Goal: Task Accomplishment & Management: Use online tool/utility

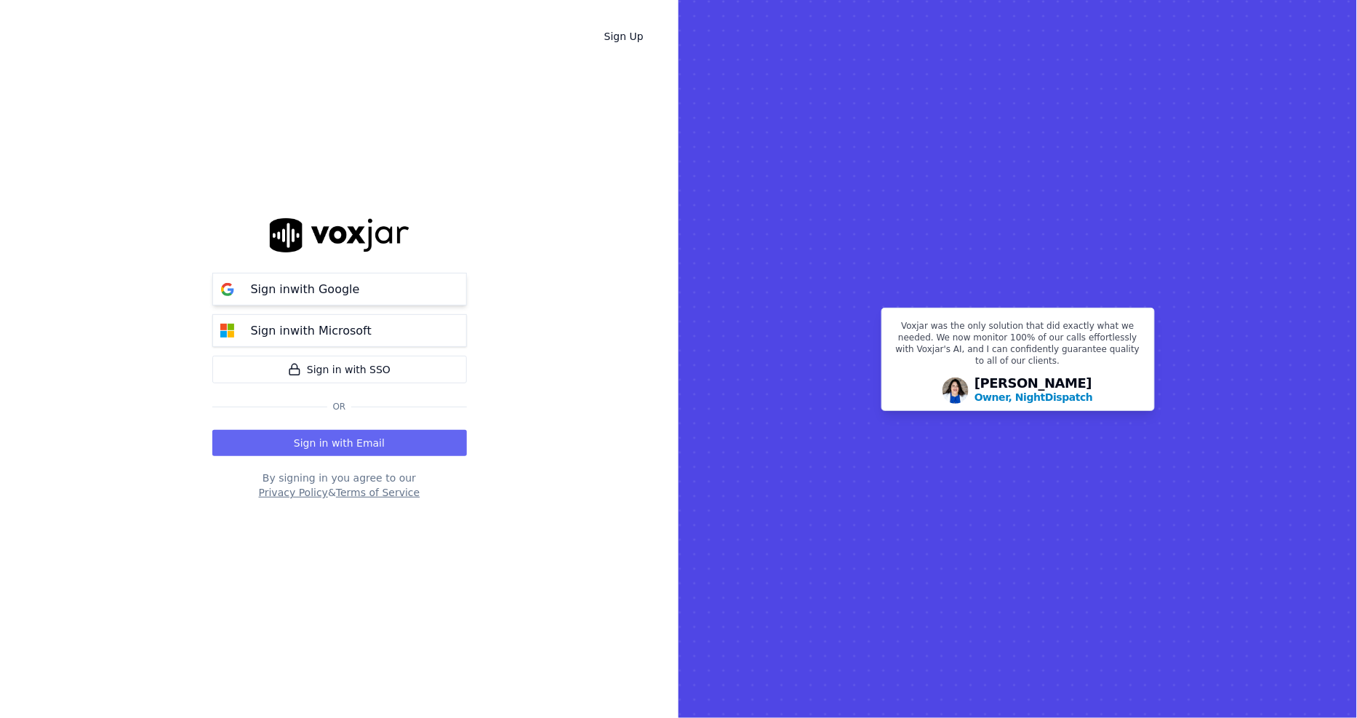
click at [347, 296] on p "Sign in with Google" at bounding box center [305, 289] width 109 height 17
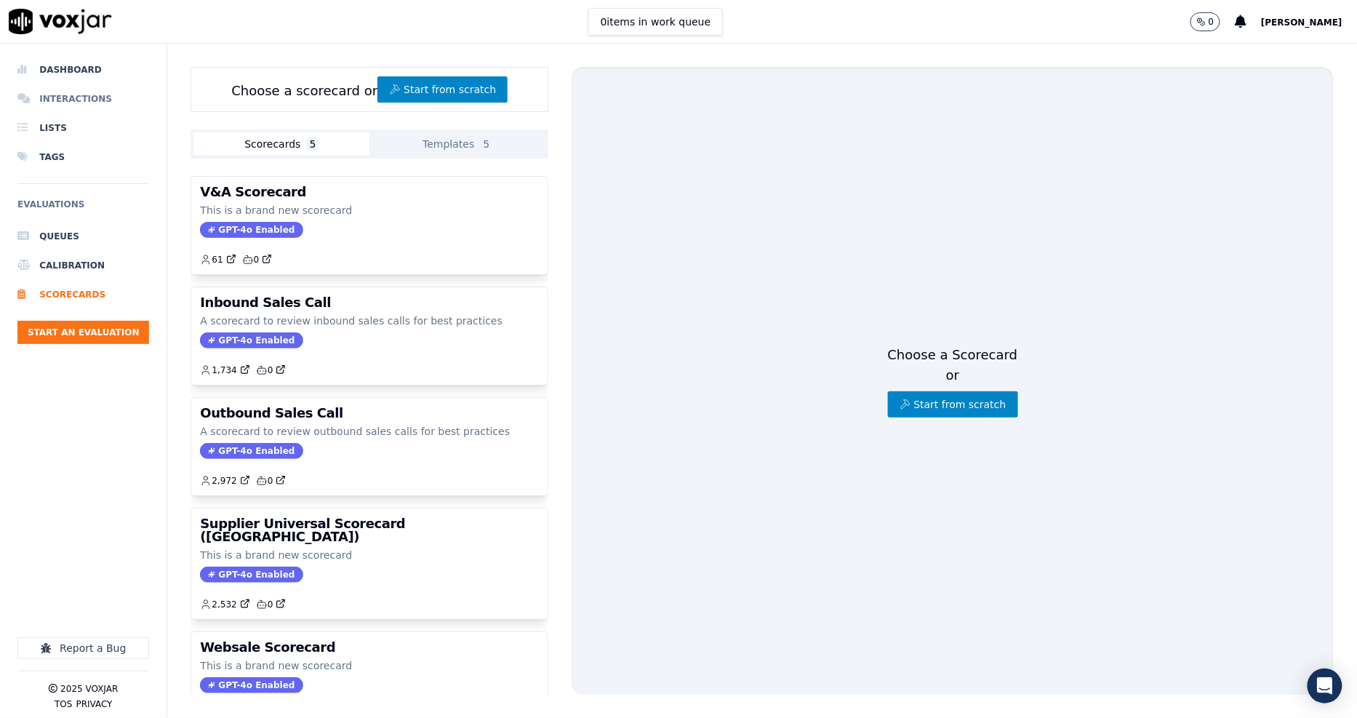
click at [89, 98] on li "Interactions" at bounding box center [83, 98] width 132 height 29
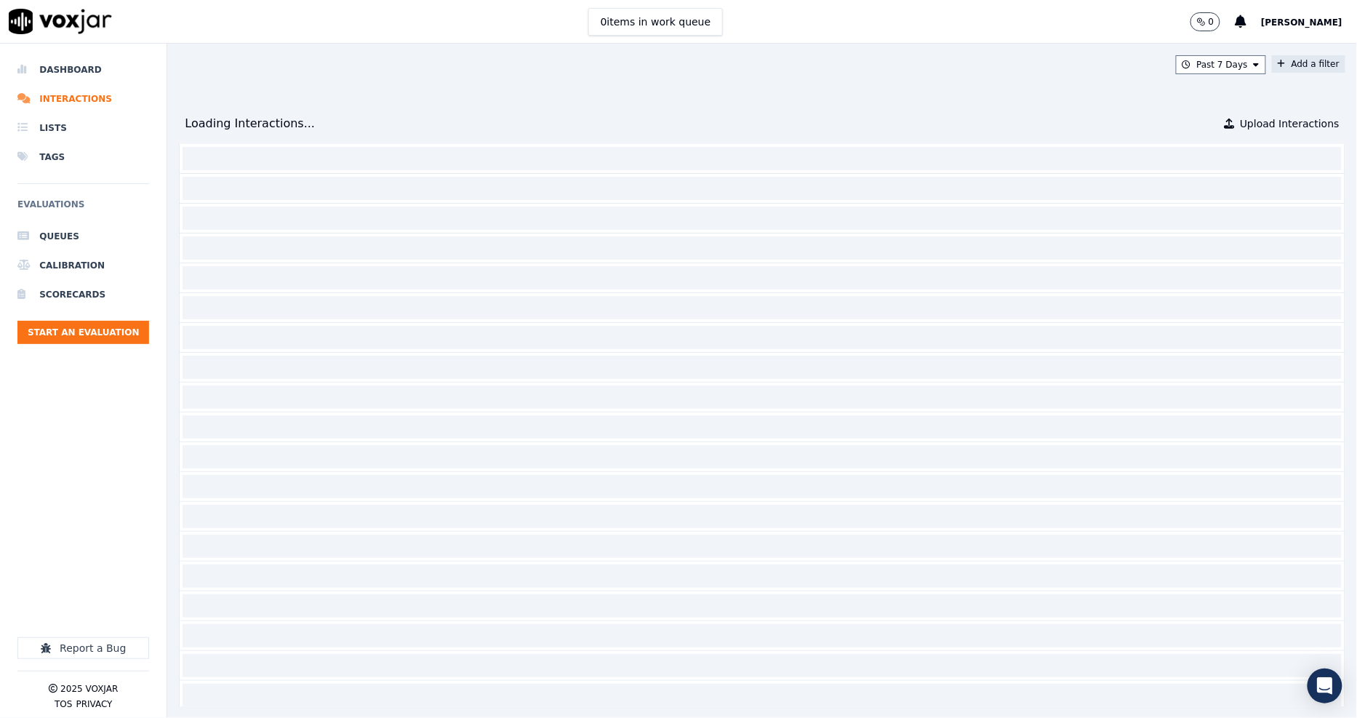
click at [1272, 63] on button "Add a filter" at bounding box center [1308, 63] width 73 height 17
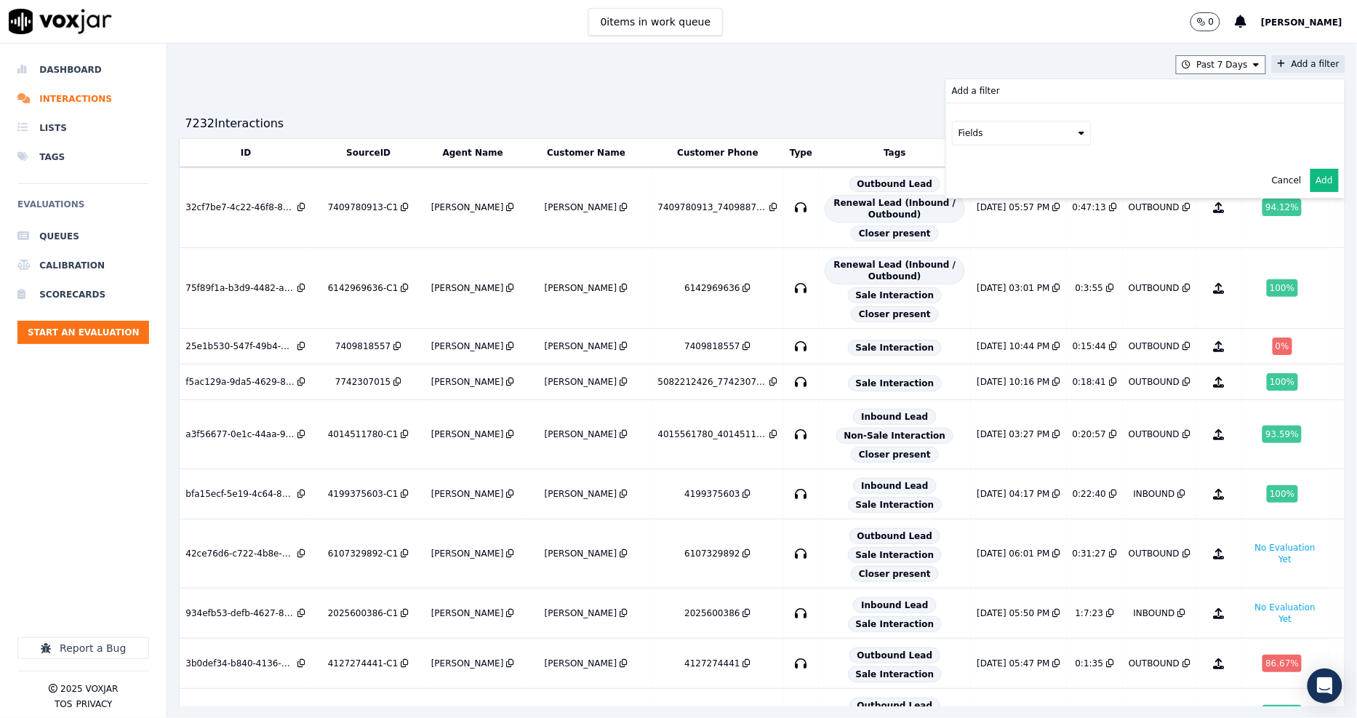
click at [952, 143] on button "Fields" at bounding box center [1022, 133] width 140 height 25
click at [952, 137] on button "Fields" at bounding box center [1022, 133] width 140 height 25
drag, startPoint x: 937, startPoint y: 228, endPoint x: 941, endPoint y: 266, distance: 38.8
click at [956, 266] on div "id direction sourceIdentifier source duration interactionType tags scores agent…" at bounding box center [1022, 219] width 132 height 140
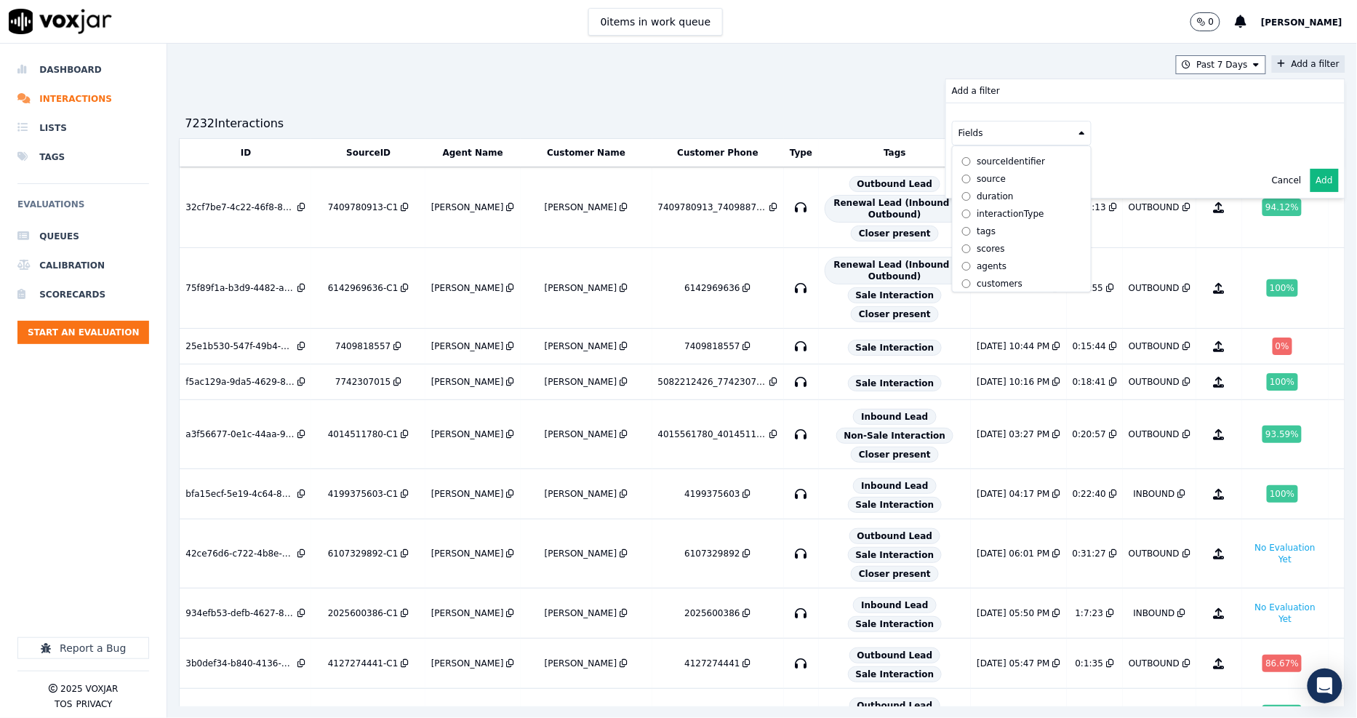
scroll to position [47, 0]
click at [977, 274] on div "customers" at bounding box center [1000, 280] width 46 height 12
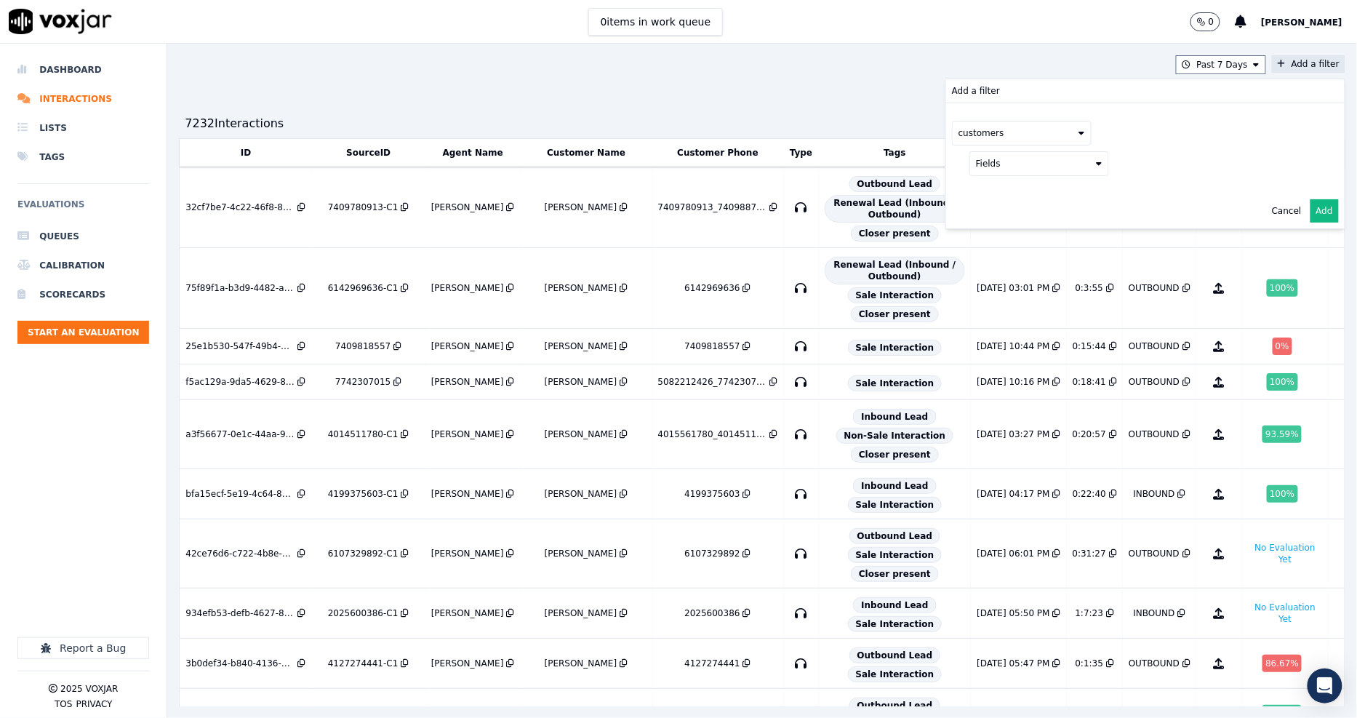
click at [997, 164] on button "Fields" at bounding box center [1040, 163] width 140 height 25
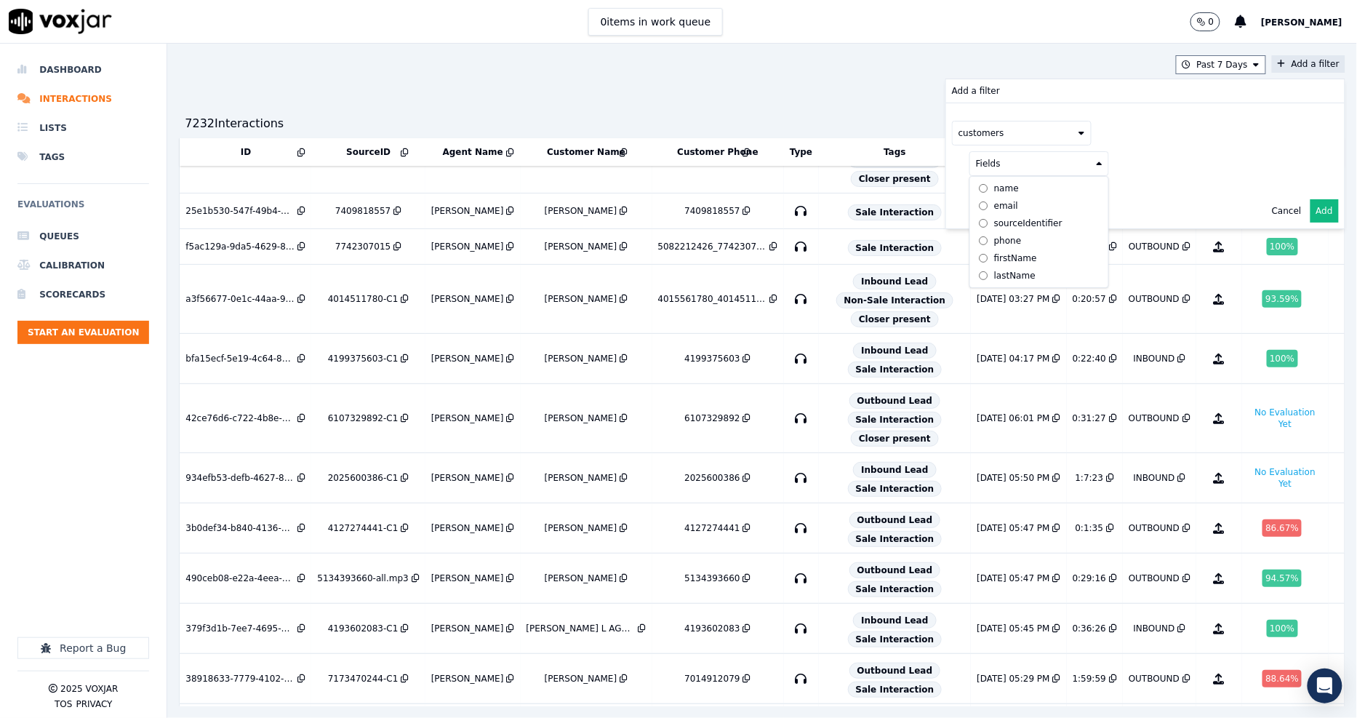
scroll to position [323, 0]
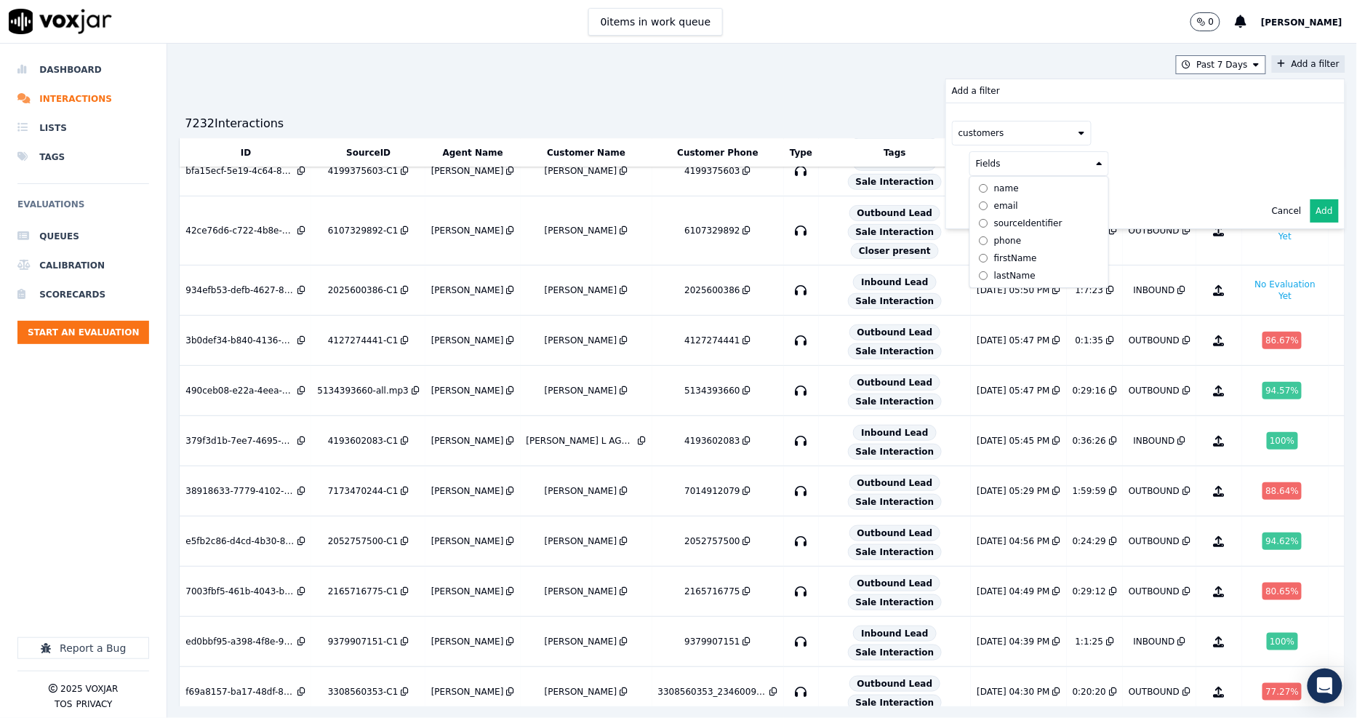
click at [994, 240] on div "phone" at bounding box center [1008, 241] width 28 height 12
click at [1139, 164] on button at bounding box center [1220, 162] width 210 height 22
click at [1122, 202] on input "text" at bounding box center [1220, 192] width 196 height 25
paste input "8572365369"
type input "8572365369"
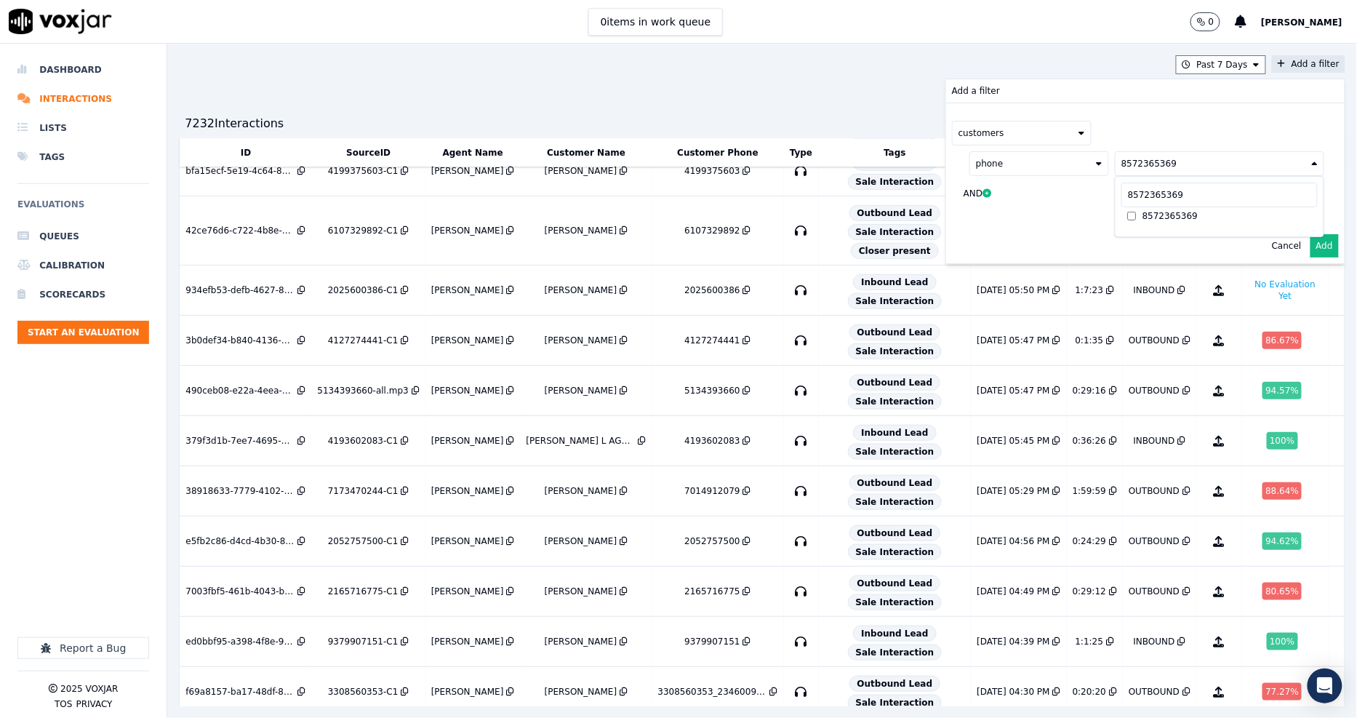
click at [1027, 221] on div "customers phone 8572365369 8572365369 8572365369 AND" at bounding box center [1145, 165] width 399 height 125
click at [1311, 247] on button "Add" at bounding box center [1325, 245] width 28 height 23
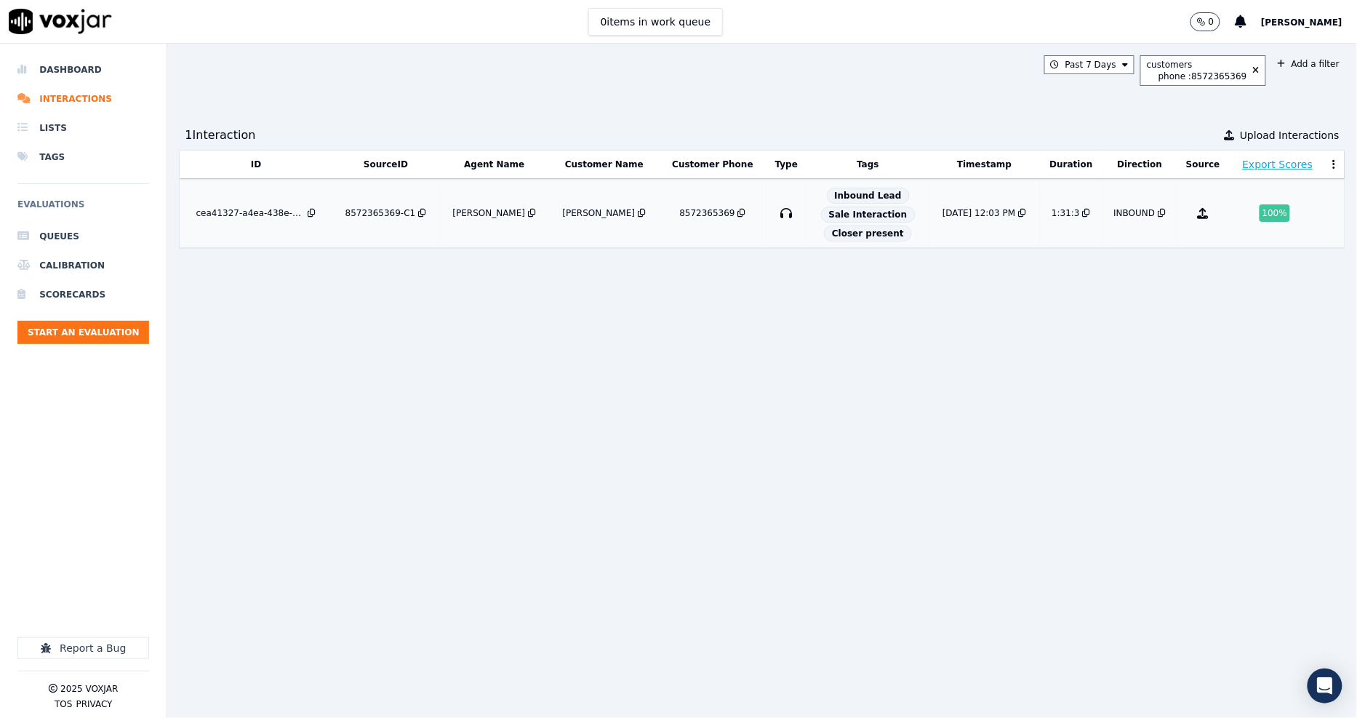
click at [381, 207] on div "8572365369-C1" at bounding box center [381, 213] width 71 height 12
click at [1253, 69] on icon at bounding box center [1256, 70] width 7 height 9
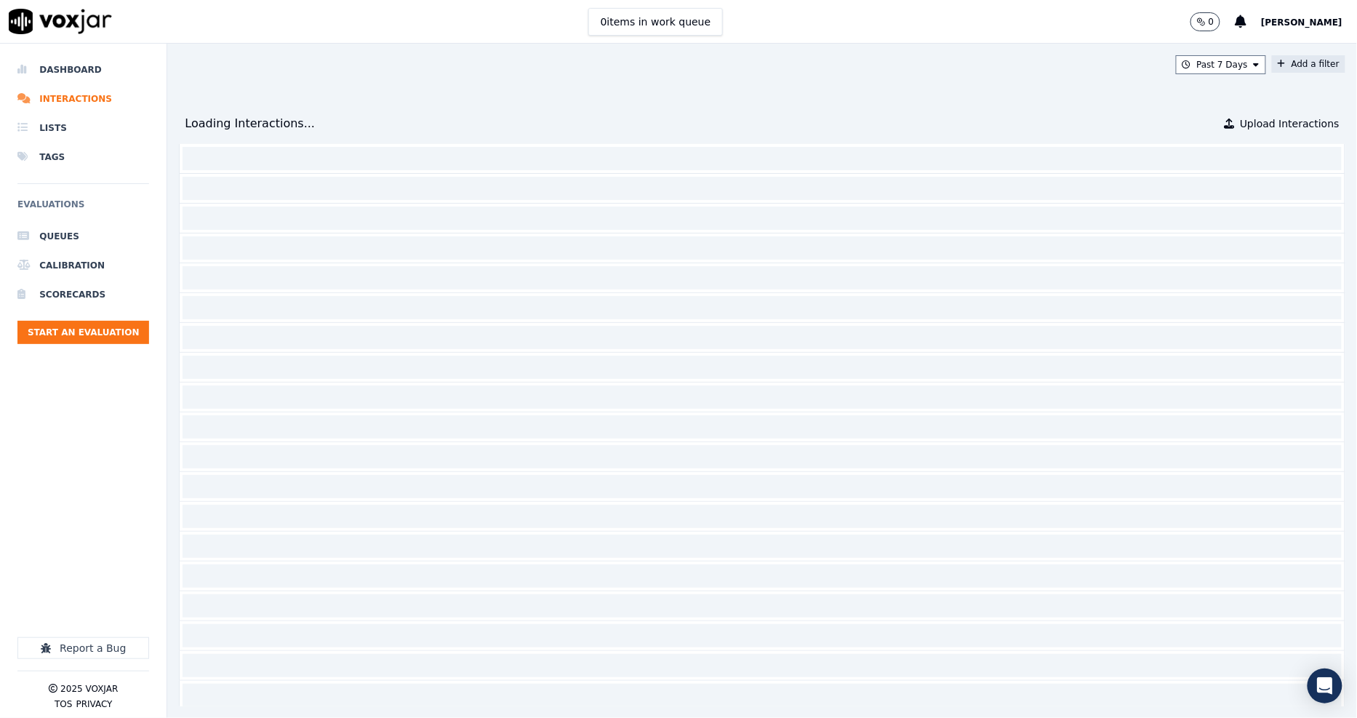
click at [1278, 62] on icon at bounding box center [1282, 64] width 8 height 9
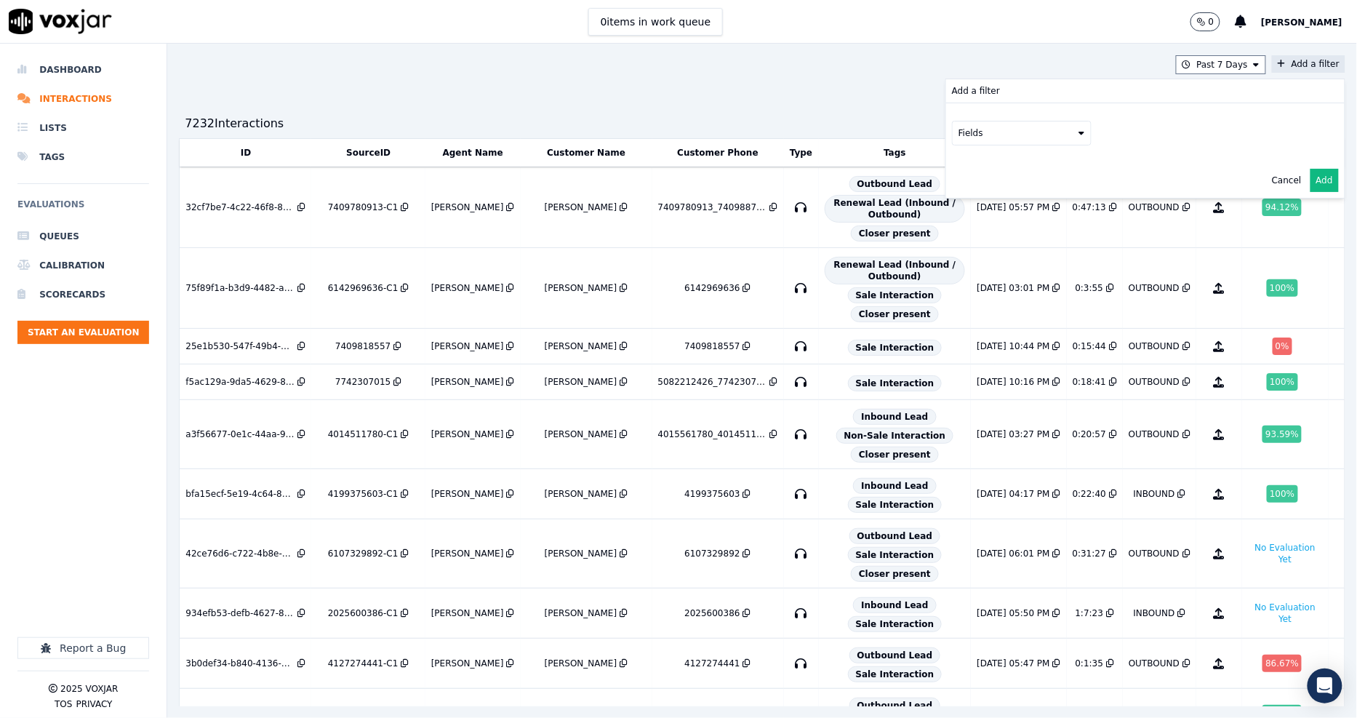
click at [1026, 135] on button "Fields" at bounding box center [1022, 133] width 140 height 25
click at [977, 274] on div "customers" at bounding box center [1000, 280] width 46 height 12
drag, startPoint x: 992, startPoint y: 164, endPoint x: 992, endPoint y: 172, distance: 8.7
click at [992, 163] on button "Fields" at bounding box center [1040, 163] width 140 height 25
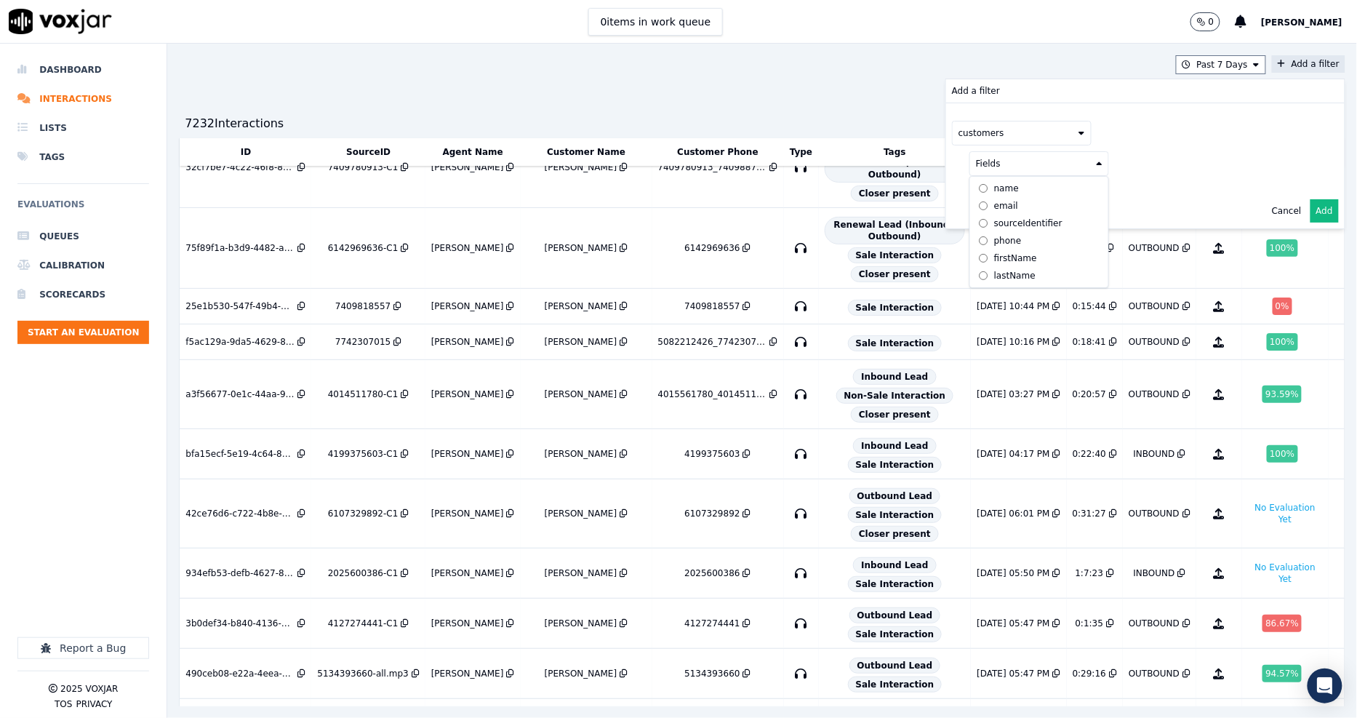
scroll to position [161, 0]
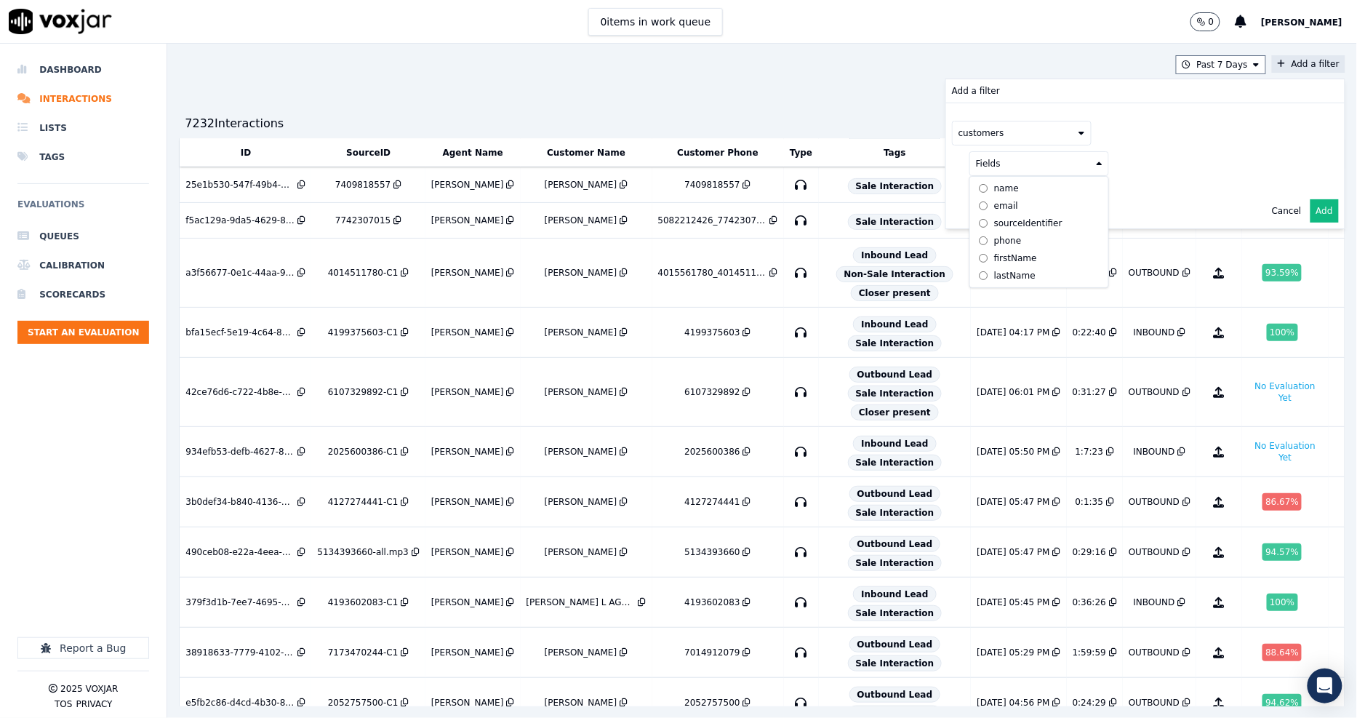
click at [994, 239] on div "phone" at bounding box center [1008, 241] width 28 height 12
click at [1128, 167] on button at bounding box center [1220, 162] width 210 height 22
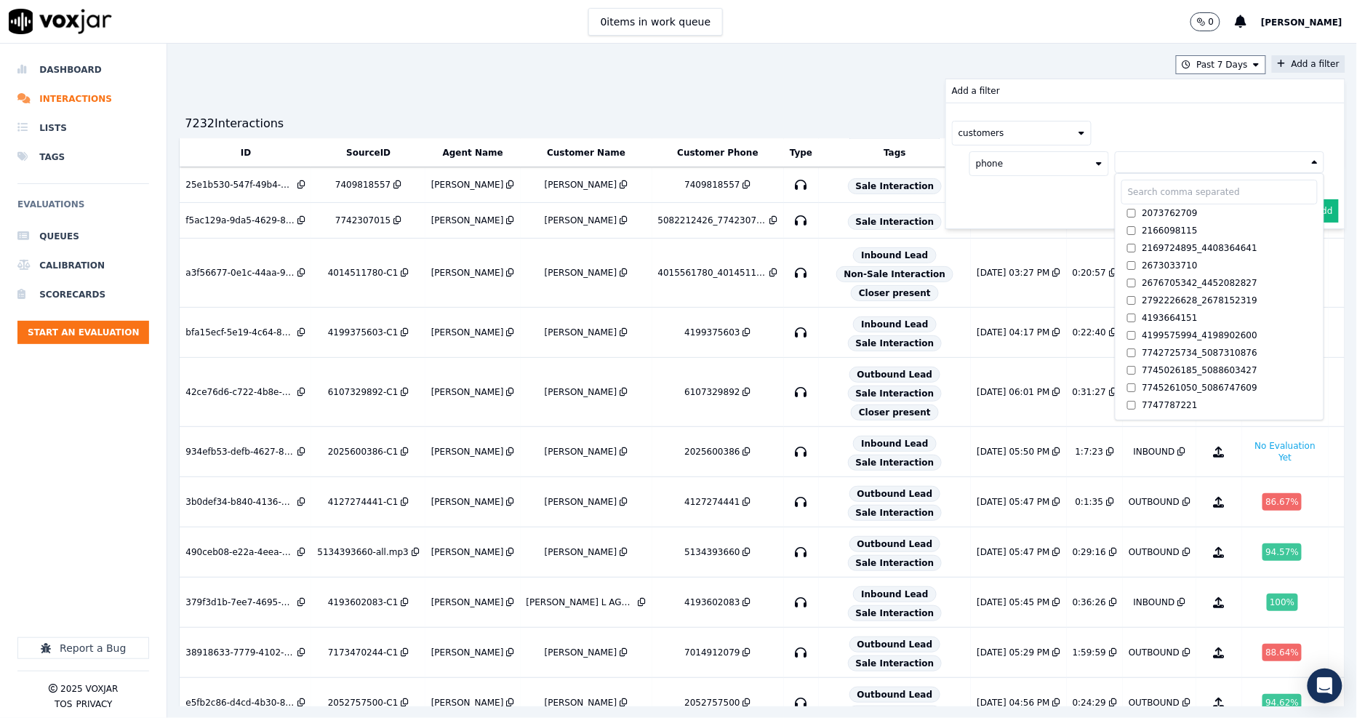
click at [1126, 198] on input "text" at bounding box center [1220, 192] width 196 height 25
paste input "4193602083"
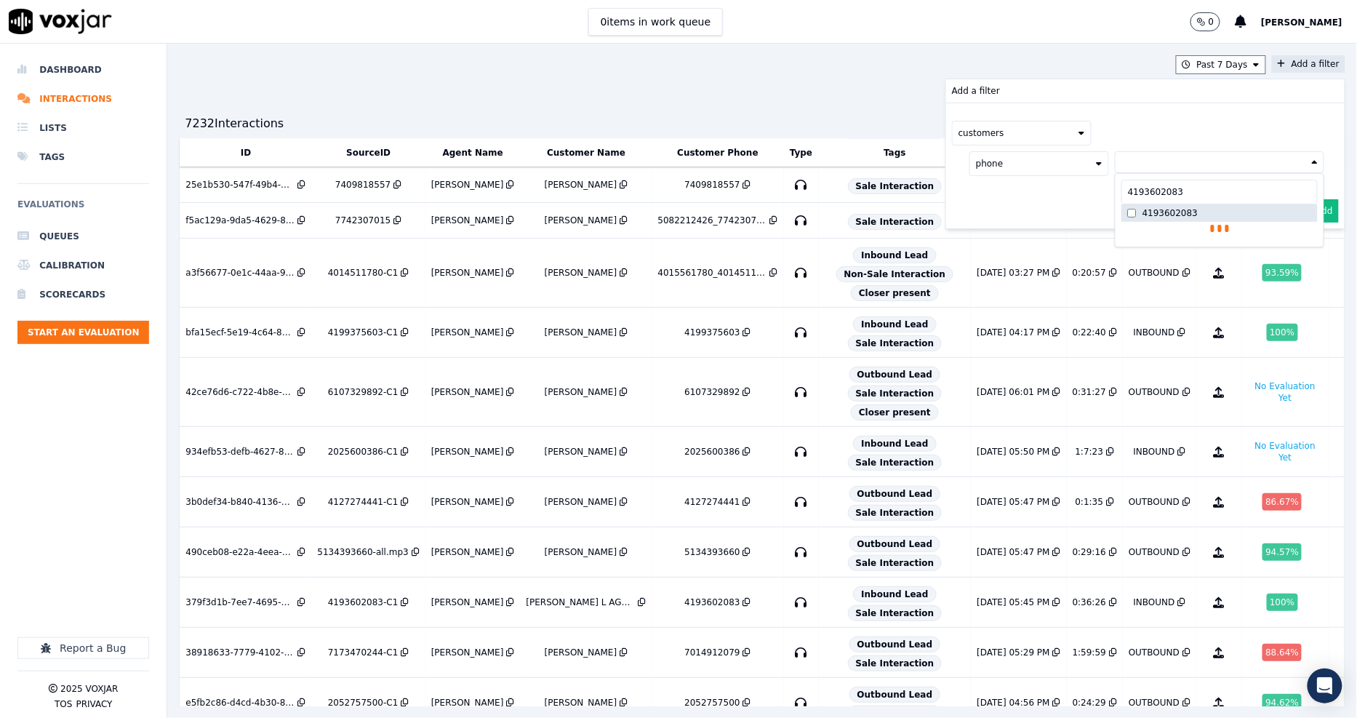
type input "4193602083"
click at [1122, 218] on label "4193602083" at bounding box center [1220, 212] width 196 height 17
click at [1044, 223] on div "customers phone 4193602083 4193602083 4193602083 AND" at bounding box center [1145, 165] width 399 height 125
click at [1311, 242] on button "Add" at bounding box center [1325, 245] width 28 height 23
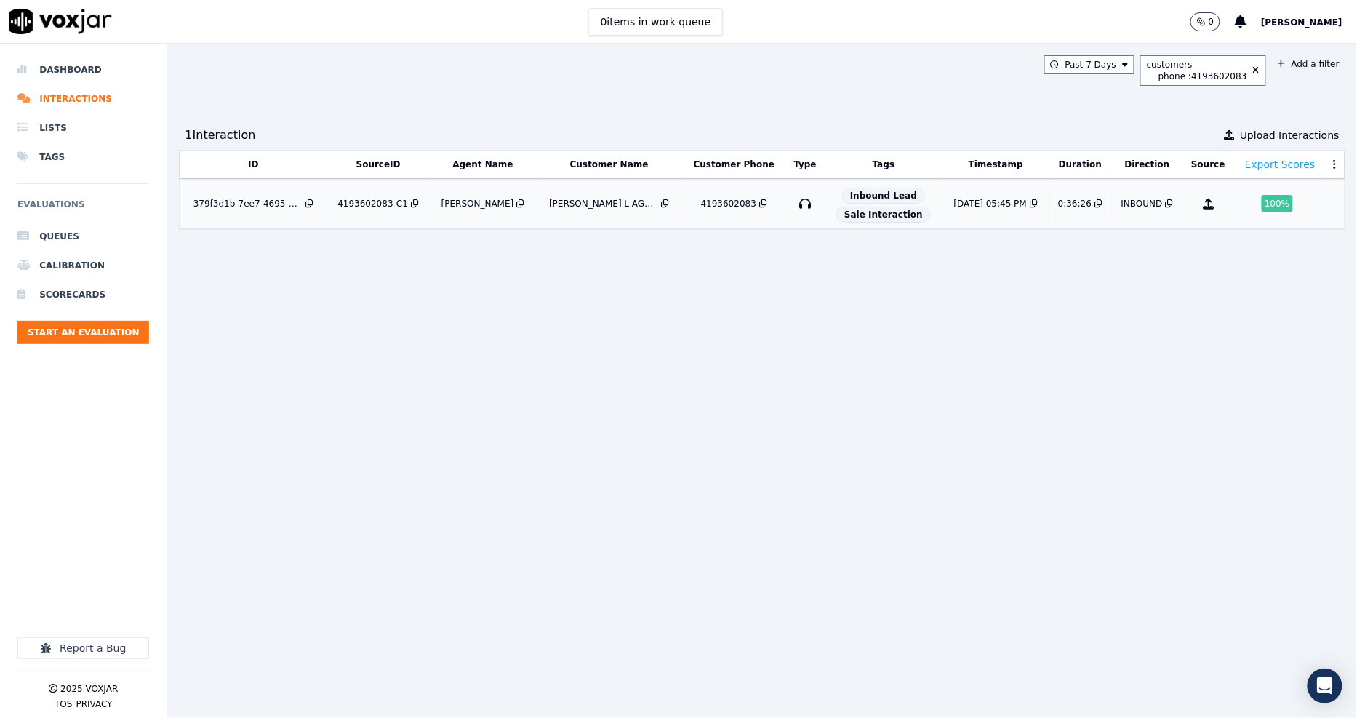
click at [361, 199] on div "4193602083-C1" at bounding box center [373, 204] width 71 height 12
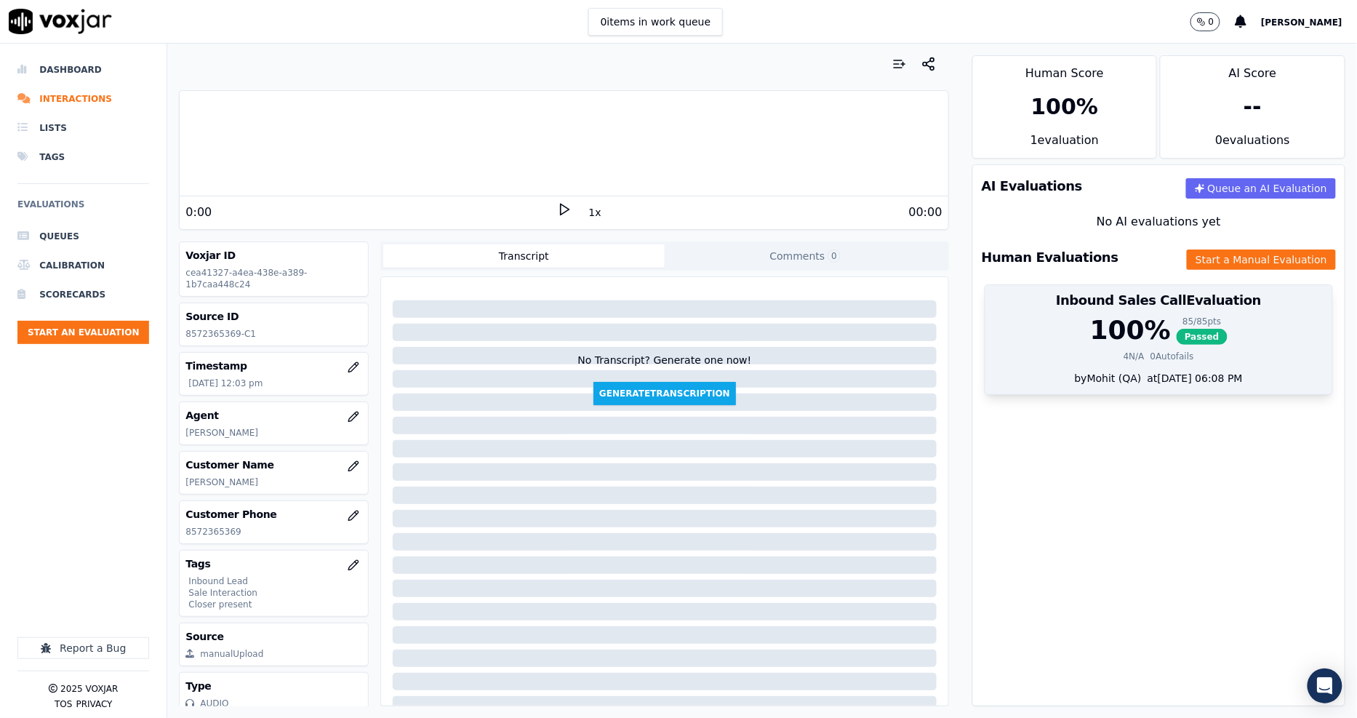
click at [1123, 338] on div "100 %" at bounding box center [1130, 330] width 81 height 29
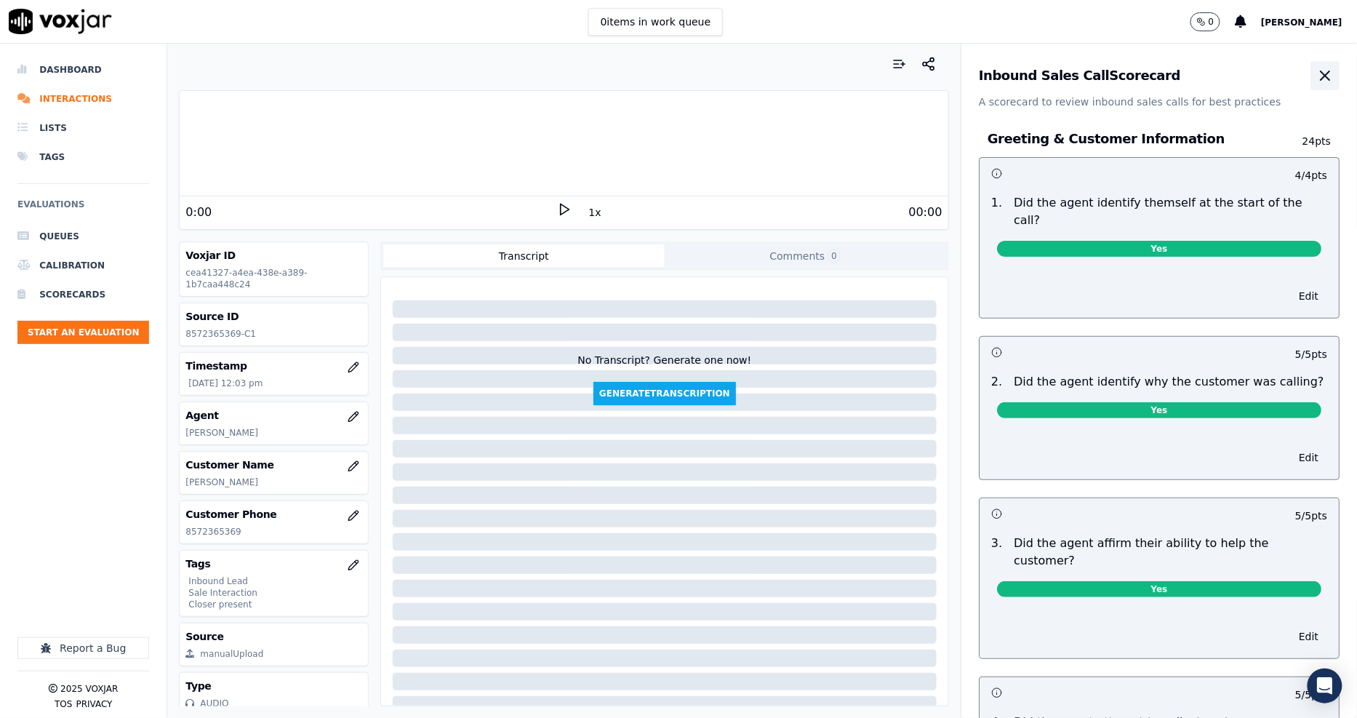
click at [1317, 71] on icon "button" at bounding box center [1325, 75] width 17 height 17
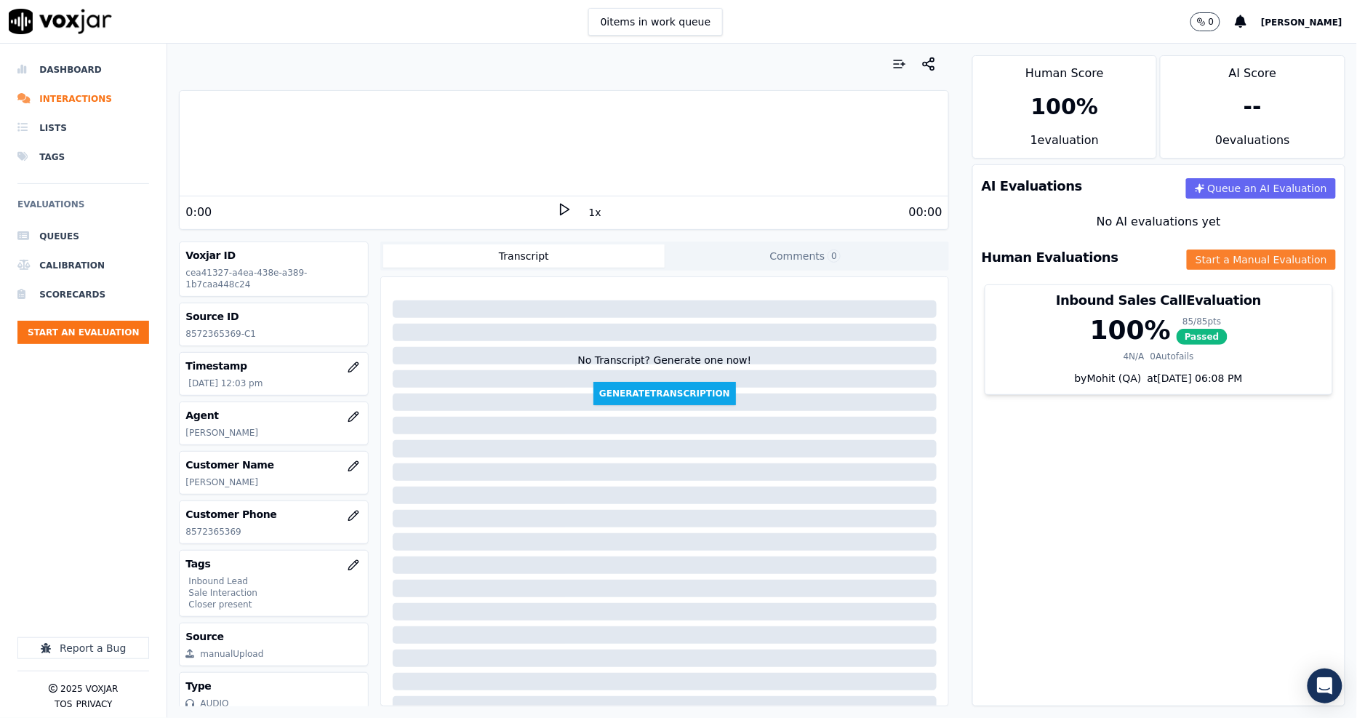
click at [1223, 256] on button "Start a Manual Evaluation" at bounding box center [1261, 260] width 149 height 20
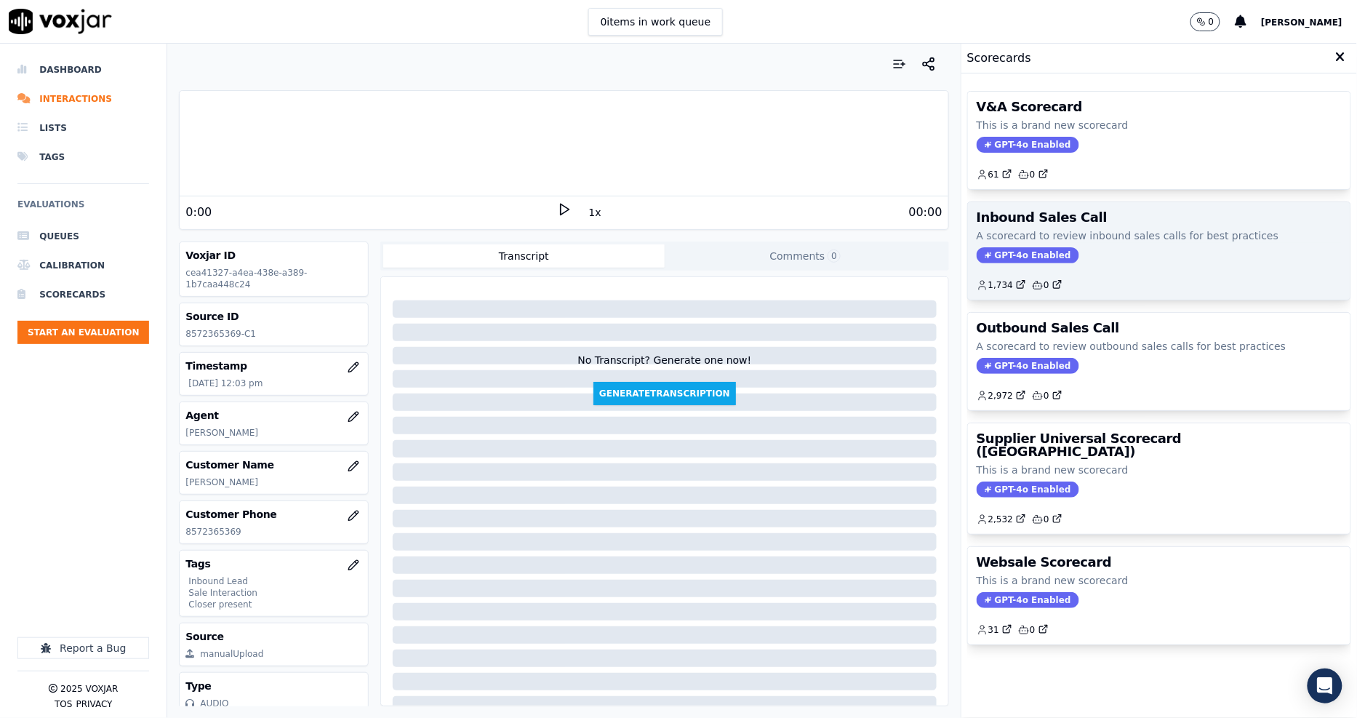
click at [1039, 236] on p "A scorecard to review inbound sales calls for best practices" at bounding box center [1159, 235] width 365 height 15
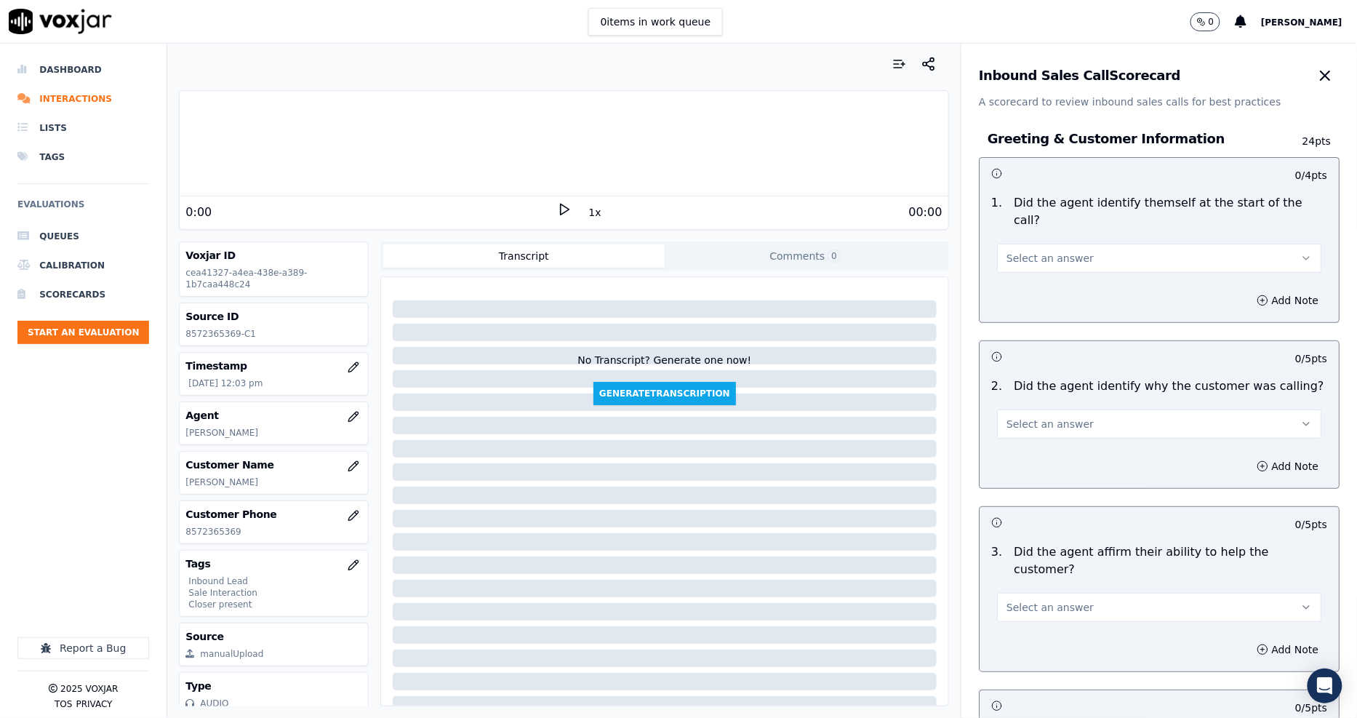
drag, startPoint x: 1000, startPoint y: 236, endPoint x: 1001, endPoint y: 244, distance: 8.8
click at [1007, 251] on span "Select an answer" at bounding box center [1050, 258] width 87 height 15
click at [1007, 251] on span "No" at bounding box center [1014, 258] width 14 height 15
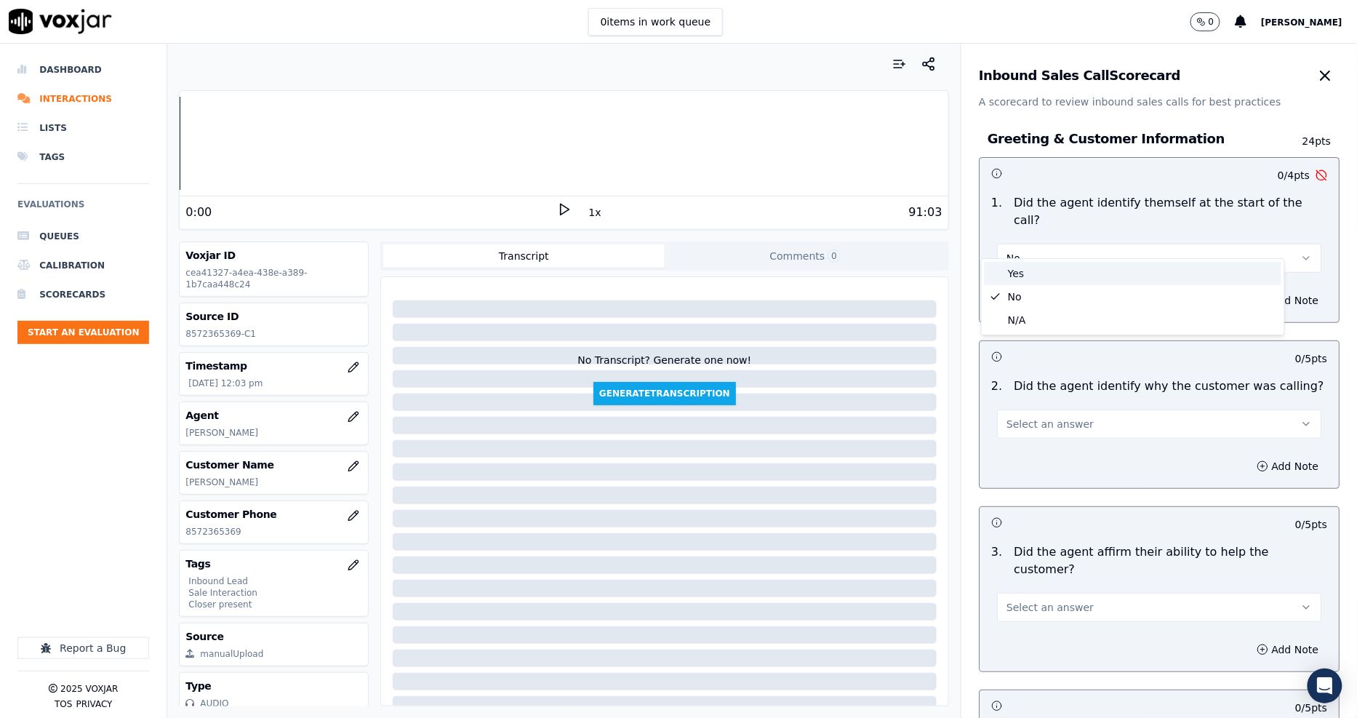
click at [1019, 276] on div "Yes" at bounding box center [1133, 273] width 297 height 23
drag, startPoint x: 1008, startPoint y: 403, endPoint x: 1008, endPoint y: 412, distance: 9.5
click at [1008, 417] on span "Select an answer" at bounding box center [1050, 424] width 87 height 15
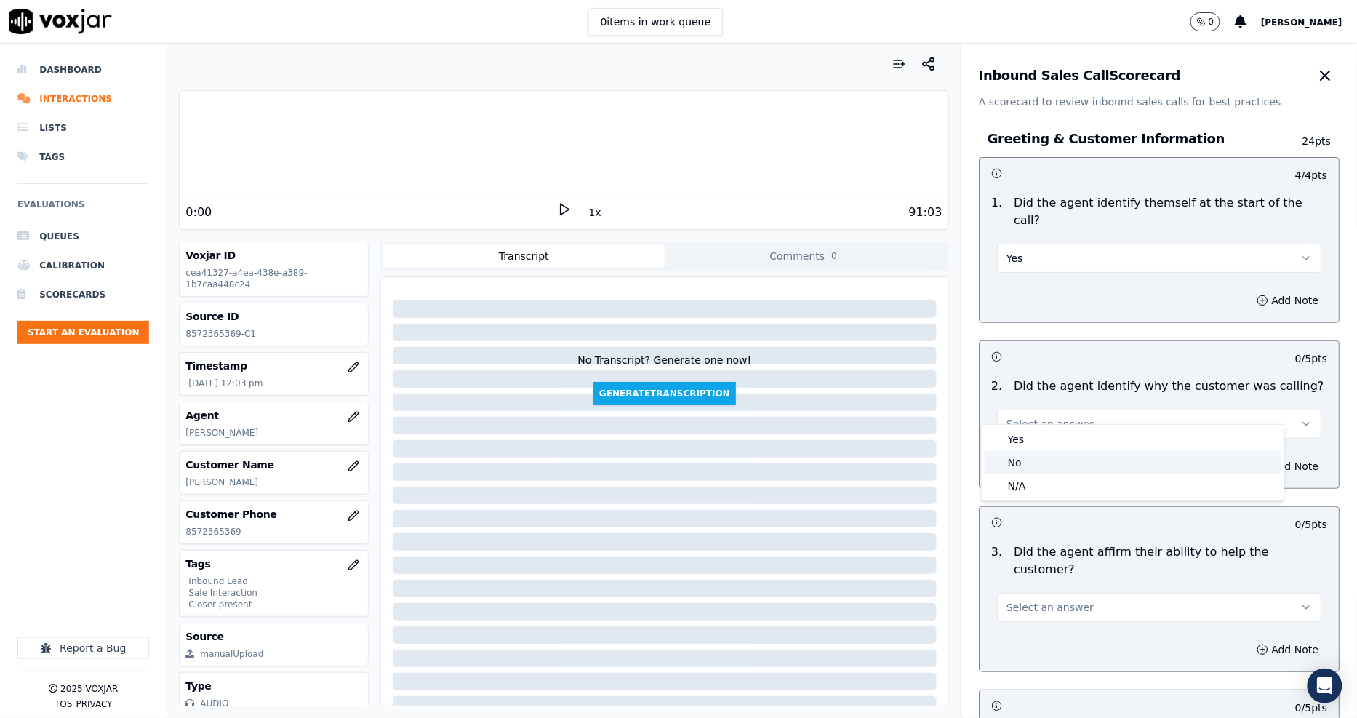
click at [1010, 451] on div "No" at bounding box center [1133, 462] width 297 height 23
click at [1012, 410] on button "No" at bounding box center [1159, 424] width 324 height 29
click at [1013, 442] on div "Yes" at bounding box center [1133, 439] width 297 height 23
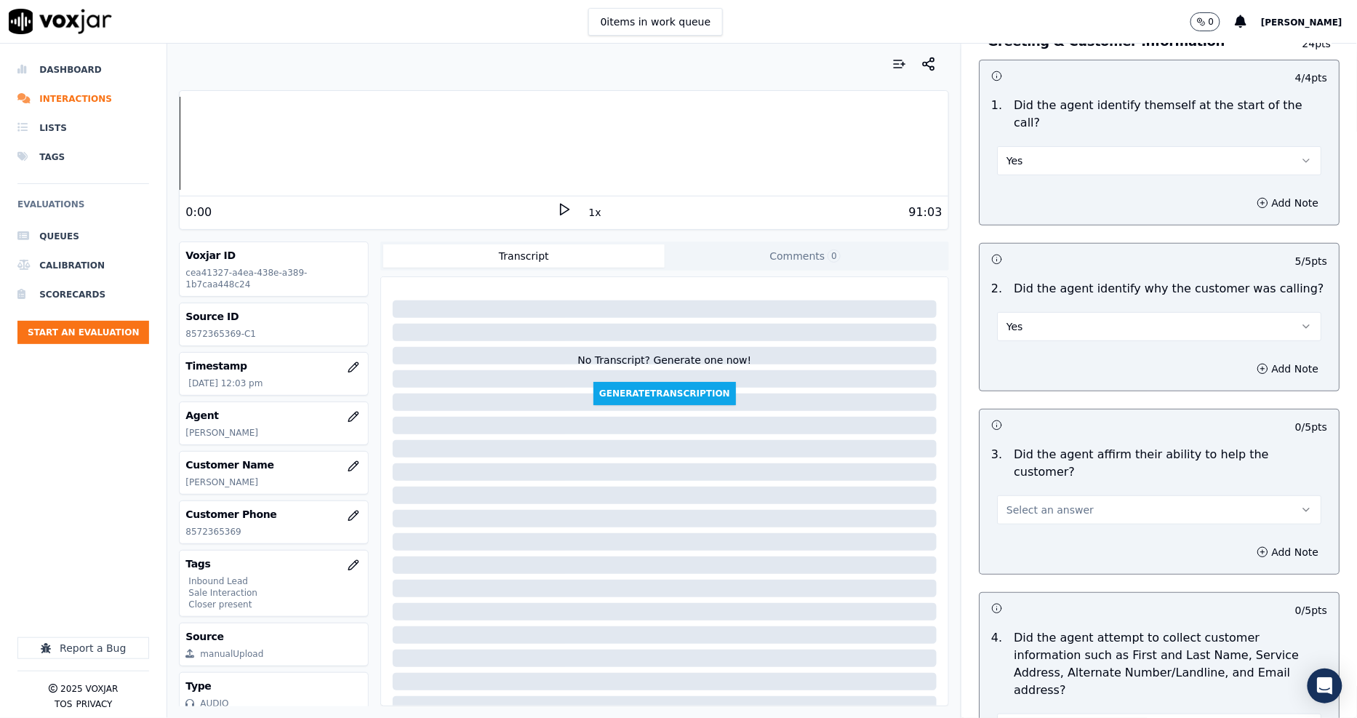
scroll to position [242, 0]
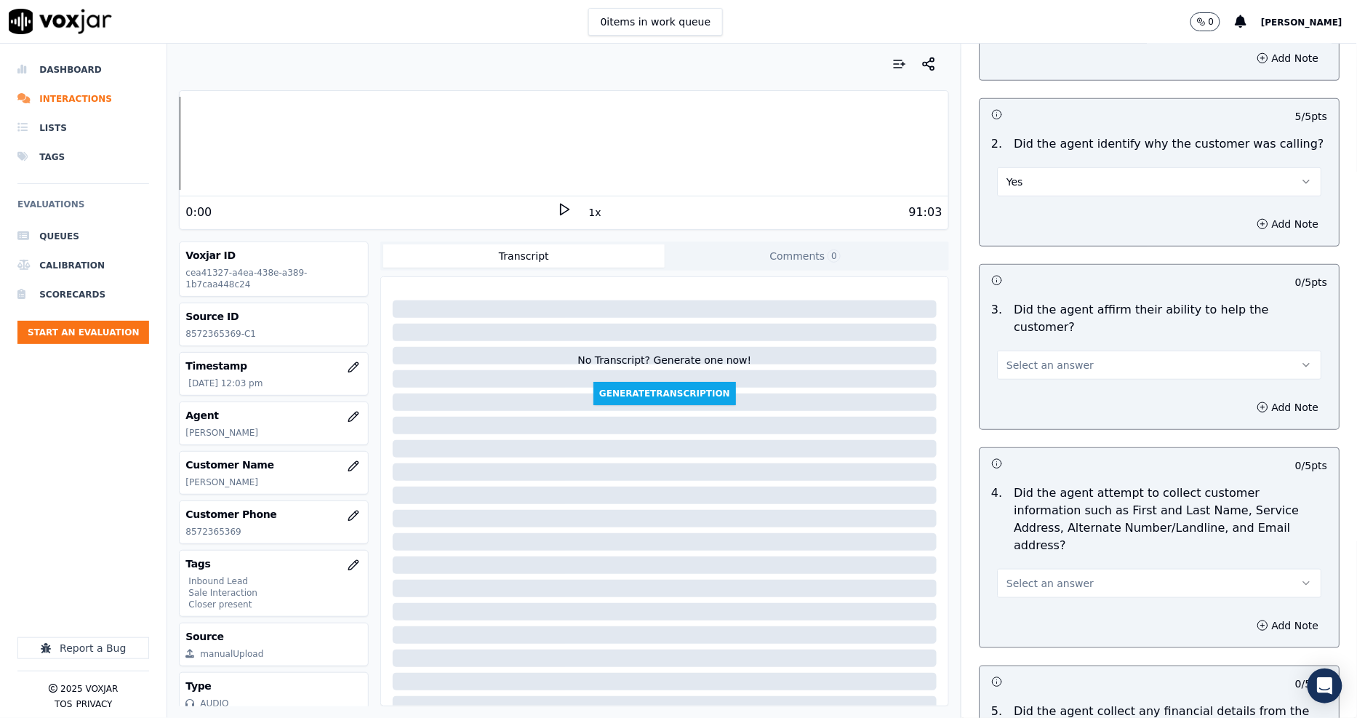
click at [1028, 358] on span "Select an answer" at bounding box center [1050, 365] width 87 height 15
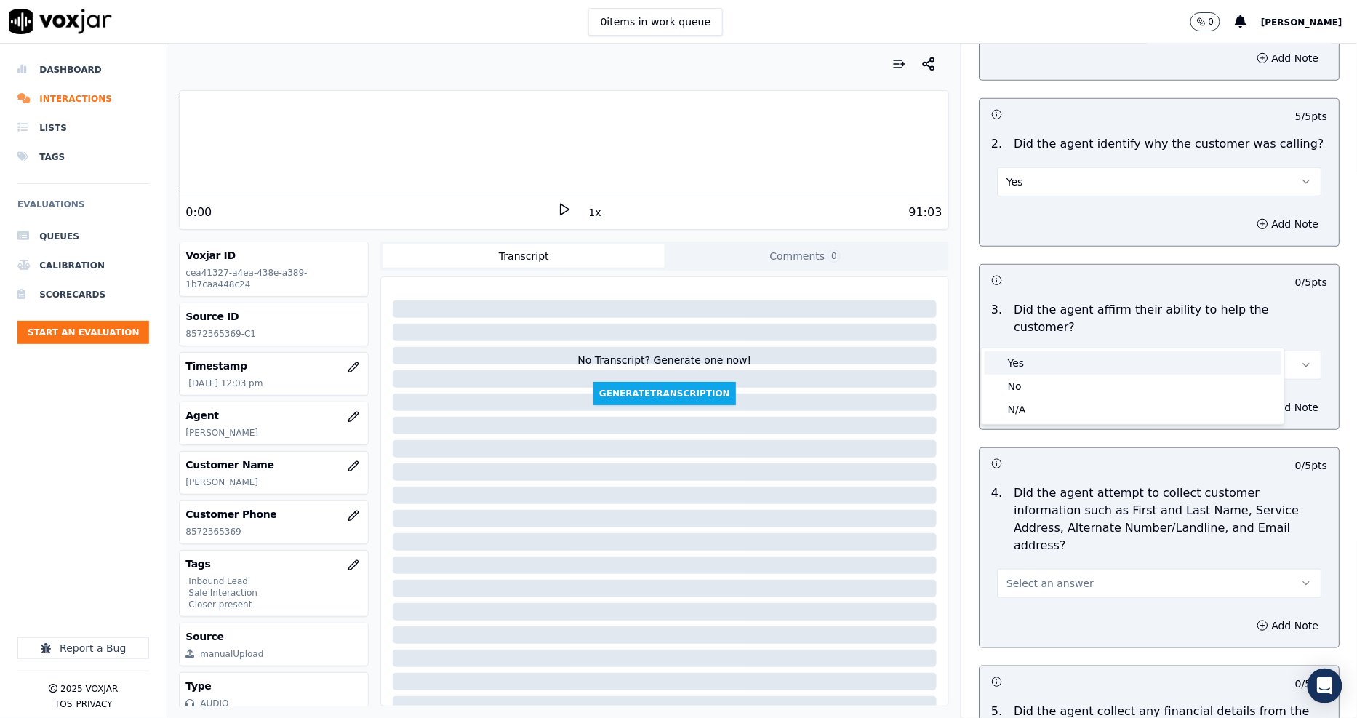
click at [1021, 368] on div "Yes" at bounding box center [1133, 362] width 297 height 23
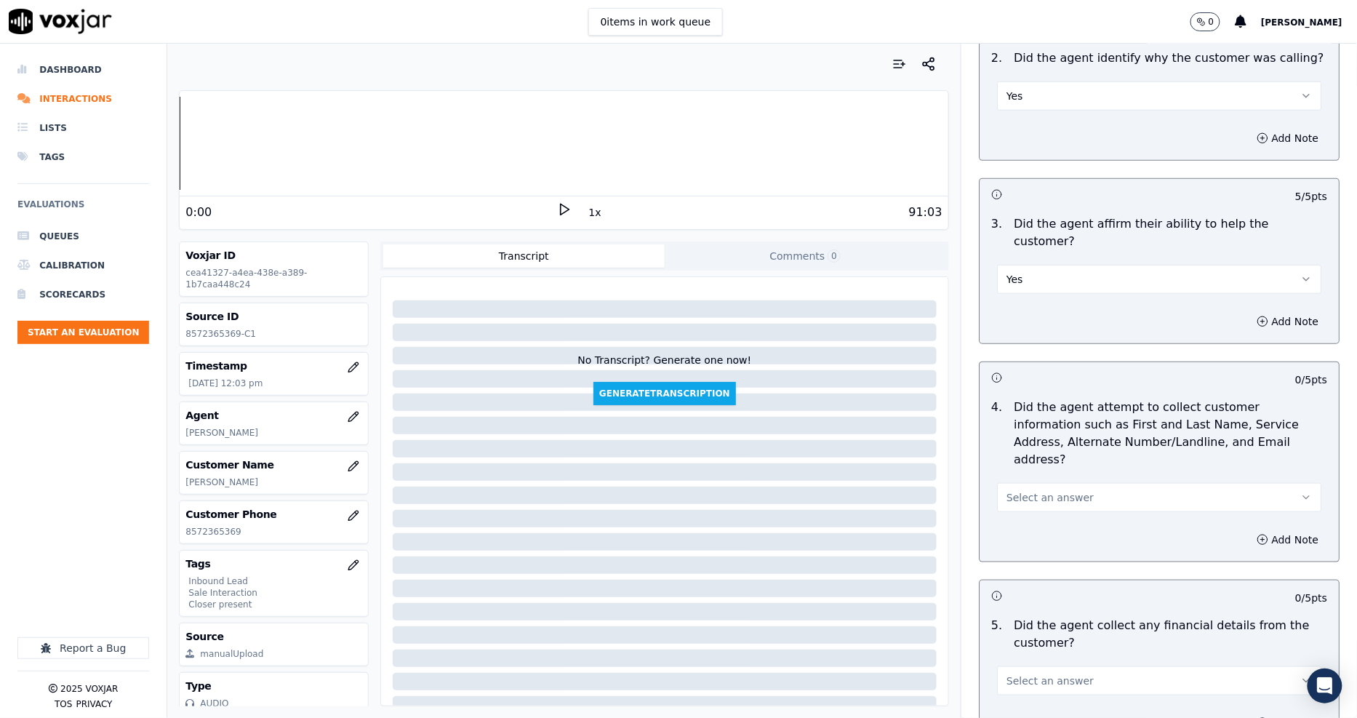
scroll to position [484, 0]
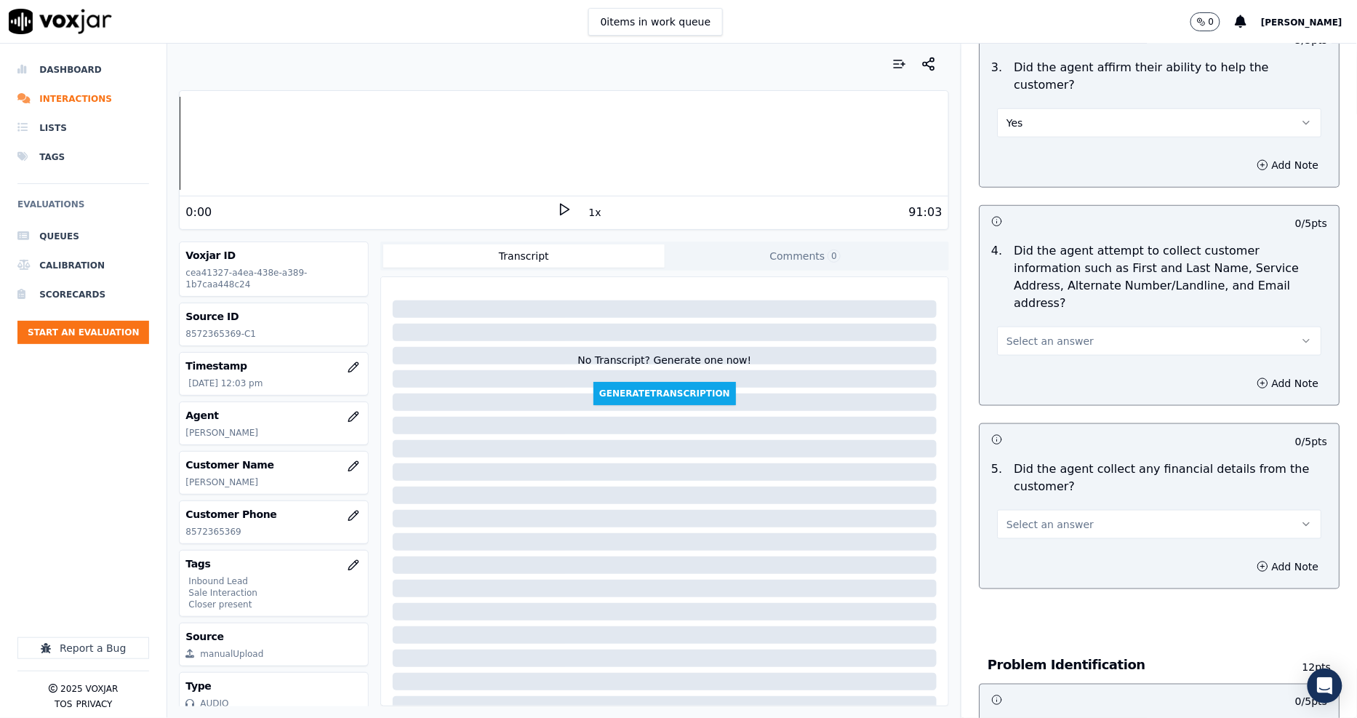
click at [1012, 334] on span "Select an answer" at bounding box center [1050, 341] width 87 height 15
click at [1013, 327] on div "Yes" at bounding box center [1133, 321] width 297 height 23
click at [1032, 517] on span "Select an answer" at bounding box center [1050, 524] width 87 height 15
click at [1032, 509] on div "Yes" at bounding box center [1133, 504] width 297 height 23
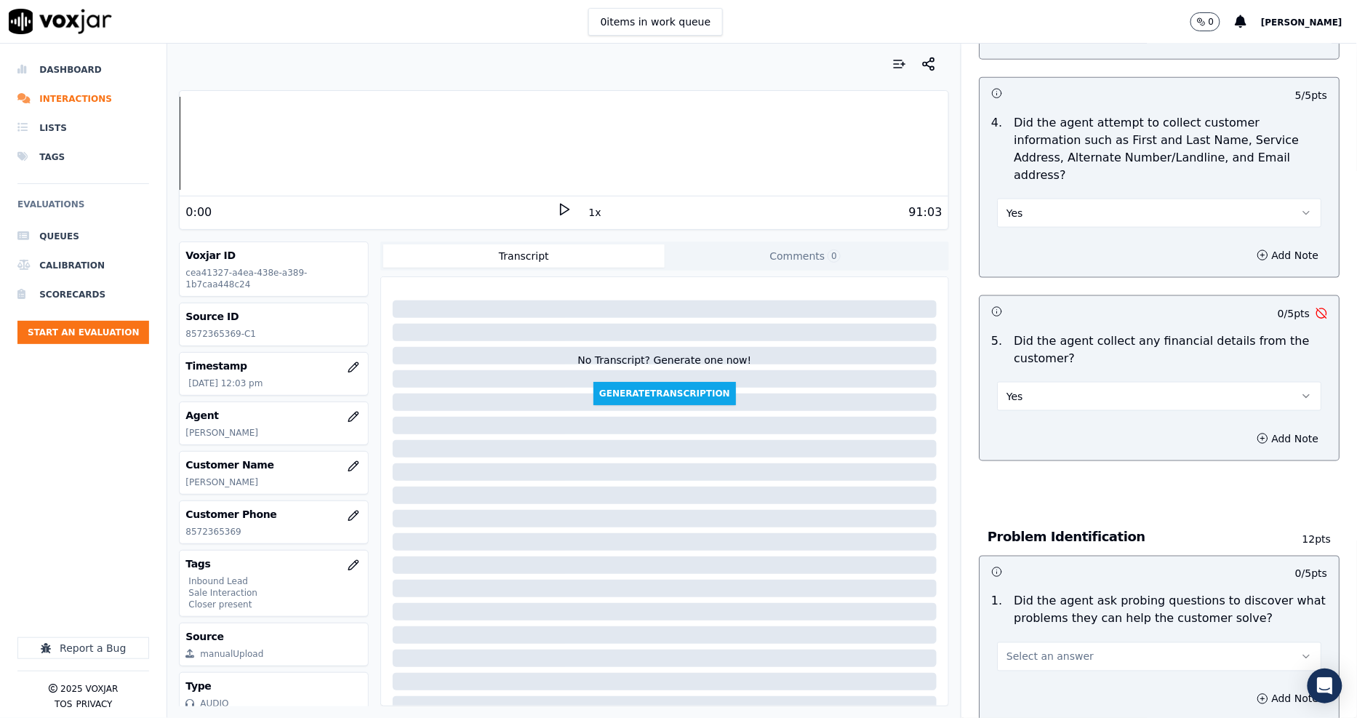
scroll to position [808, 0]
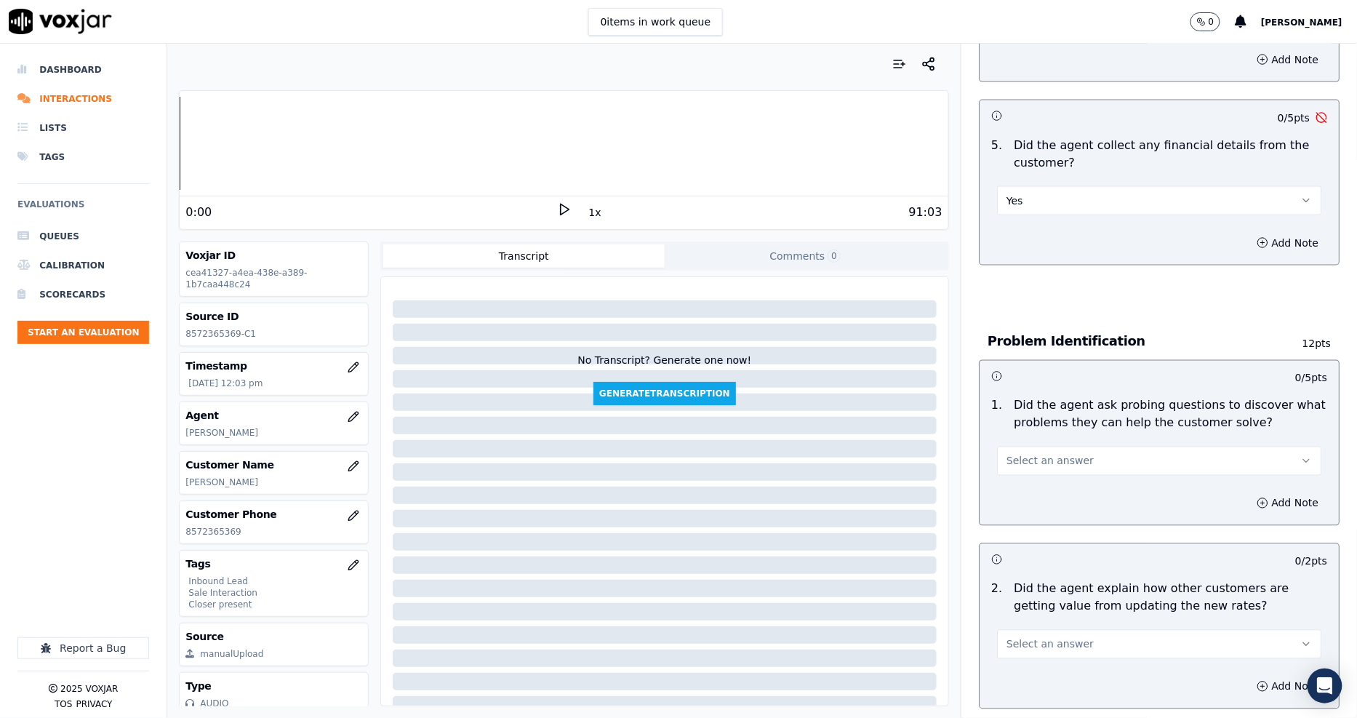
click at [1013, 186] on button "Yes" at bounding box center [1159, 200] width 324 height 29
click at [1021, 199] on div "No" at bounding box center [1133, 204] width 297 height 23
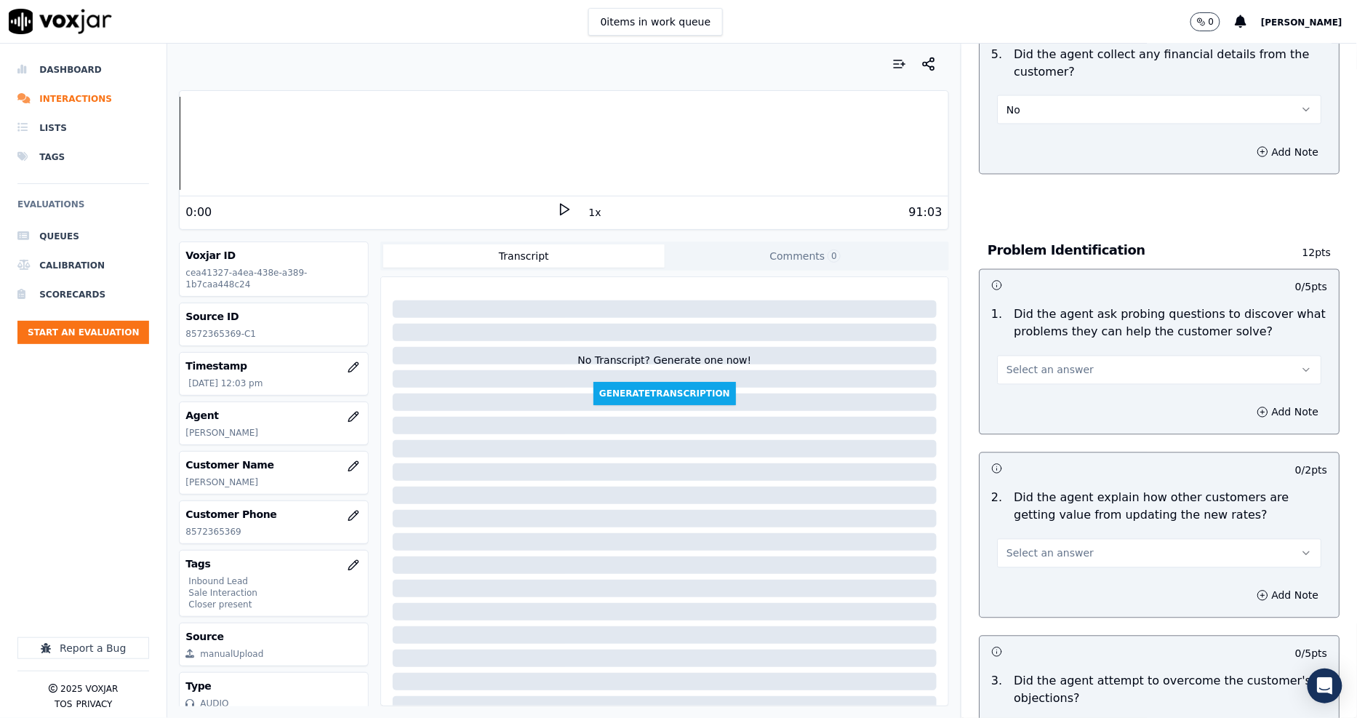
scroll to position [970, 0]
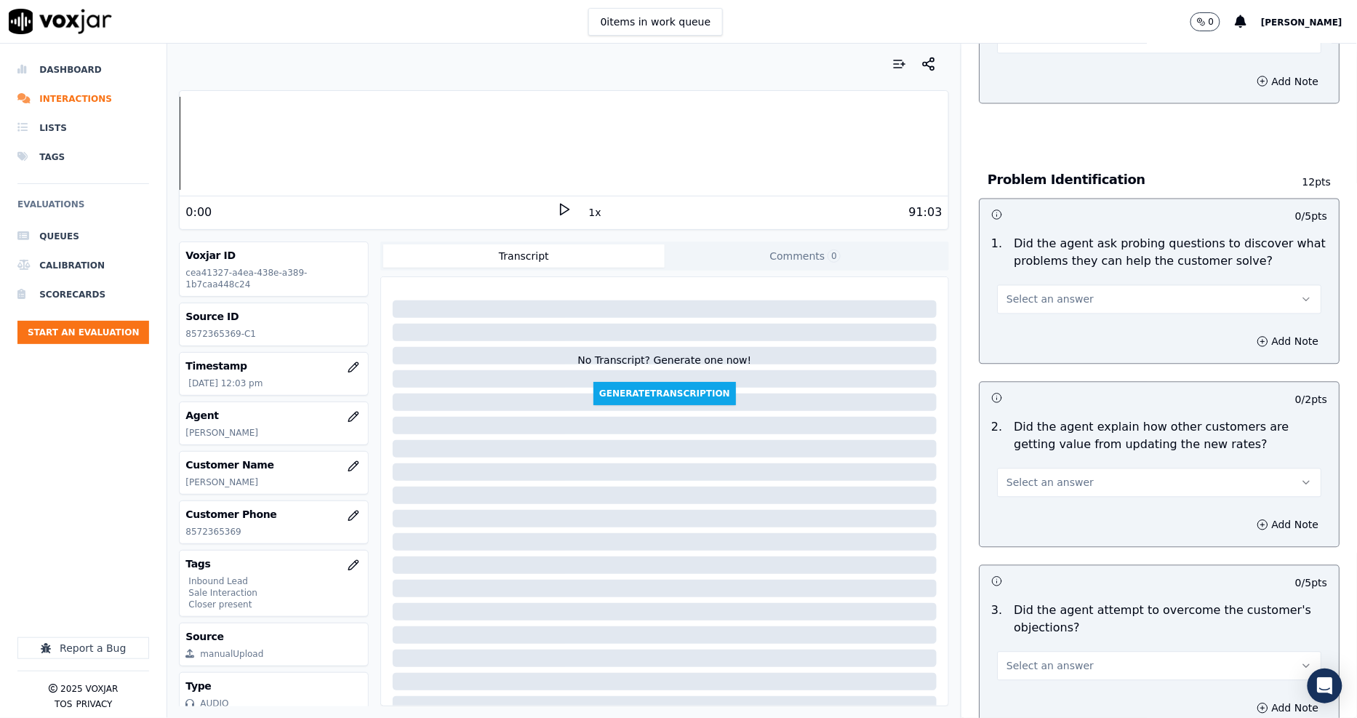
click at [1019, 292] on span "Select an answer" at bounding box center [1050, 299] width 87 height 15
click at [1018, 282] on div "Yes" at bounding box center [1133, 279] width 297 height 23
click at [1022, 468] on button "Select an answer" at bounding box center [1159, 482] width 324 height 29
click at [1016, 467] on div "Yes" at bounding box center [1133, 463] width 297 height 23
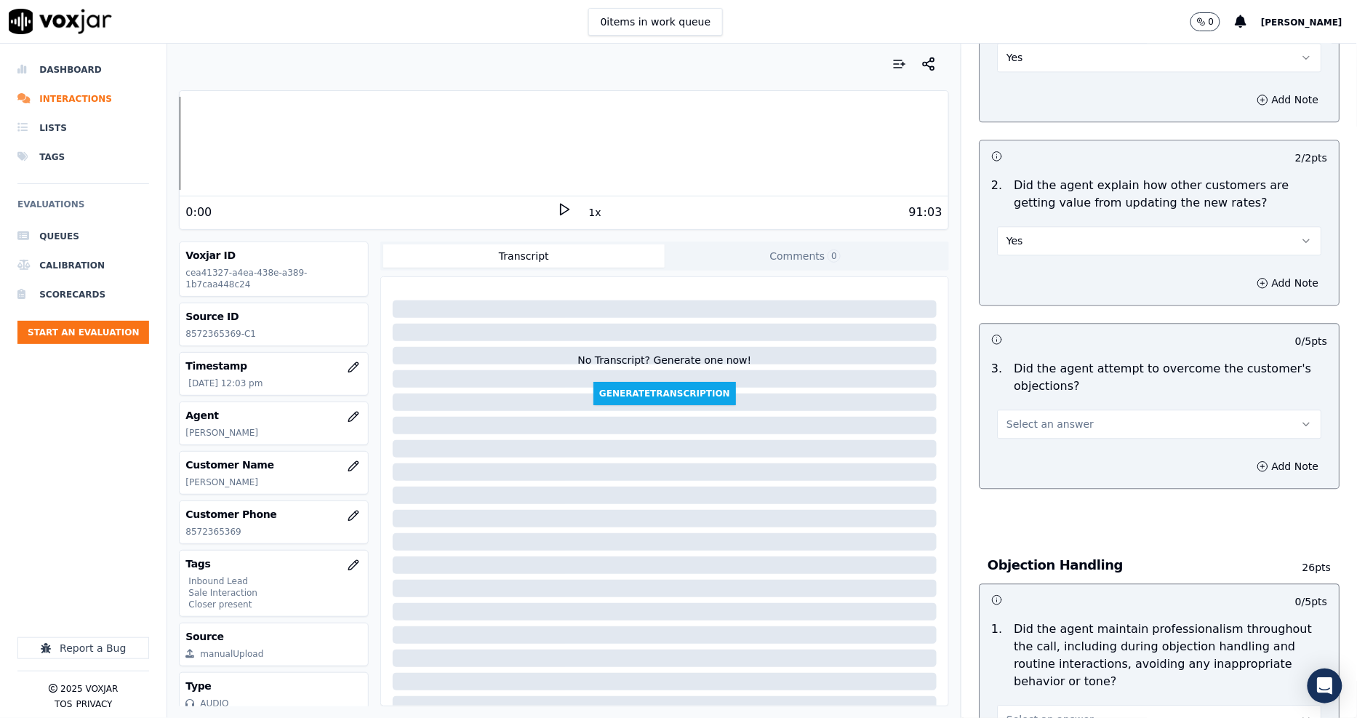
click at [1007, 417] on span "Select an answer" at bounding box center [1050, 424] width 87 height 15
click at [1009, 412] on div "Yes" at bounding box center [1133, 404] width 297 height 23
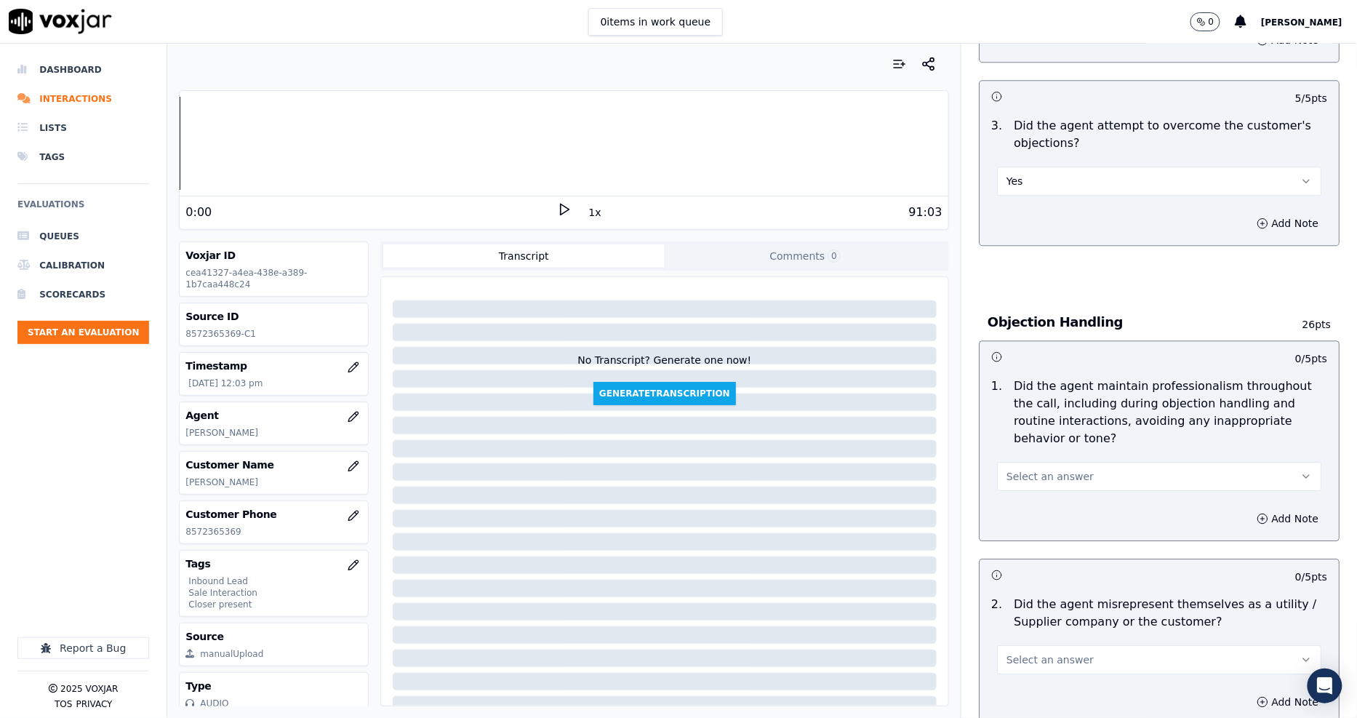
click at [1012, 469] on span "Select an answer" at bounding box center [1050, 476] width 87 height 15
click at [1016, 457] on div "Yes" at bounding box center [1133, 457] width 297 height 23
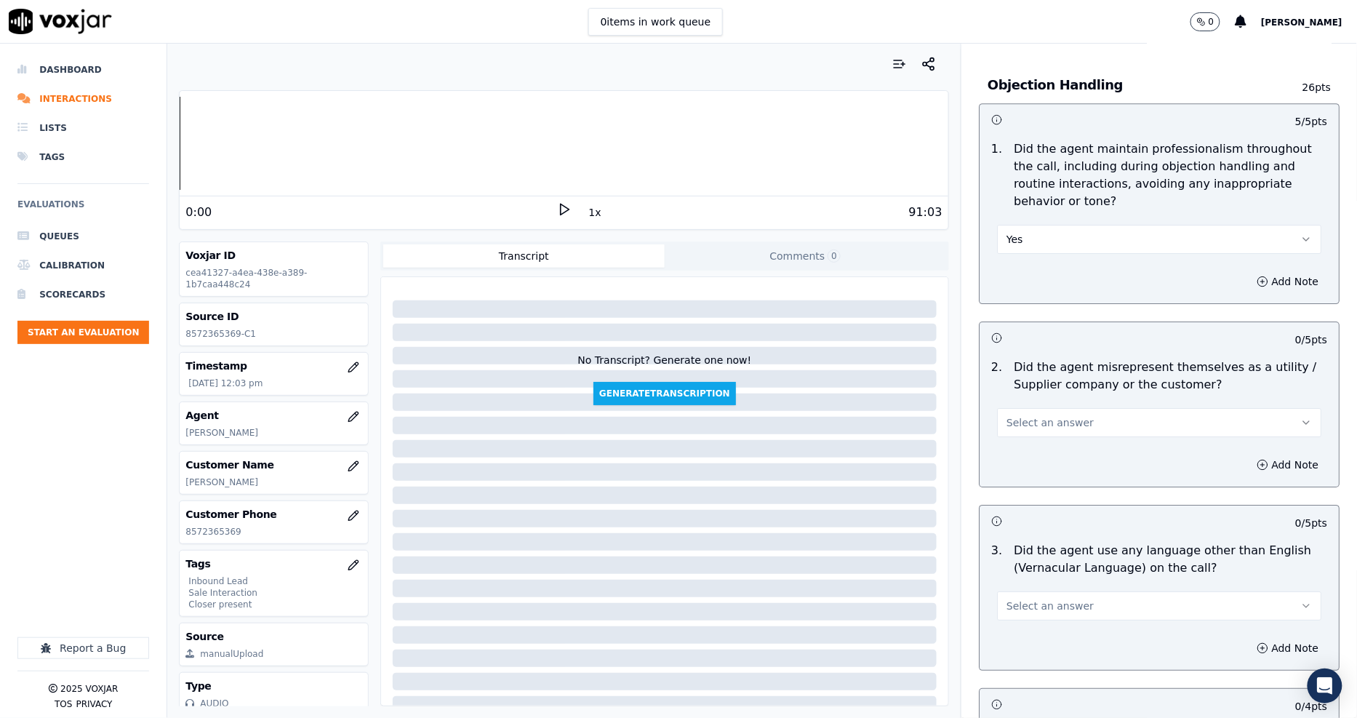
scroll to position [1697, 0]
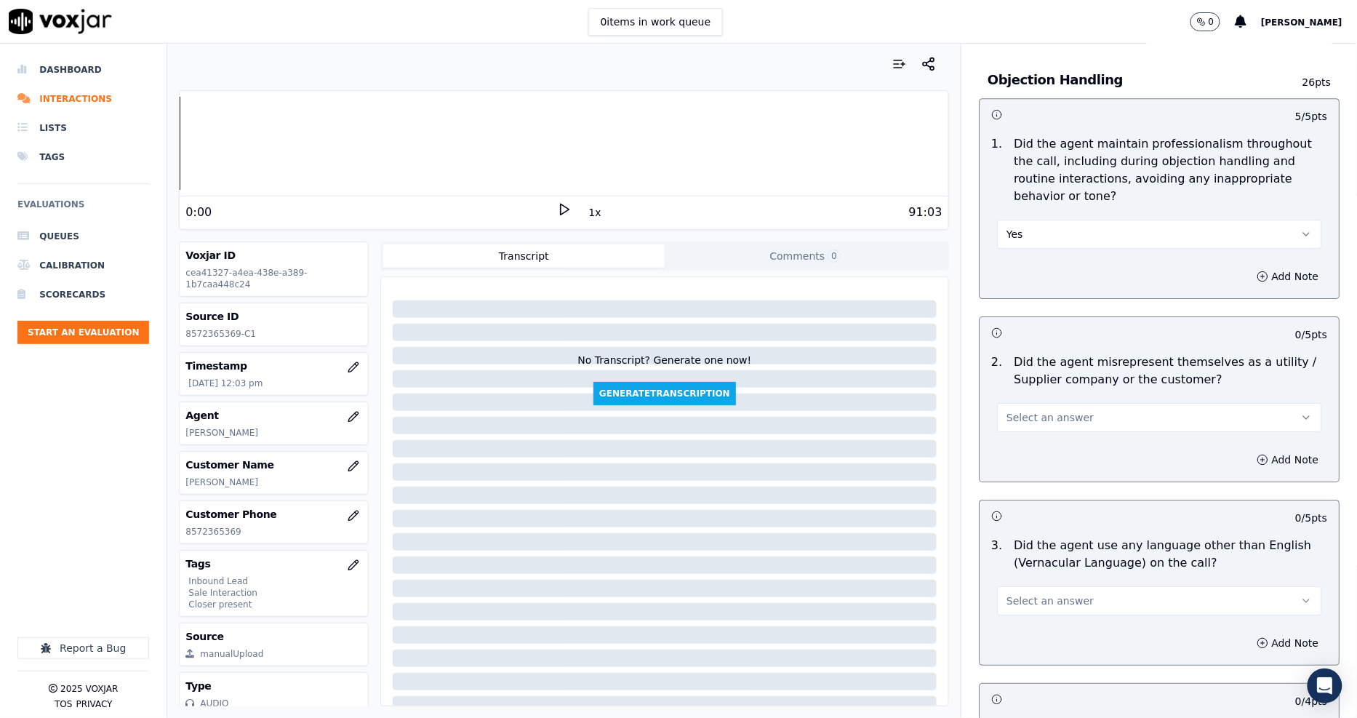
click at [1007, 410] on span "Select an answer" at bounding box center [1050, 417] width 87 height 15
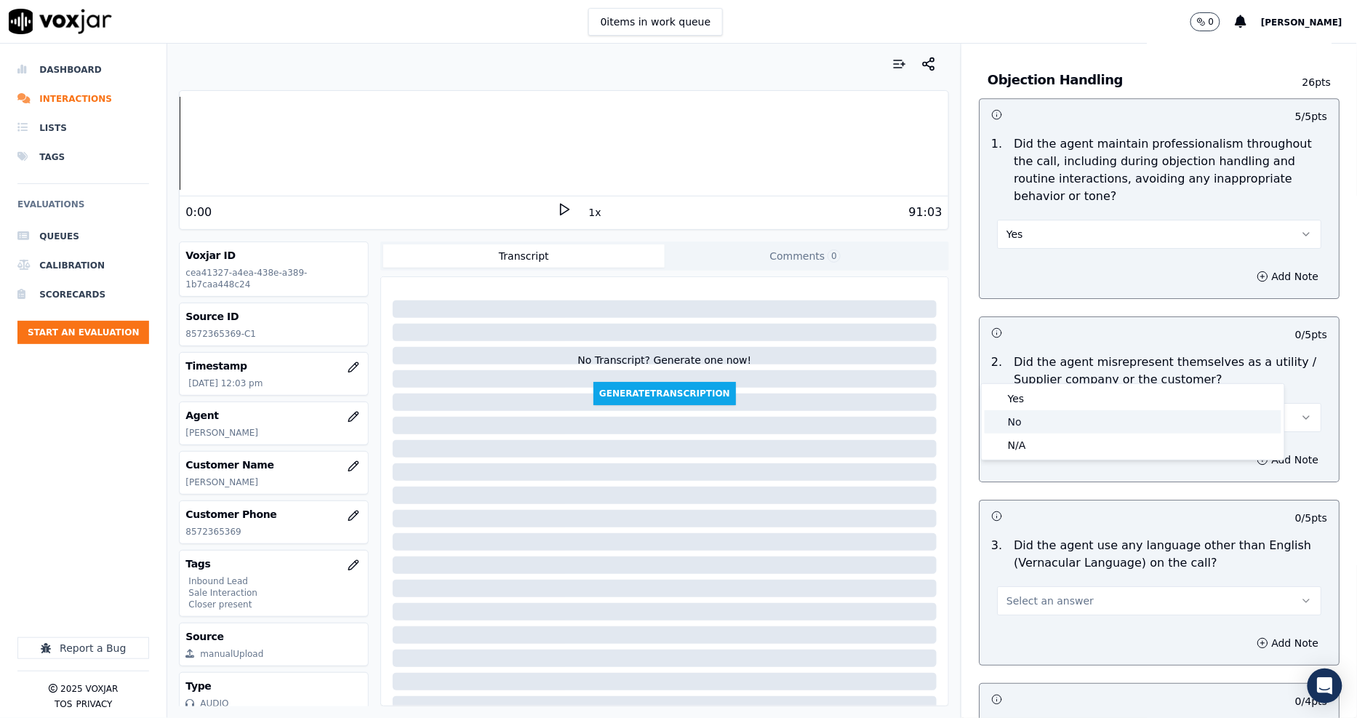
click at [1010, 417] on div "No" at bounding box center [1133, 421] width 297 height 23
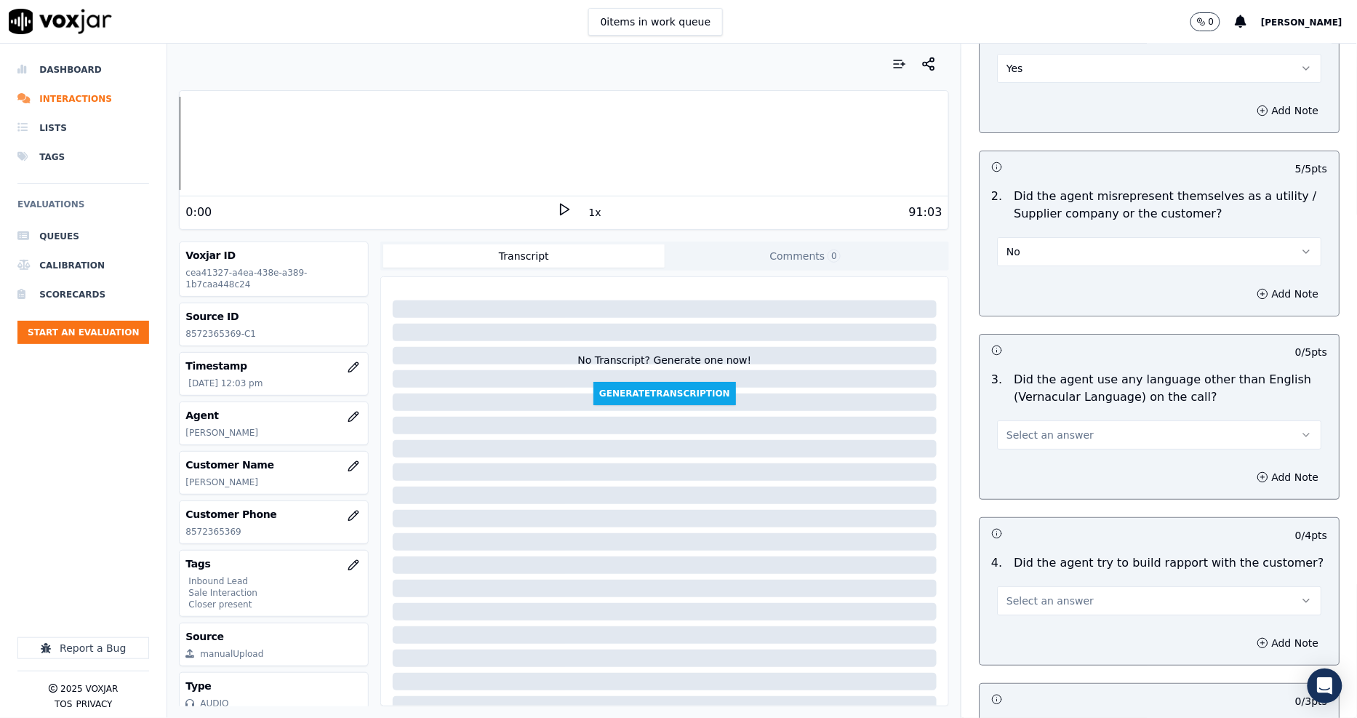
scroll to position [1939, 0]
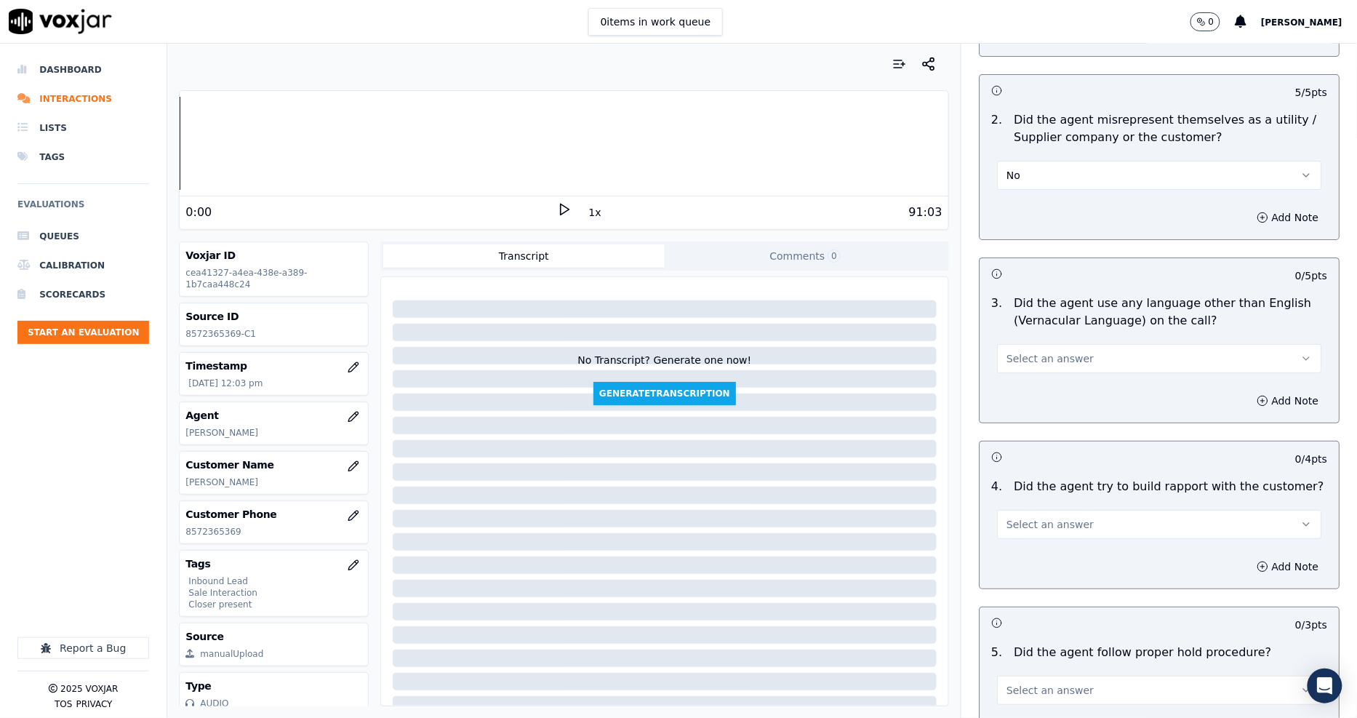
click at [1005, 344] on button "Select an answer" at bounding box center [1159, 358] width 324 height 29
click at [1014, 366] on div "No" at bounding box center [1133, 362] width 297 height 23
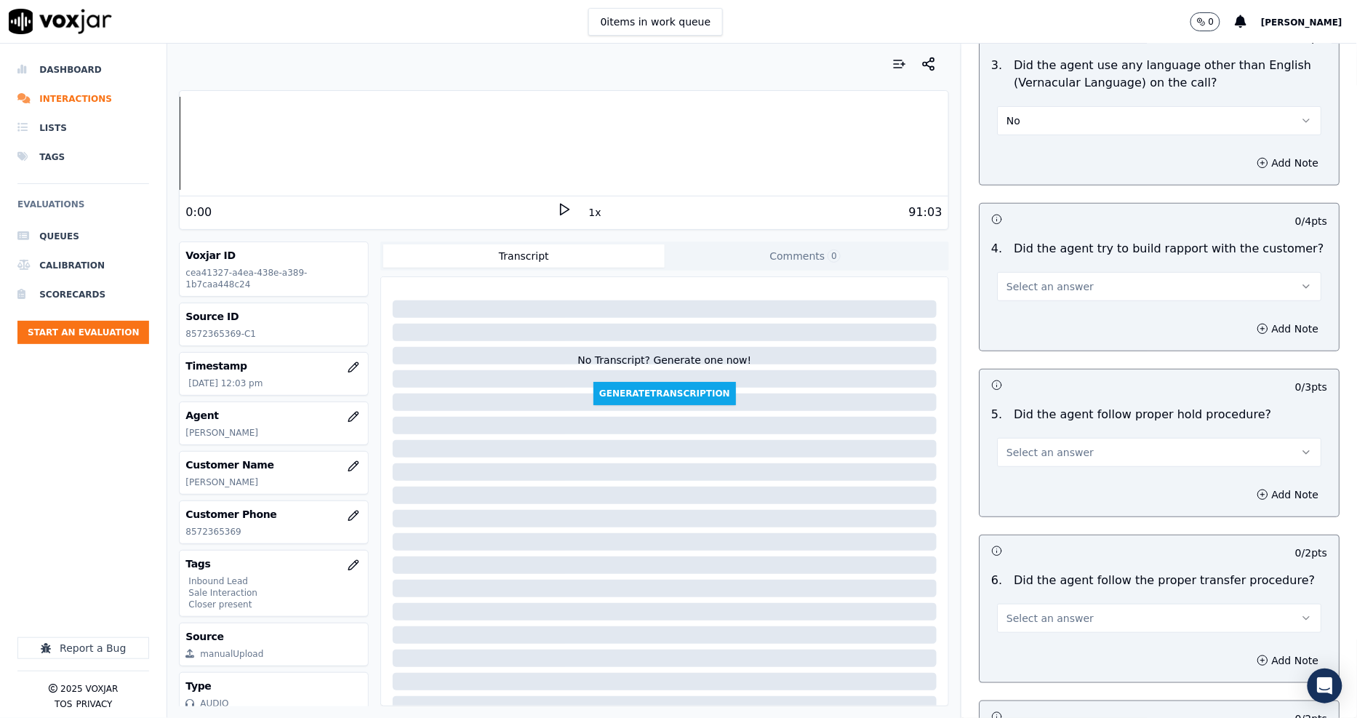
scroll to position [2182, 0]
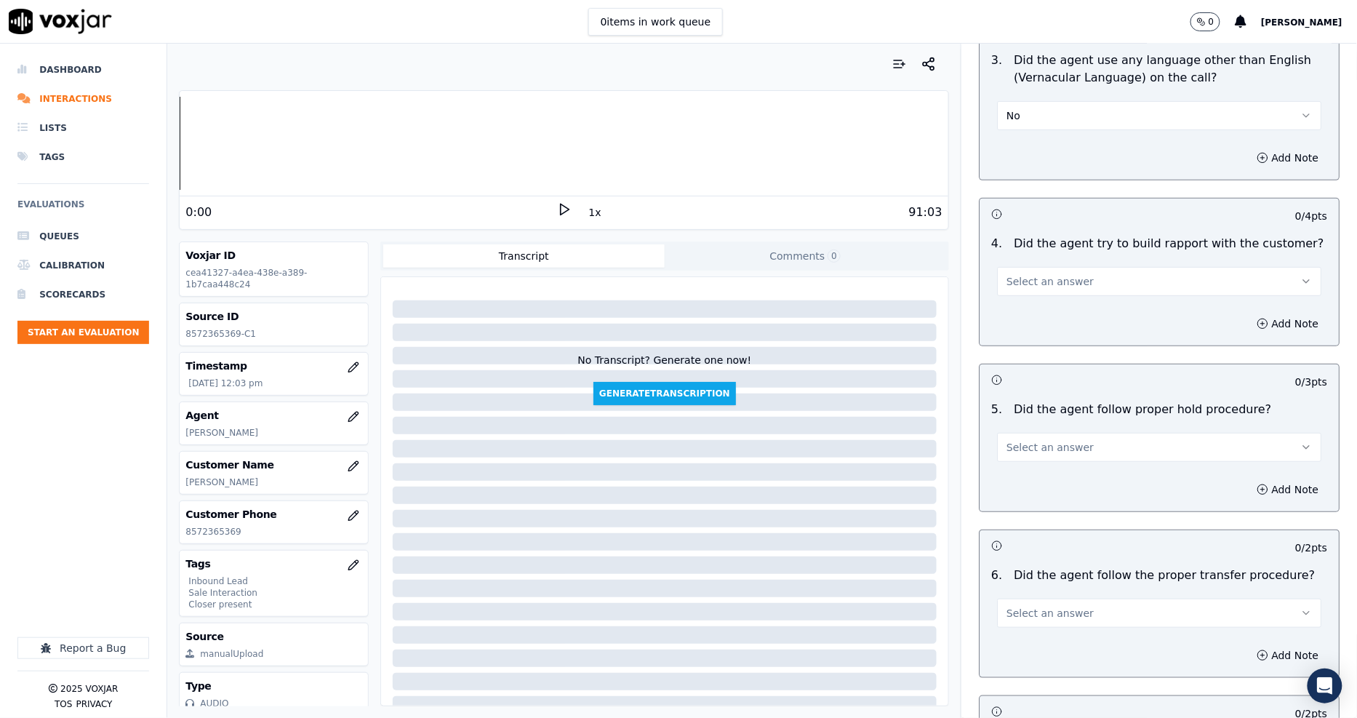
click at [1027, 267] on button "Select an answer" at bounding box center [1159, 281] width 324 height 29
click at [1024, 311] on div "N/A" at bounding box center [1133, 309] width 297 height 23
click at [1031, 440] on span "Select an answer" at bounding box center [1050, 447] width 87 height 15
click at [1028, 468] on div "N/A" at bounding box center [1133, 474] width 297 height 23
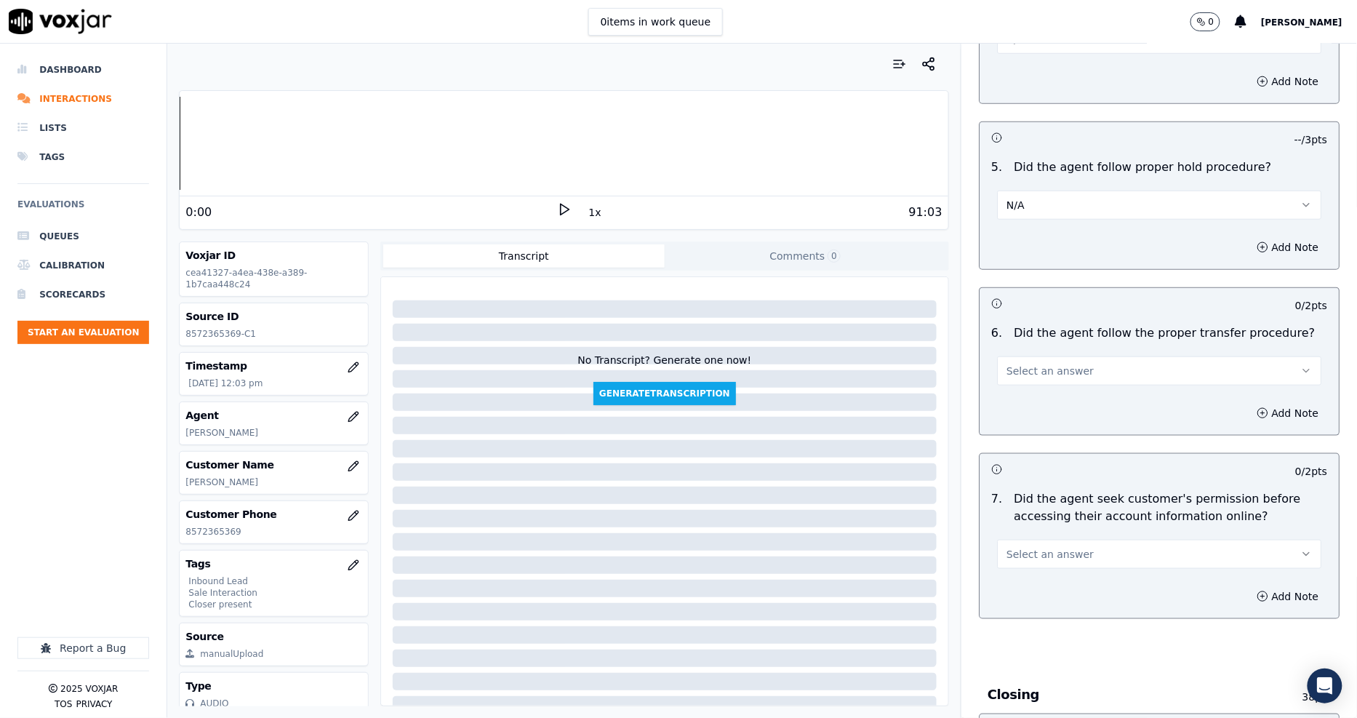
click at [1018, 364] on span "Select an answer" at bounding box center [1050, 371] width 87 height 15
click at [1015, 394] on div "N/A" at bounding box center [1133, 398] width 297 height 23
drag, startPoint x: 1010, startPoint y: 320, endPoint x: 1009, endPoint y: 335, distance: 14.6
click at [1009, 356] on button "N/A" at bounding box center [1159, 370] width 324 height 29
click at [1014, 351] on div "Yes" at bounding box center [1133, 351] width 297 height 23
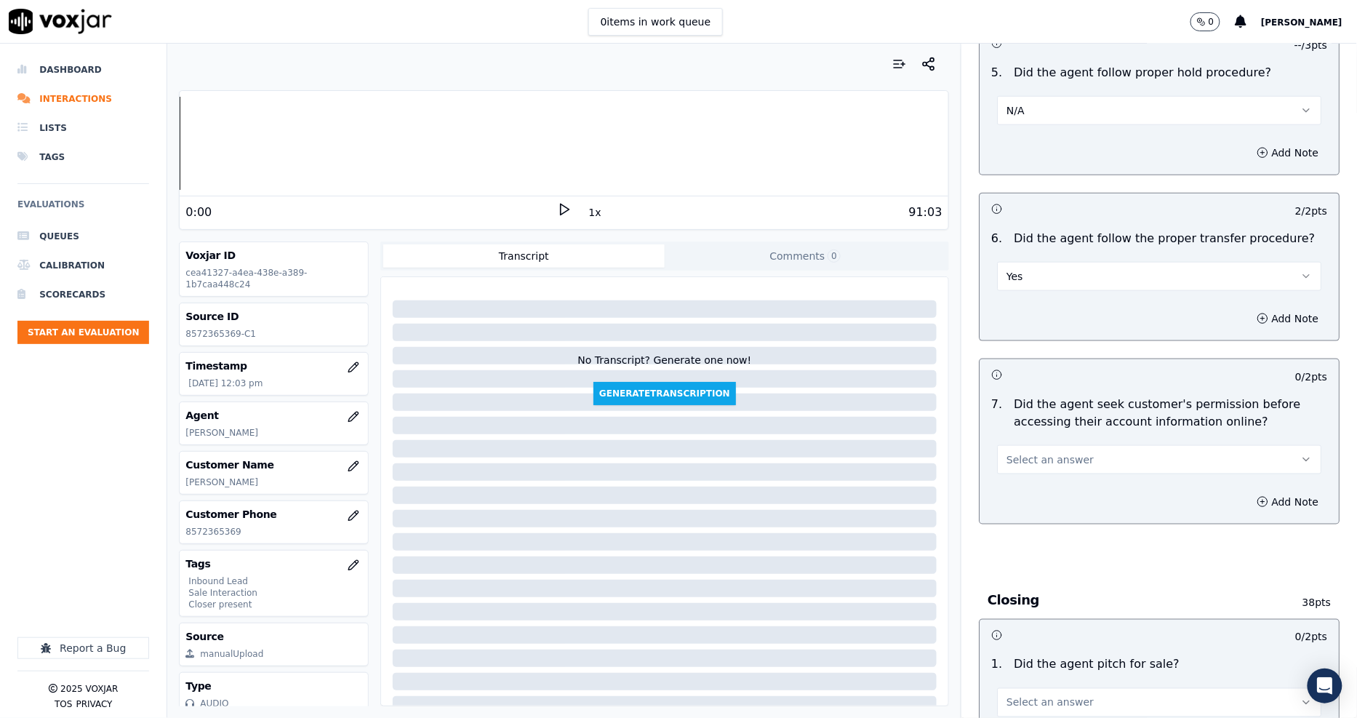
scroll to position [2667, 0]
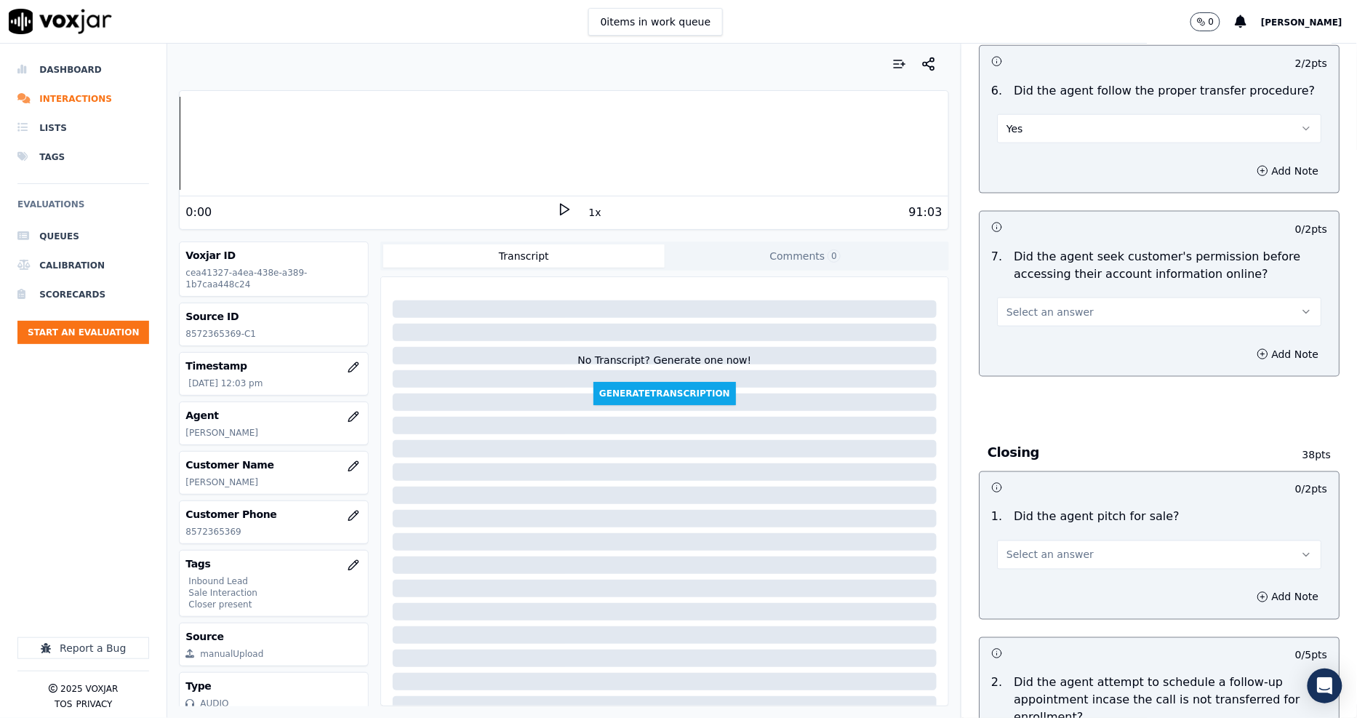
click at [1013, 283] on div "Select an answer" at bounding box center [1160, 305] width 348 height 44
drag, startPoint x: 1013, startPoint y: 251, endPoint x: 1013, endPoint y: 269, distance: 18.2
click at [1013, 298] on button "Select an answer" at bounding box center [1159, 312] width 324 height 29
click at [1012, 295] on div "Yes" at bounding box center [1133, 293] width 297 height 23
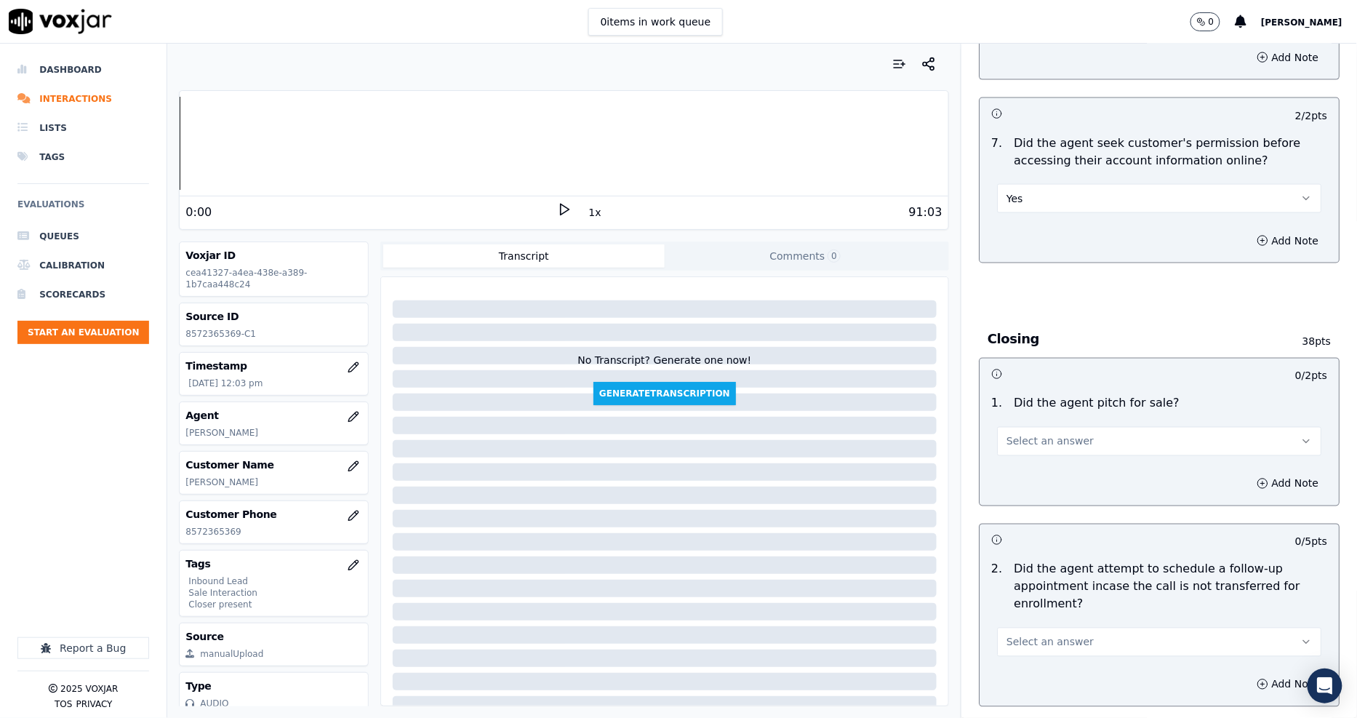
scroll to position [2828, 0]
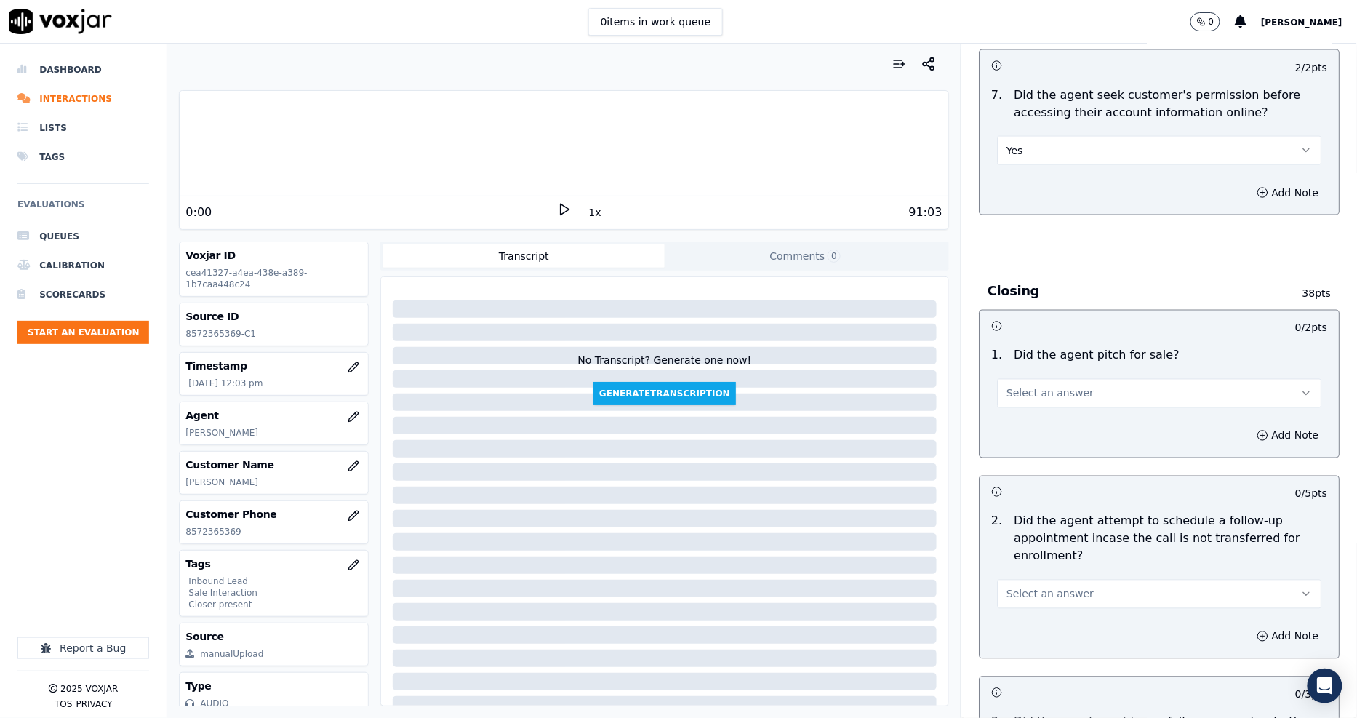
click at [1037, 386] on span "Select an answer" at bounding box center [1050, 393] width 87 height 15
click at [1038, 375] on div "Yes" at bounding box center [1133, 374] width 297 height 23
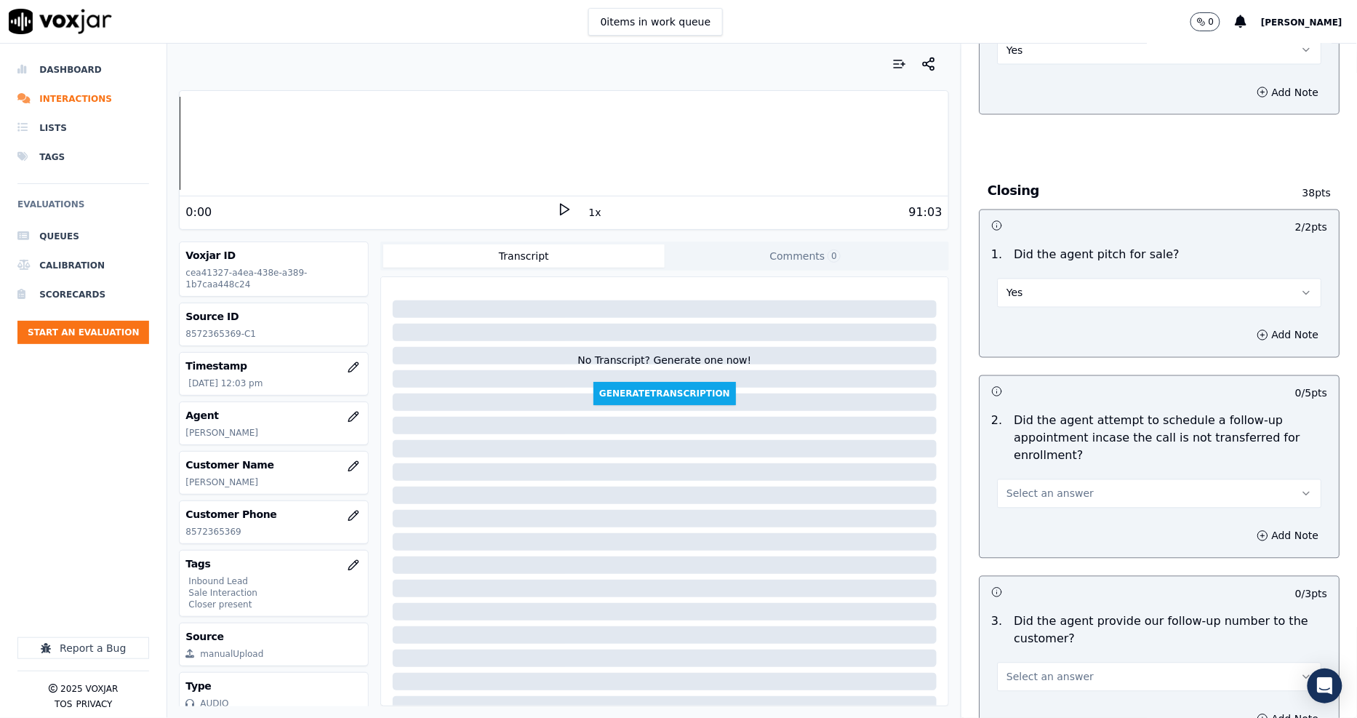
scroll to position [3071, 0]
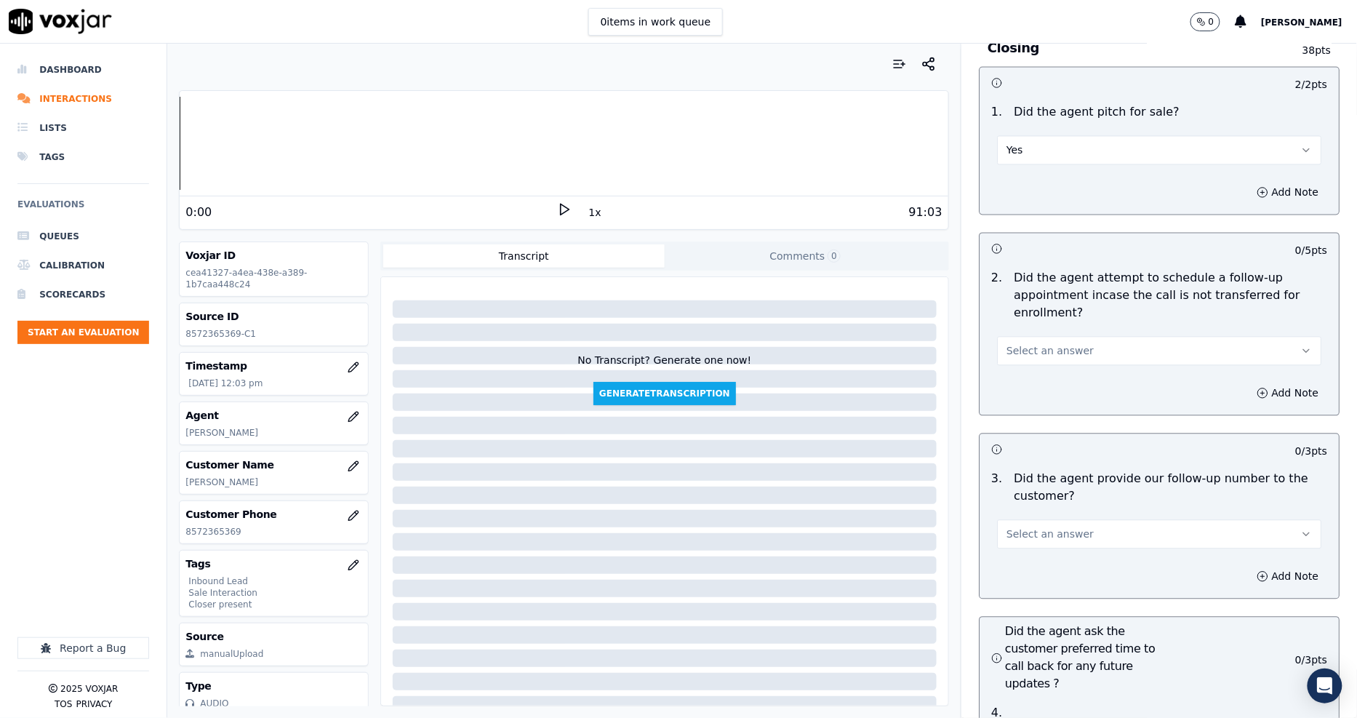
click at [1018, 337] on button "Select an answer" at bounding box center [1159, 351] width 324 height 29
drag, startPoint x: 1026, startPoint y: 336, endPoint x: 1029, endPoint y: 376, distance: 40.1
click at [1029, 376] on div "Yes No N/A" at bounding box center [1133, 357] width 303 height 76
click at [1029, 376] on div "N/A" at bounding box center [1133, 379] width 297 height 23
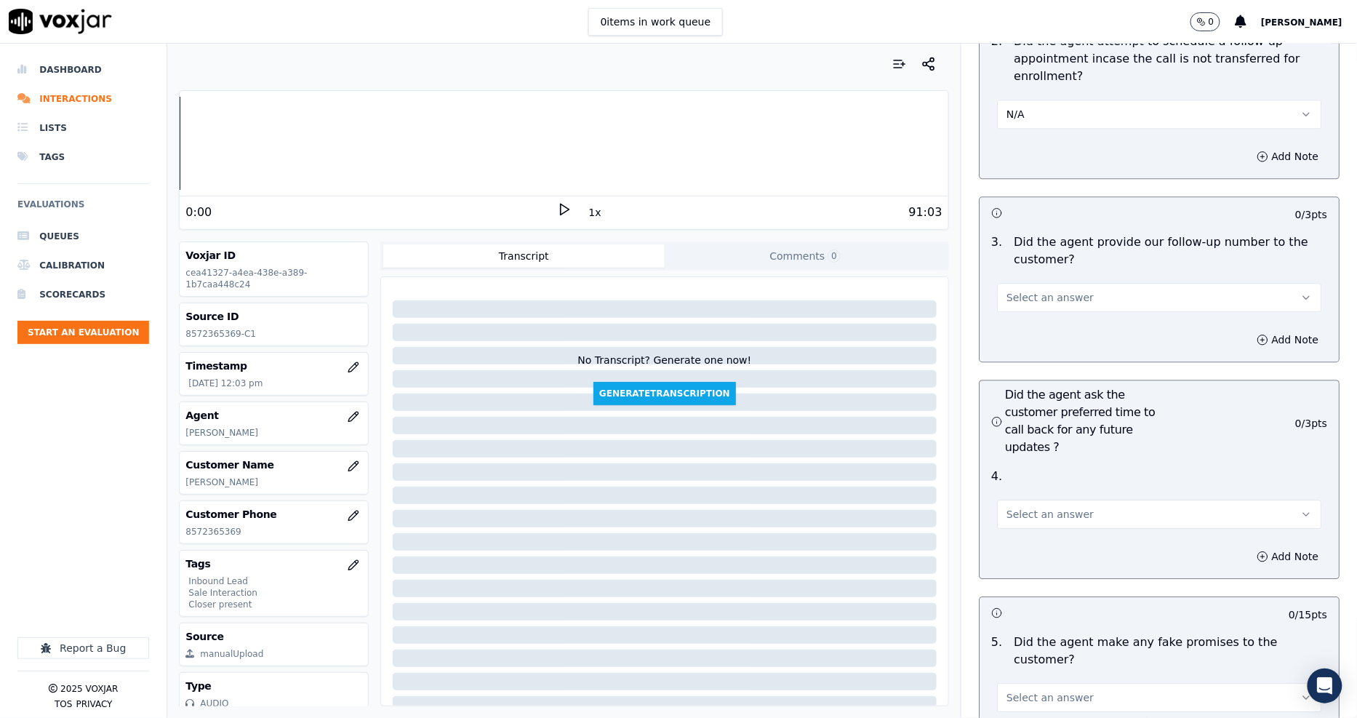
scroll to position [3314, 0]
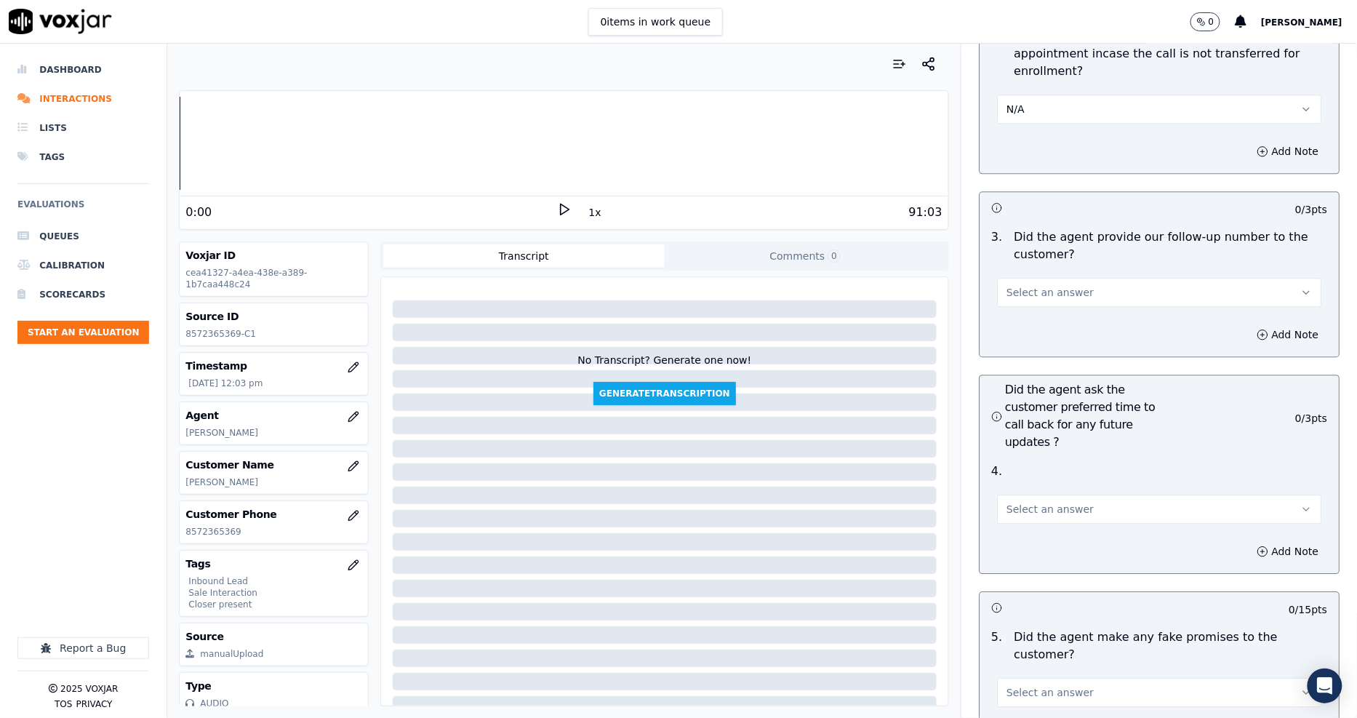
click at [1024, 285] on span "Select an answer" at bounding box center [1050, 292] width 87 height 15
click at [1021, 274] on div "Yes" at bounding box center [1133, 273] width 297 height 23
click at [1013, 495] on button "Select an answer" at bounding box center [1159, 509] width 324 height 29
click at [1014, 488] on div "Yes" at bounding box center [1133, 490] width 297 height 23
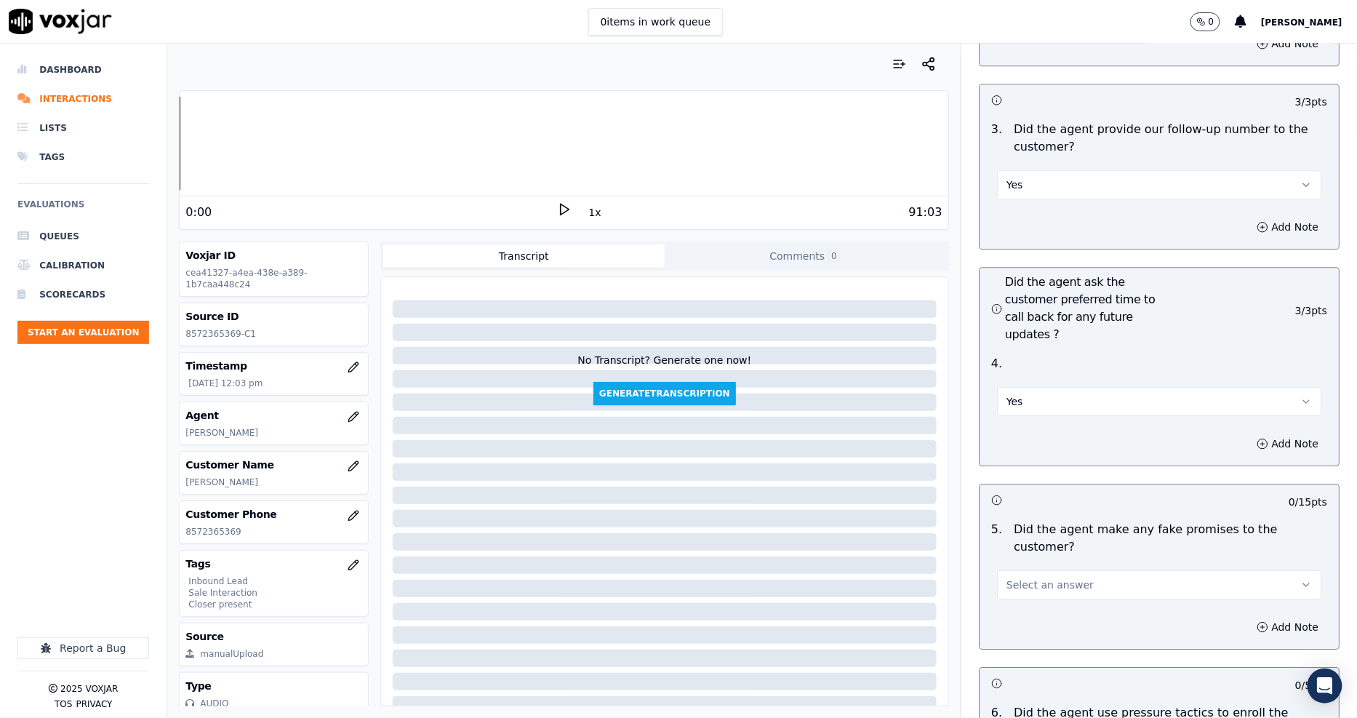
scroll to position [3718, 0]
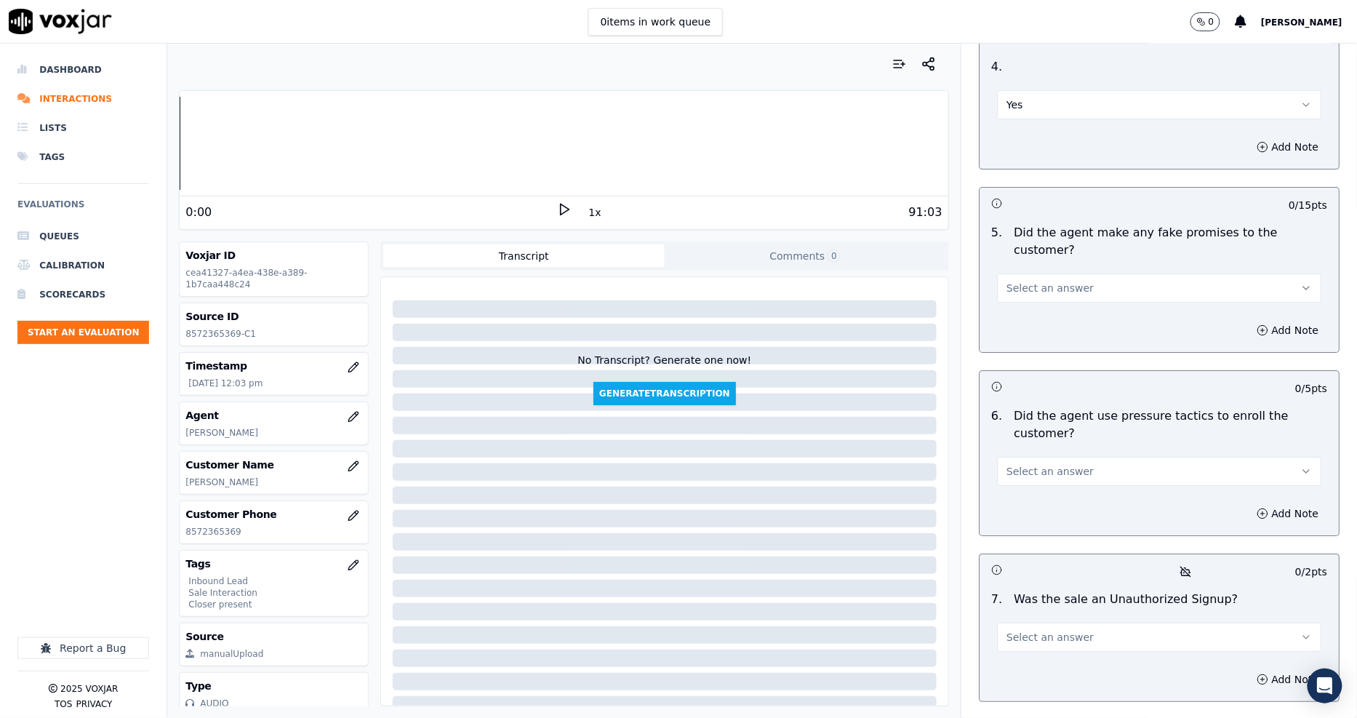
click at [1008, 274] on button "Select an answer" at bounding box center [1159, 288] width 324 height 29
click at [1011, 274] on div "No" at bounding box center [1133, 275] width 297 height 23
click at [1005, 457] on button "Select an answer" at bounding box center [1159, 471] width 324 height 29
click at [1013, 438] on div "No" at bounding box center [1133, 441] width 297 height 23
click at [1016, 457] on button "No" at bounding box center [1159, 471] width 324 height 29
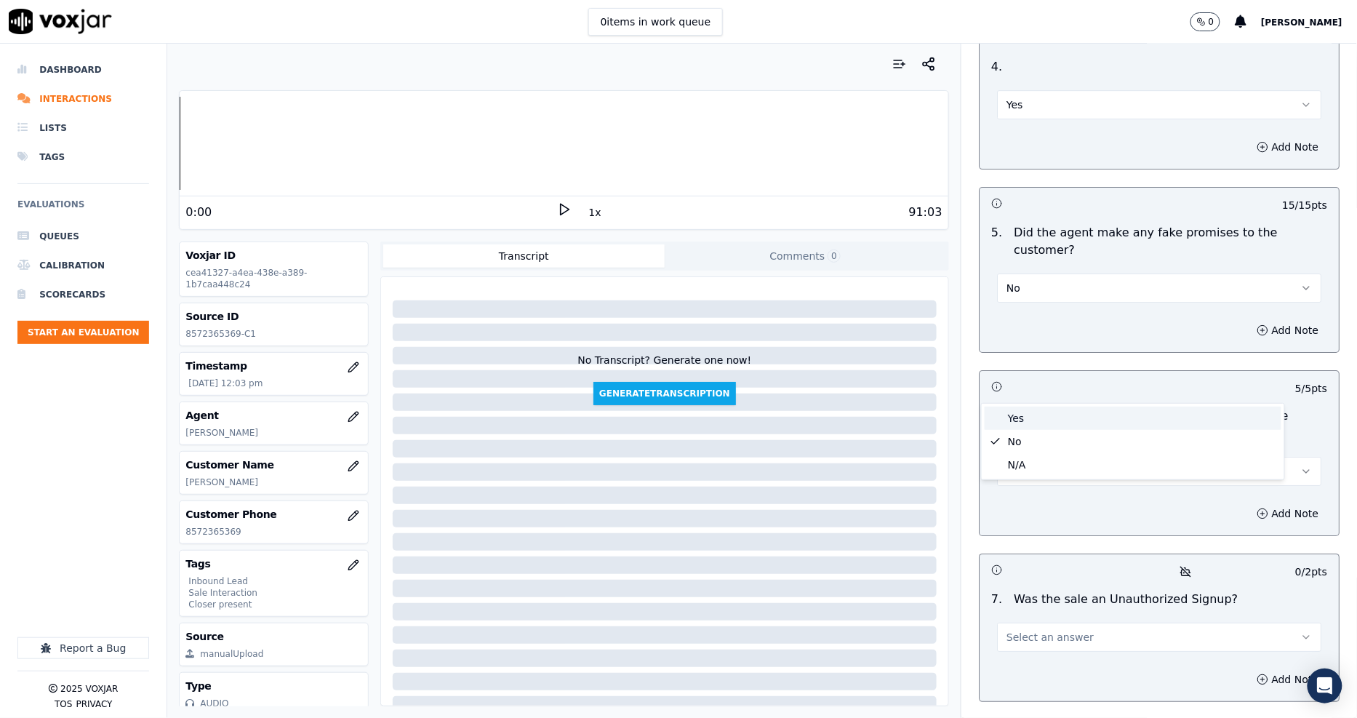
click at [1016, 420] on div "Yes" at bounding box center [1133, 418] width 297 height 23
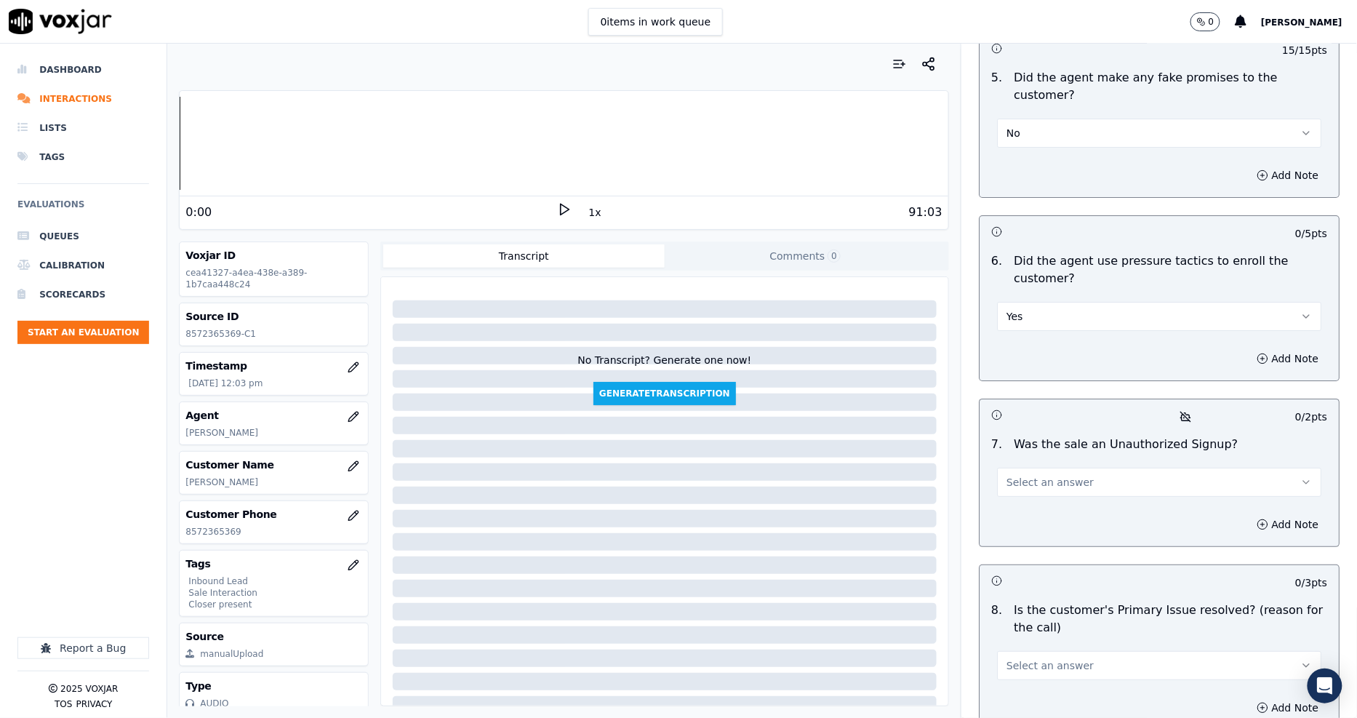
scroll to position [3880, 0]
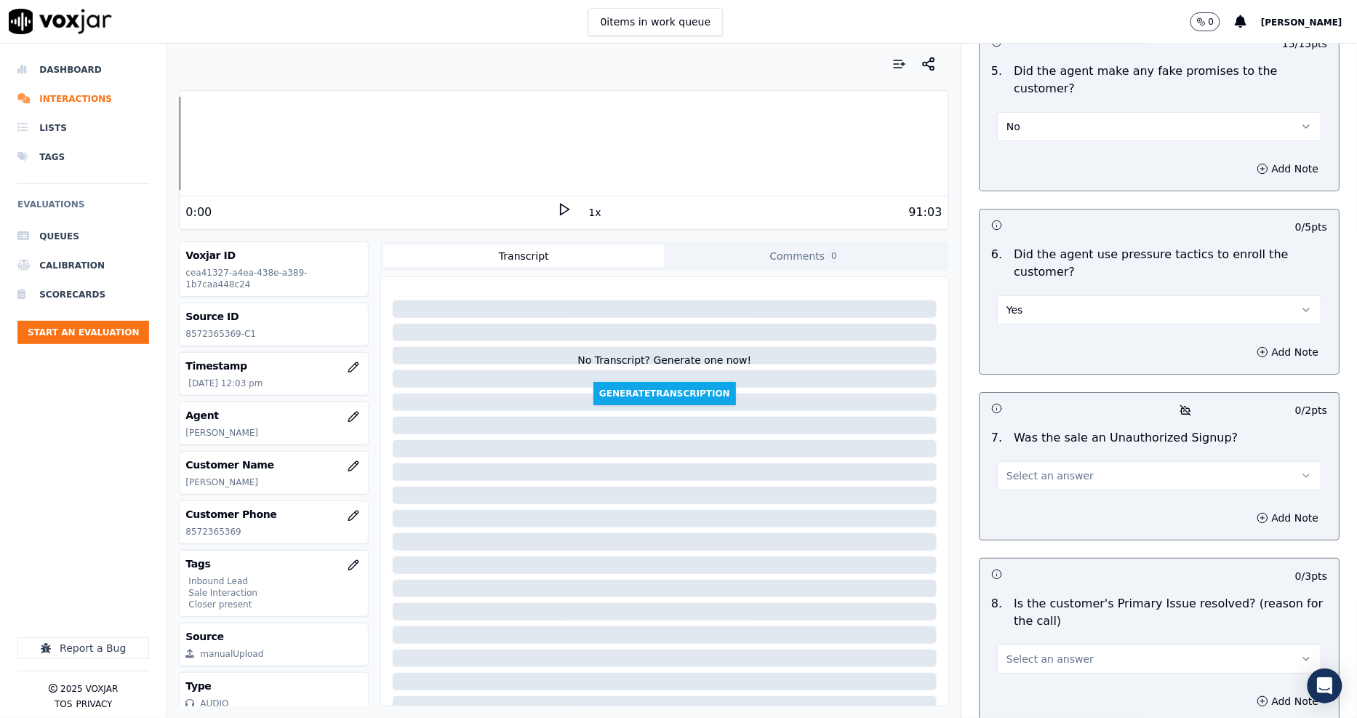
click at [1021, 468] on span "Select an answer" at bounding box center [1050, 475] width 87 height 15
drag, startPoint x: 1021, startPoint y: 460, endPoint x: 1029, endPoint y: 440, distance: 21.2
click at [1029, 440] on div "Yes No N/A" at bounding box center [1133, 446] width 303 height 76
click at [1029, 440] on div "No" at bounding box center [1133, 445] width 297 height 23
click at [1007, 303] on span "Yes" at bounding box center [1015, 310] width 17 height 15
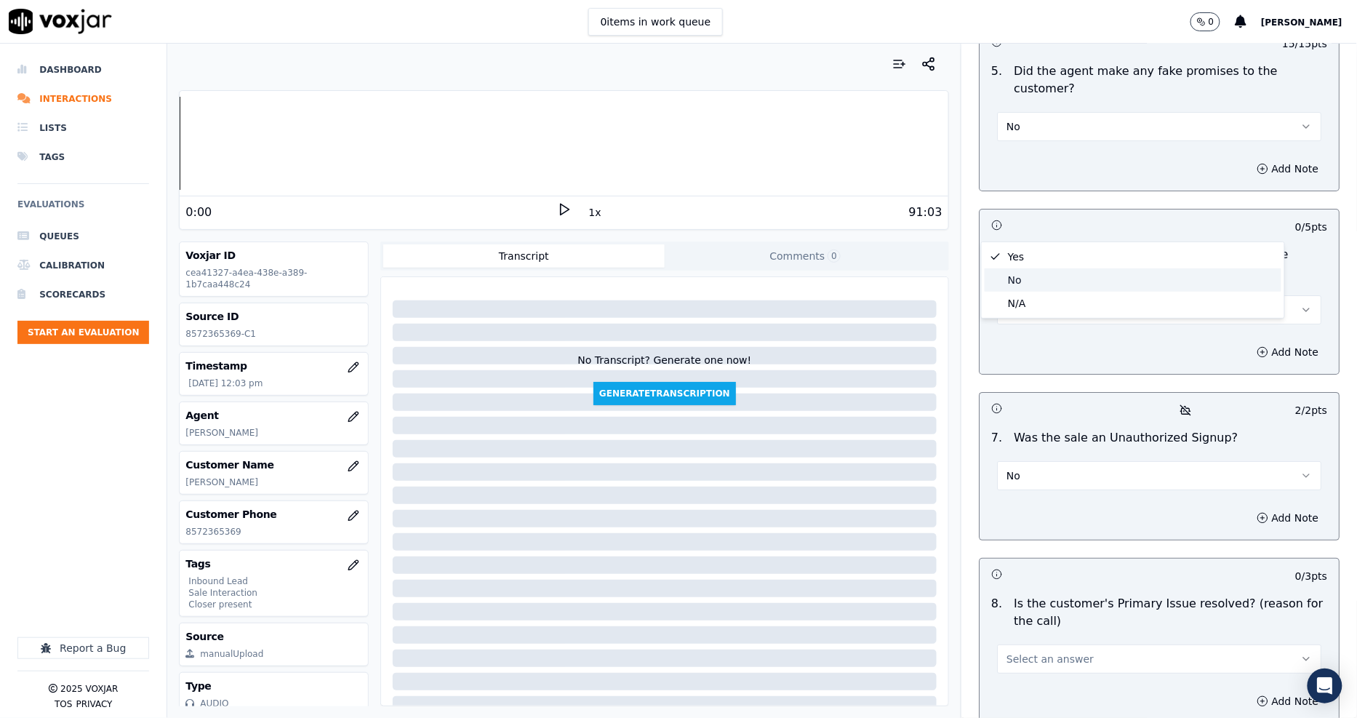
click at [1008, 280] on div "No" at bounding box center [1133, 279] width 297 height 23
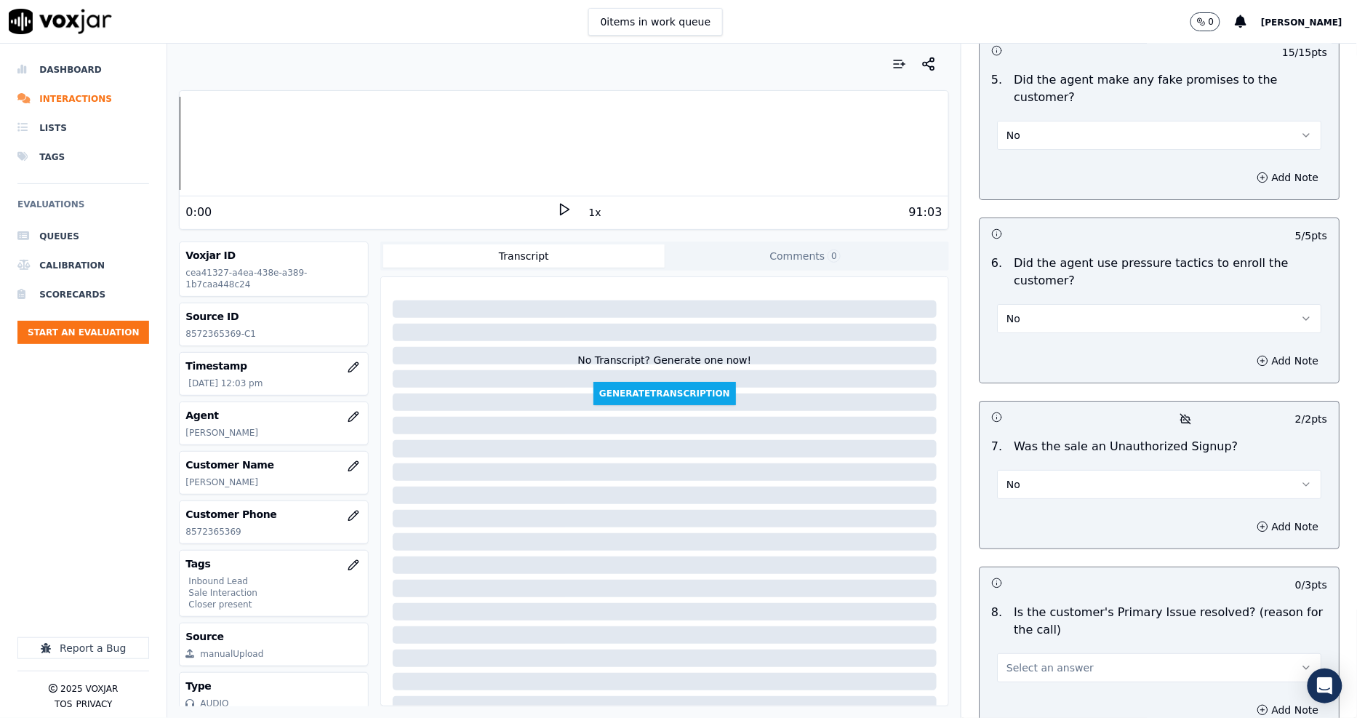
scroll to position [3923, 0]
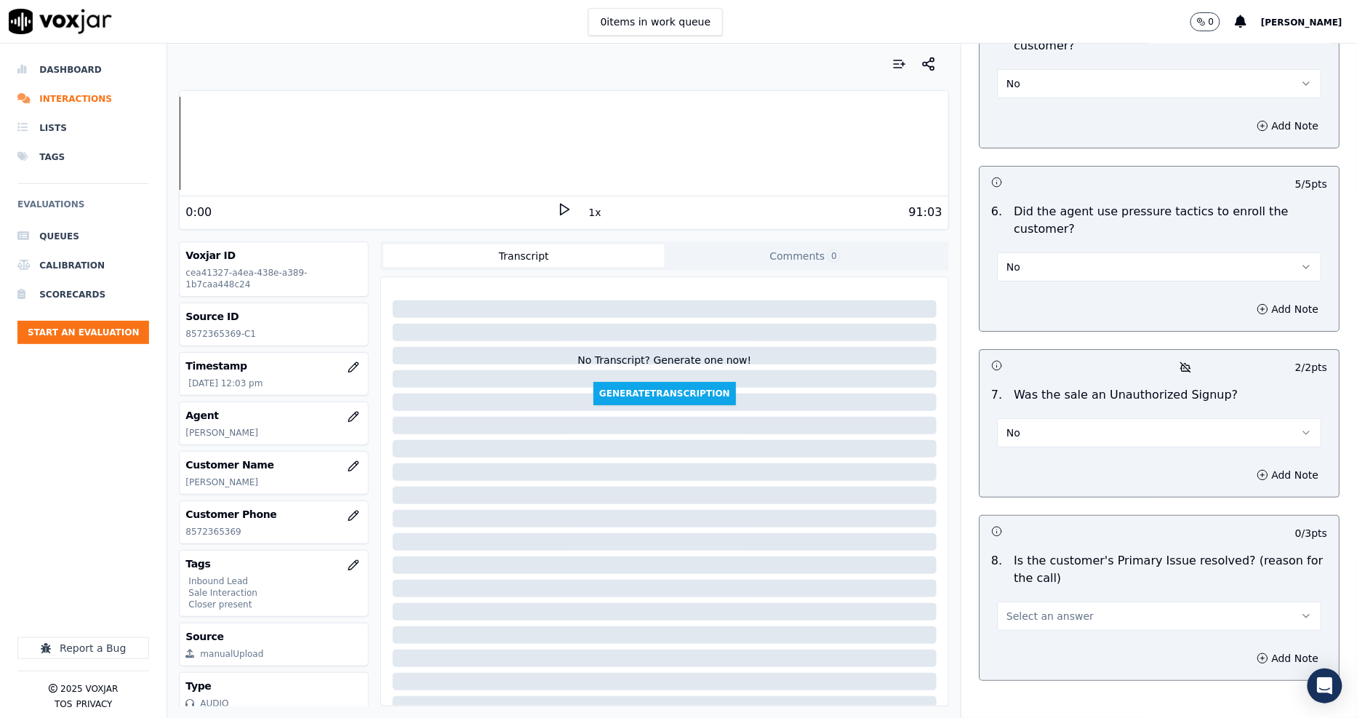
click at [1015, 637] on div "Add Note" at bounding box center [1159, 659] width 359 height 44
click at [1013, 609] on span "Select an answer" at bounding box center [1050, 616] width 87 height 15
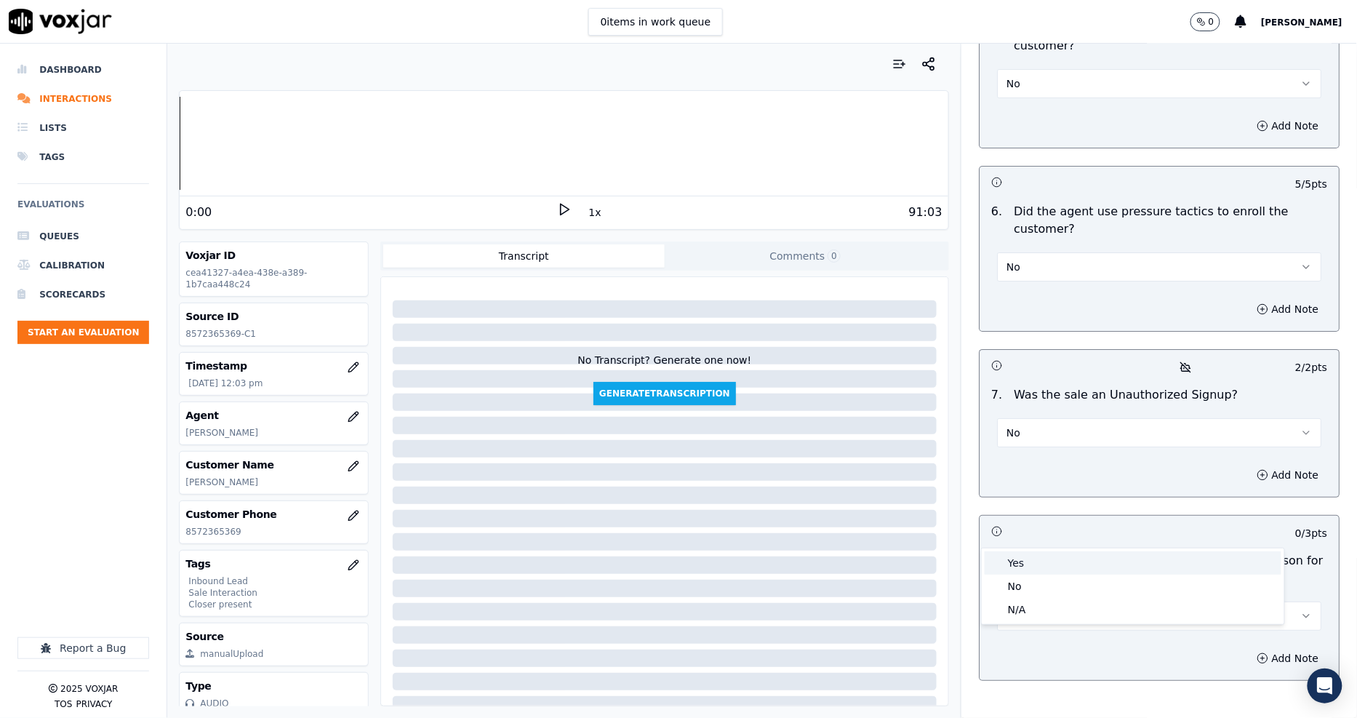
click at [1012, 563] on div "Yes" at bounding box center [1133, 562] width 297 height 23
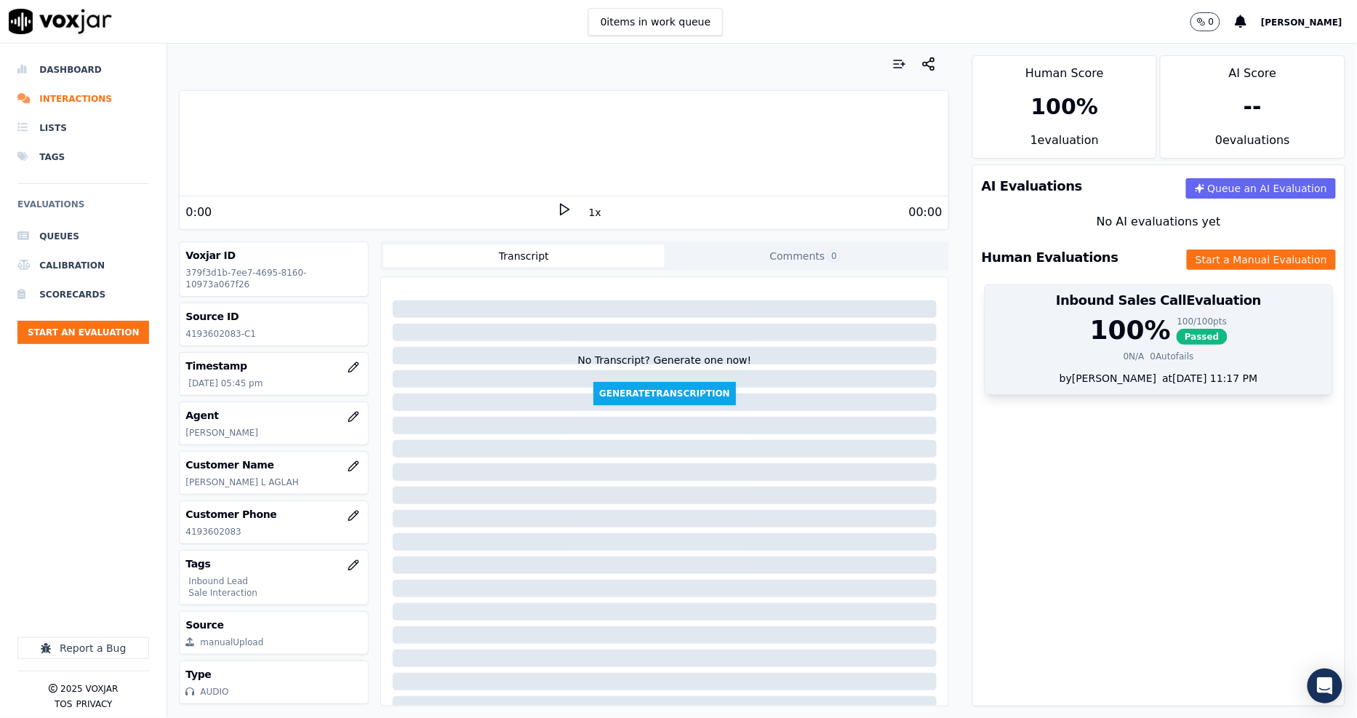
click at [1130, 345] on div "100 %" at bounding box center [1130, 330] width 81 height 29
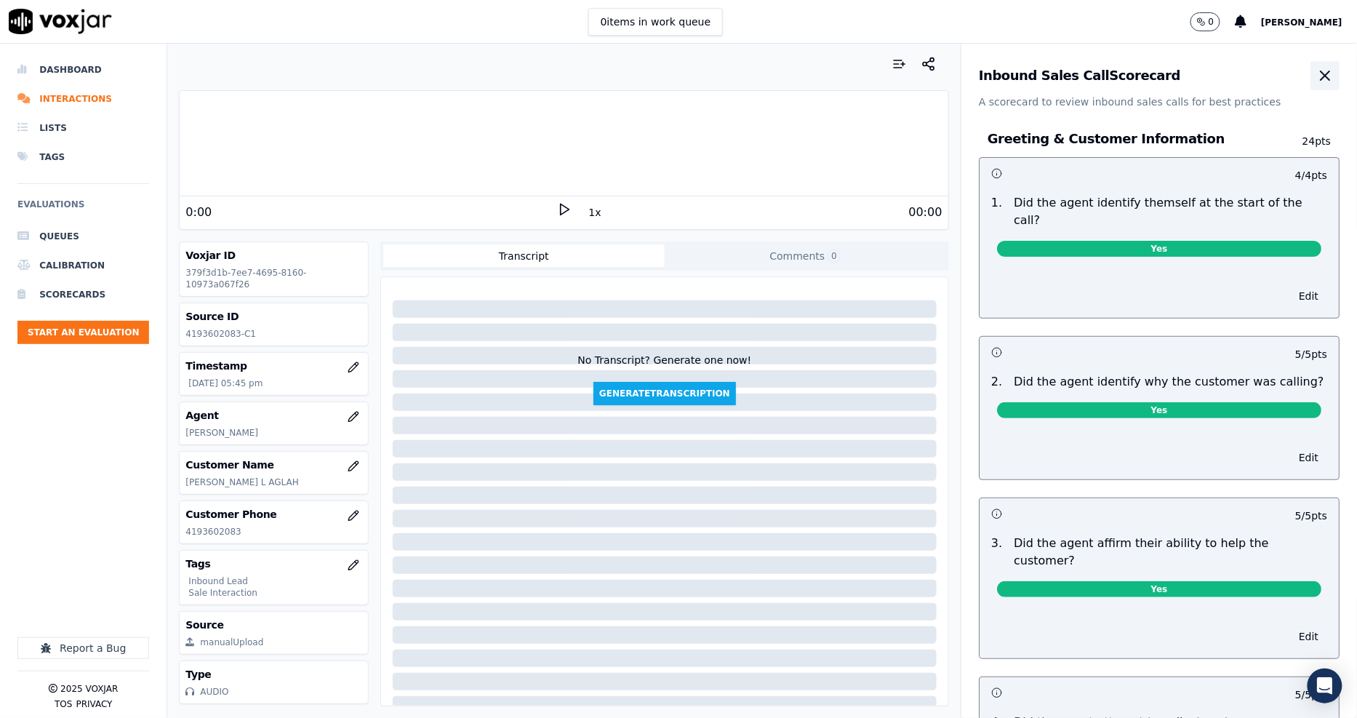
click at [1317, 71] on icon "button" at bounding box center [1325, 75] width 17 height 17
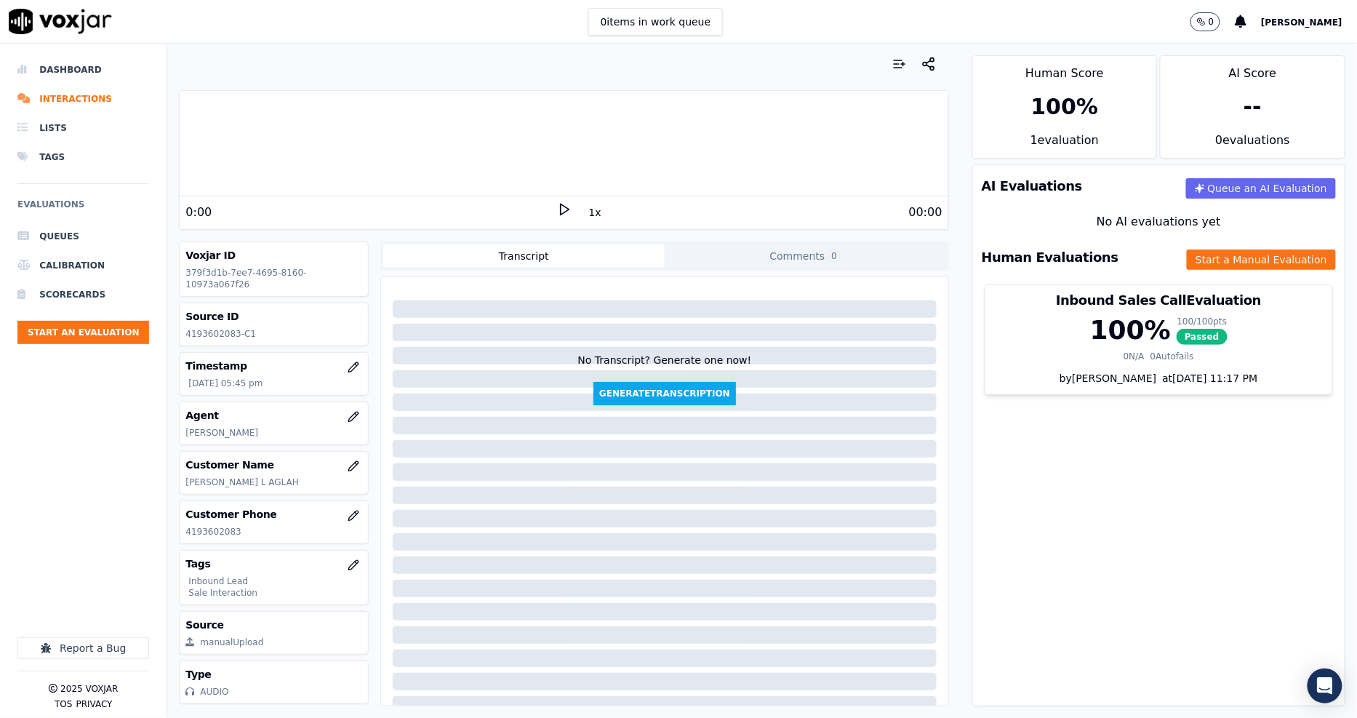
click at [1215, 244] on div "Human Evaluations Start a Manual Evaluation" at bounding box center [1159, 257] width 372 height 42
click at [1217, 252] on button "Start a Manual Evaluation" at bounding box center [1261, 260] width 149 height 20
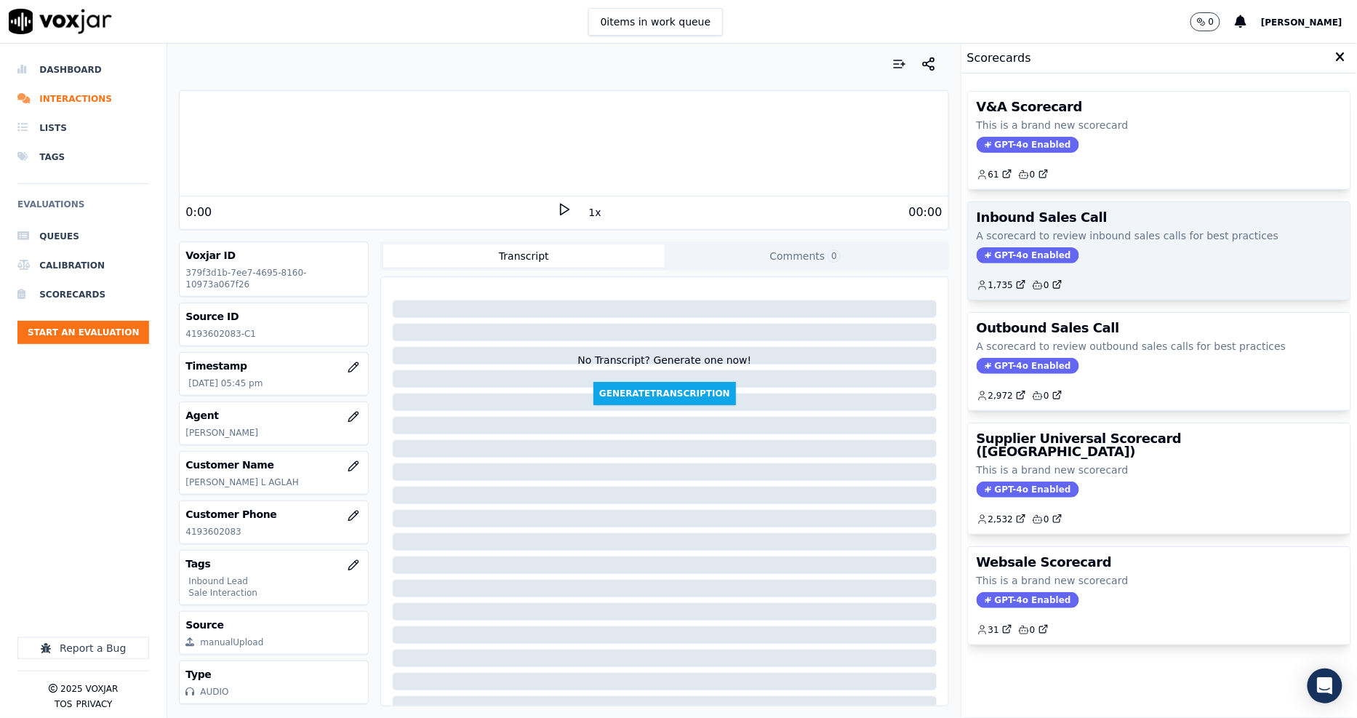
click at [1082, 229] on p "A scorecard to review inbound sales calls for best practices" at bounding box center [1159, 235] width 365 height 15
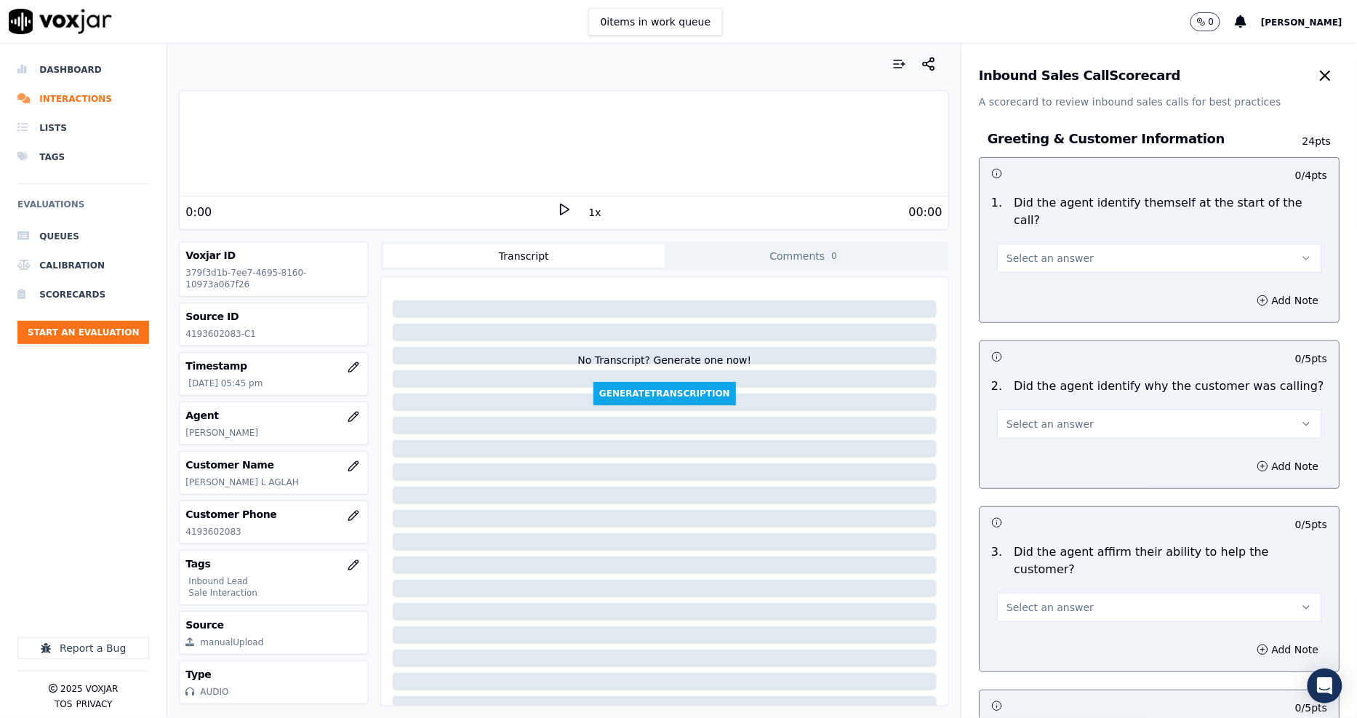
click at [1072, 244] on button "Select an answer" at bounding box center [1159, 258] width 324 height 29
click at [1071, 265] on div "Yes" at bounding box center [1133, 273] width 297 height 23
click at [1048, 417] on span "Select an answer" at bounding box center [1050, 424] width 87 height 15
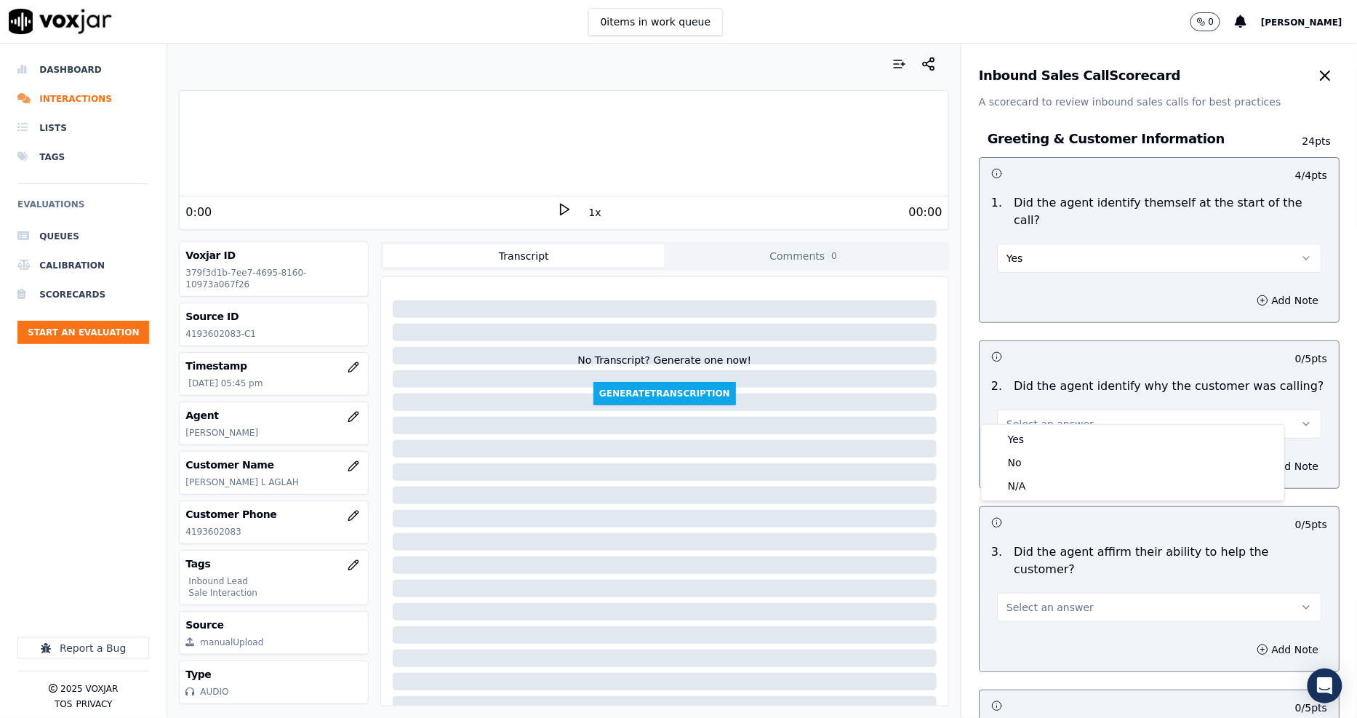
click at [1051, 442] on div "Yes" at bounding box center [1133, 439] width 297 height 23
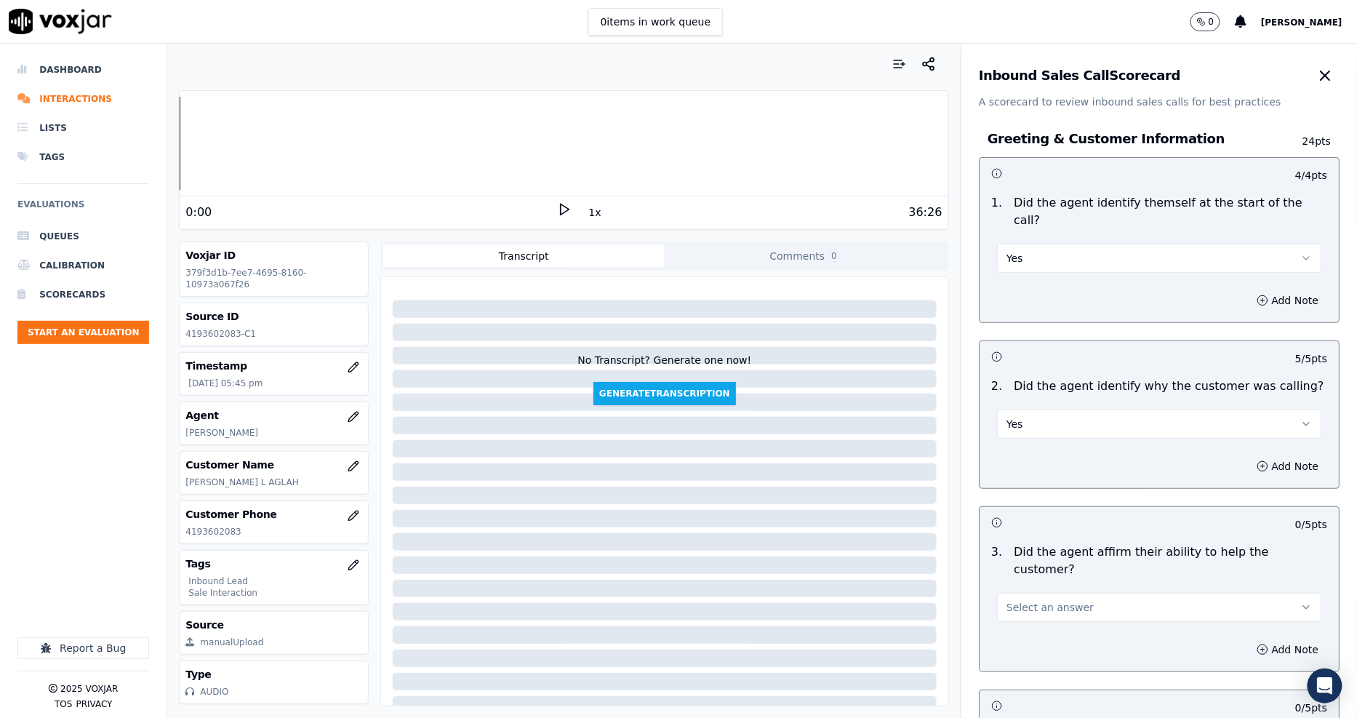
scroll to position [323, 0]
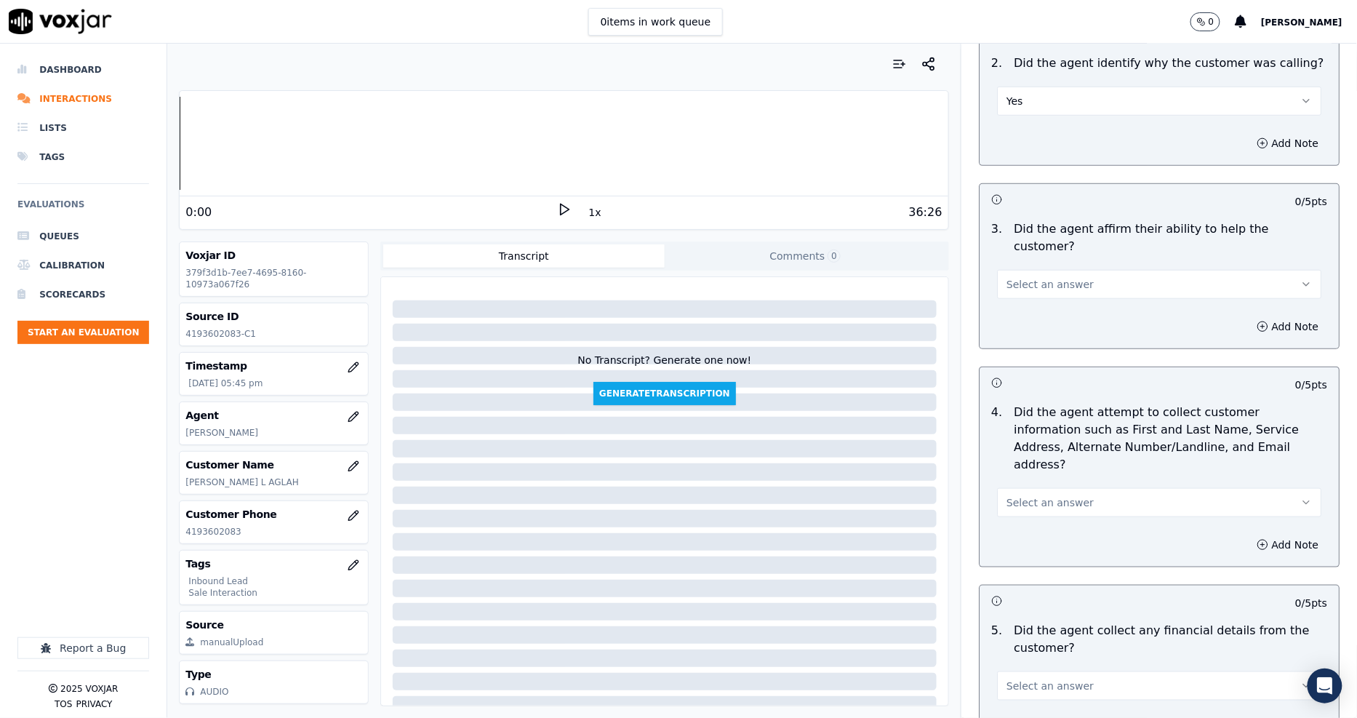
click at [1039, 277] on span "Select an answer" at bounding box center [1050, 284] width 87 height 15
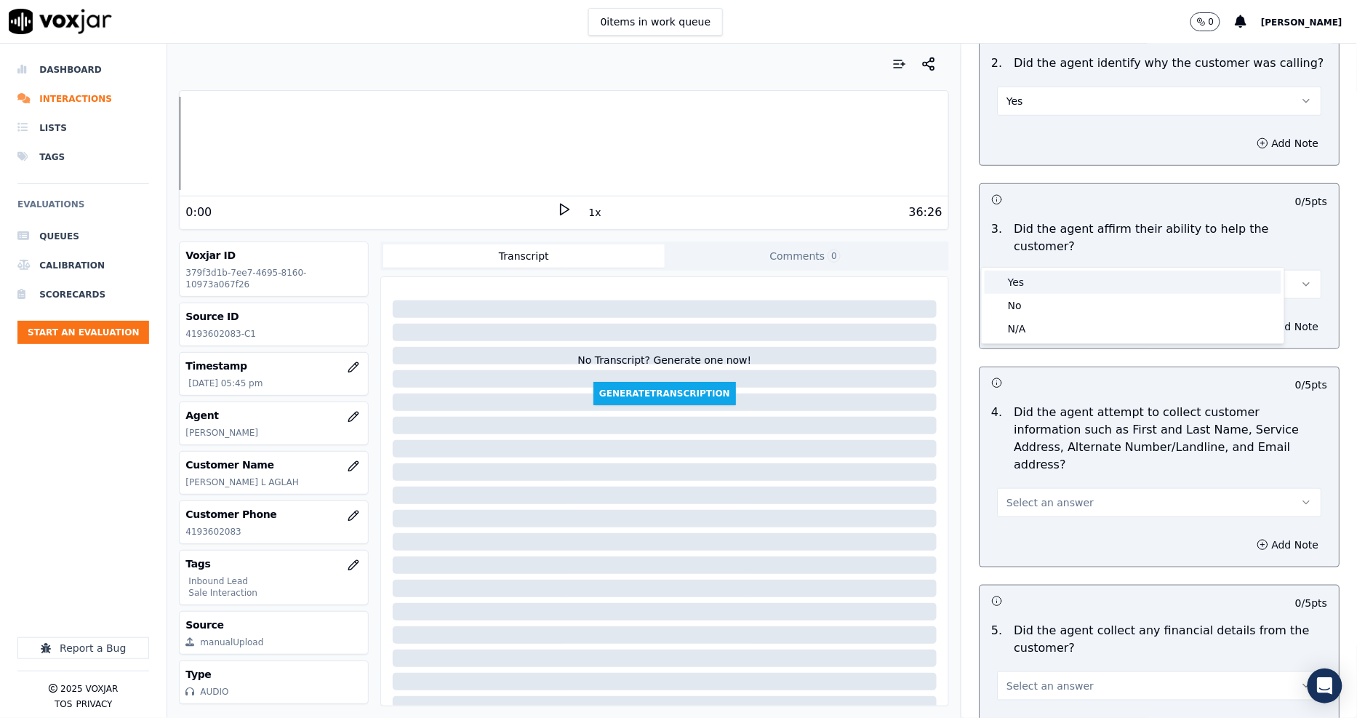
click at [1042, 279] on div "Yes" at bounding box center [1133, 282] width 297 height 23
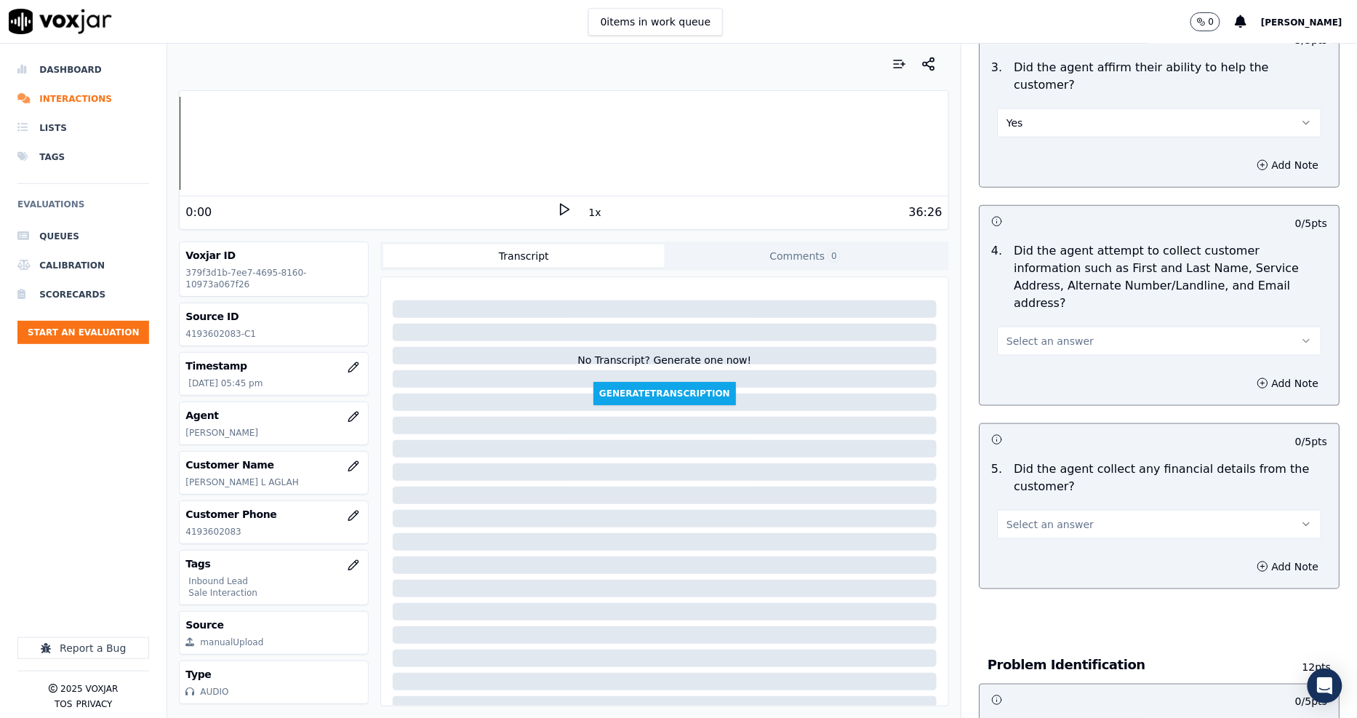
click at [1016, 334] on span "Select an answer" at bounding box center [1050, 341] width 87 height 15
click at [1026, 325] on div "Yes" at bounding box center [1133, 321] width 297 height 23
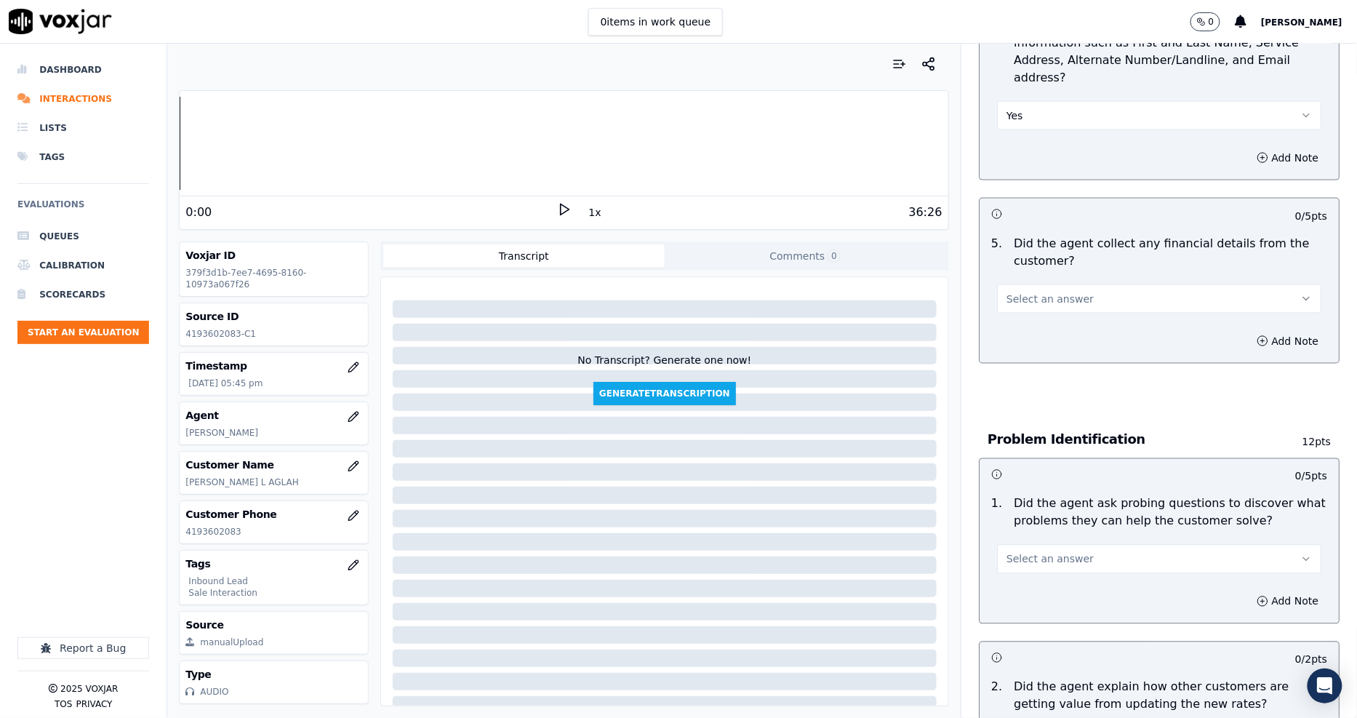
scroll to position [727, 0]
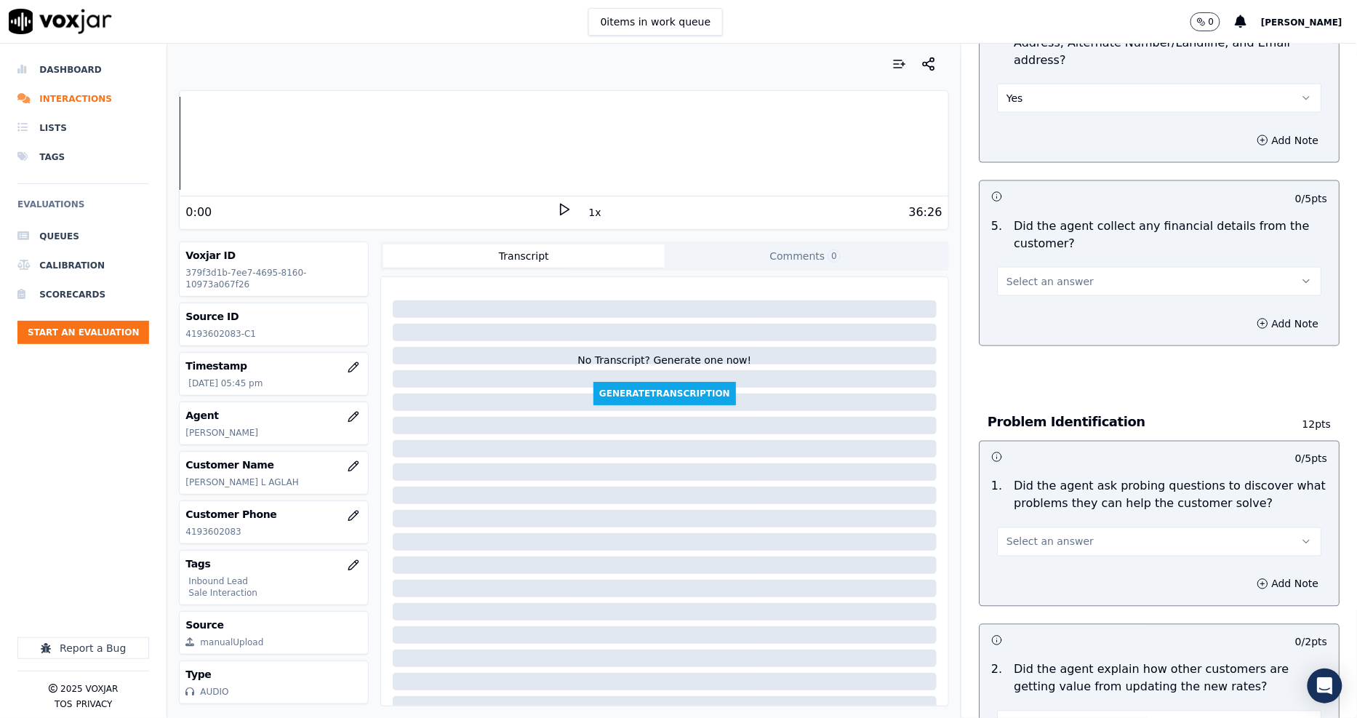
click at [1011, 274] on span "Select an answer" at bounding box center [1050, 281] width 87 height 15
click at [1016, 295] on div "No" at bounding box center [1133, 285] width 297 height 23
click at [1030, 535] on span "Select an answer" at bounding box center [1050, 542] width 87 height 15
drag, startPoint x: 1034, startPoint y: 510, endPoint x: 1034, endPoint y: 525, distance: 15.3
click at [1034, 525] on div "Yes No N/A" at bounding box center [1133, 546] width 303 height 76
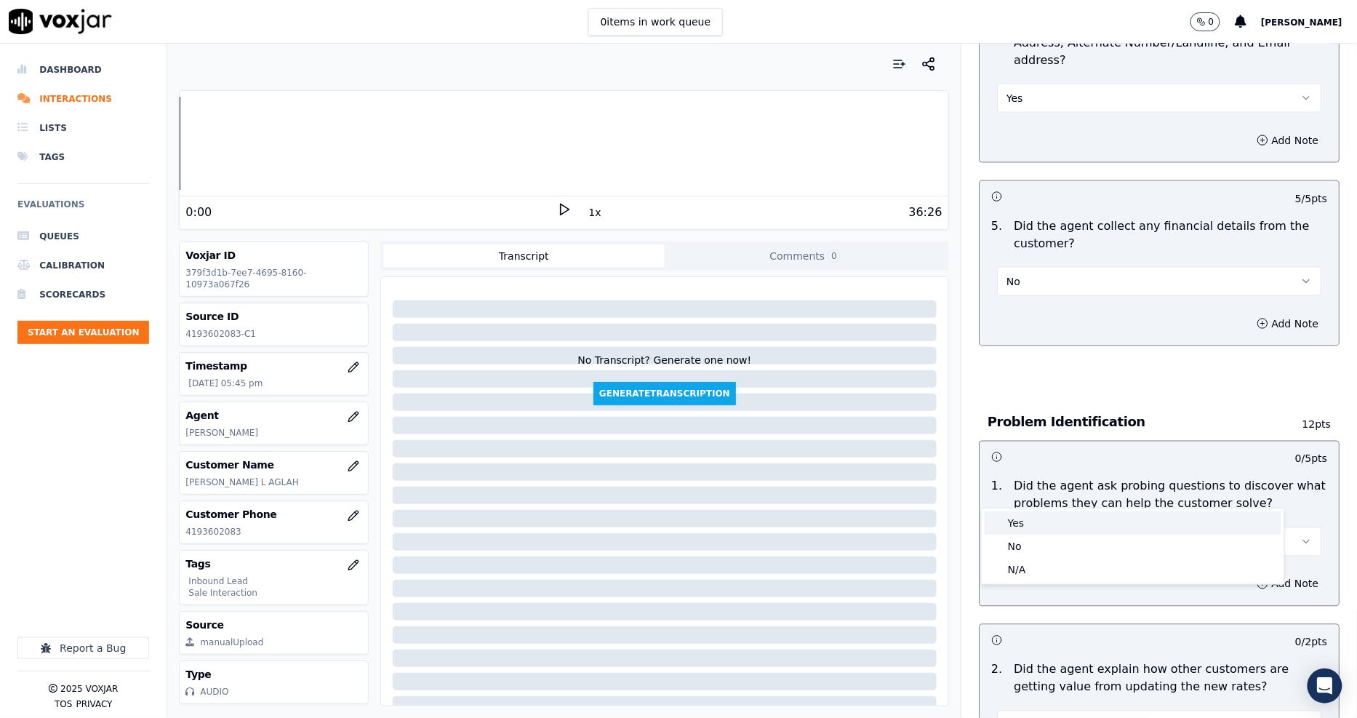
click at [1034, 525] on div "Yes" at bounding box center [1133, 522] width 297 height 23
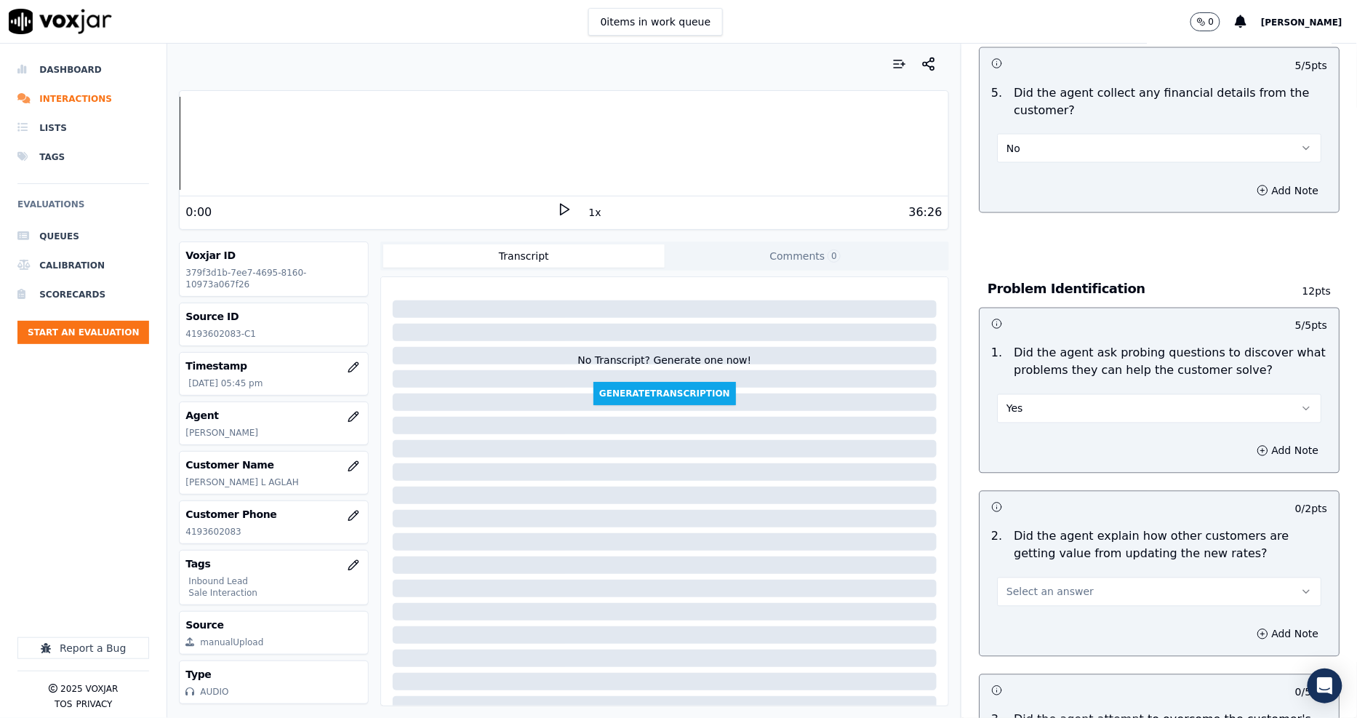
scroll to position [1050, 0]
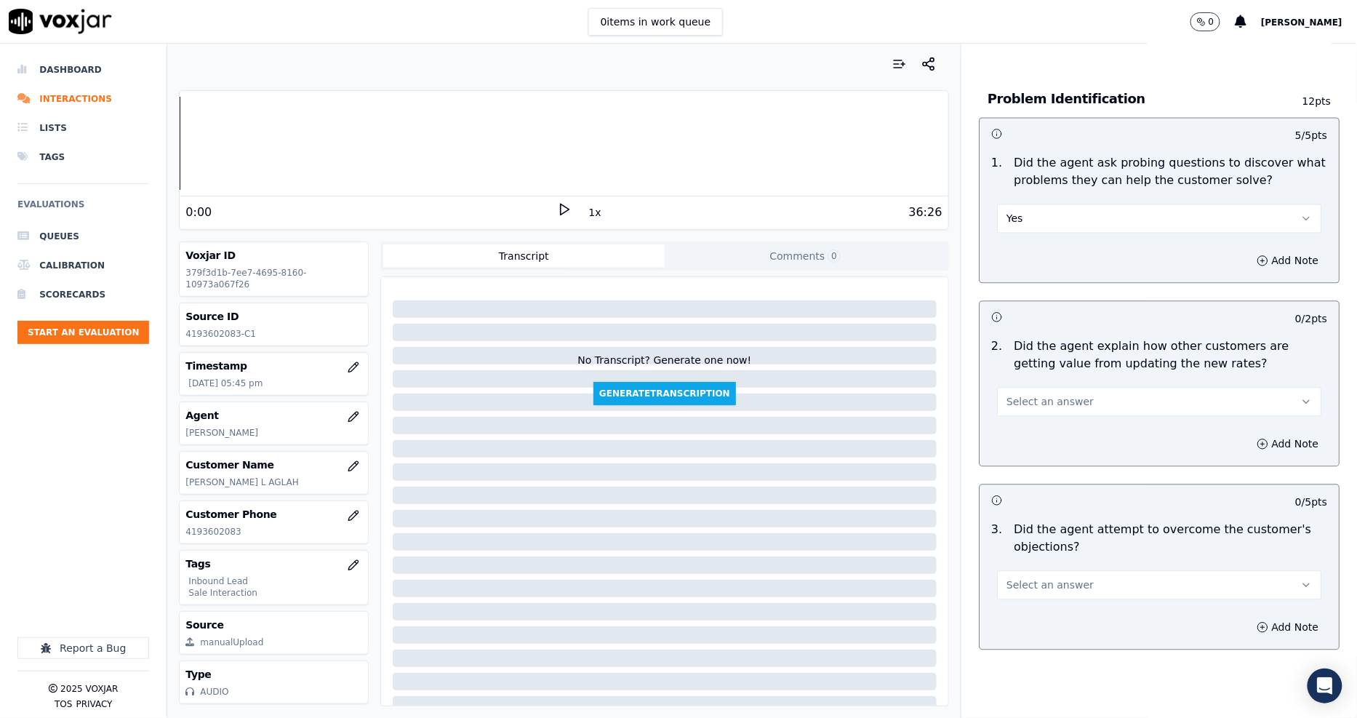
click at [1062, 395] on span "Select an answer" at bounding box center [1050, 402] width 87 height 15
click at [1053, 393] on div "Yes" at bounding box center [1133, 382] width 297 height 23
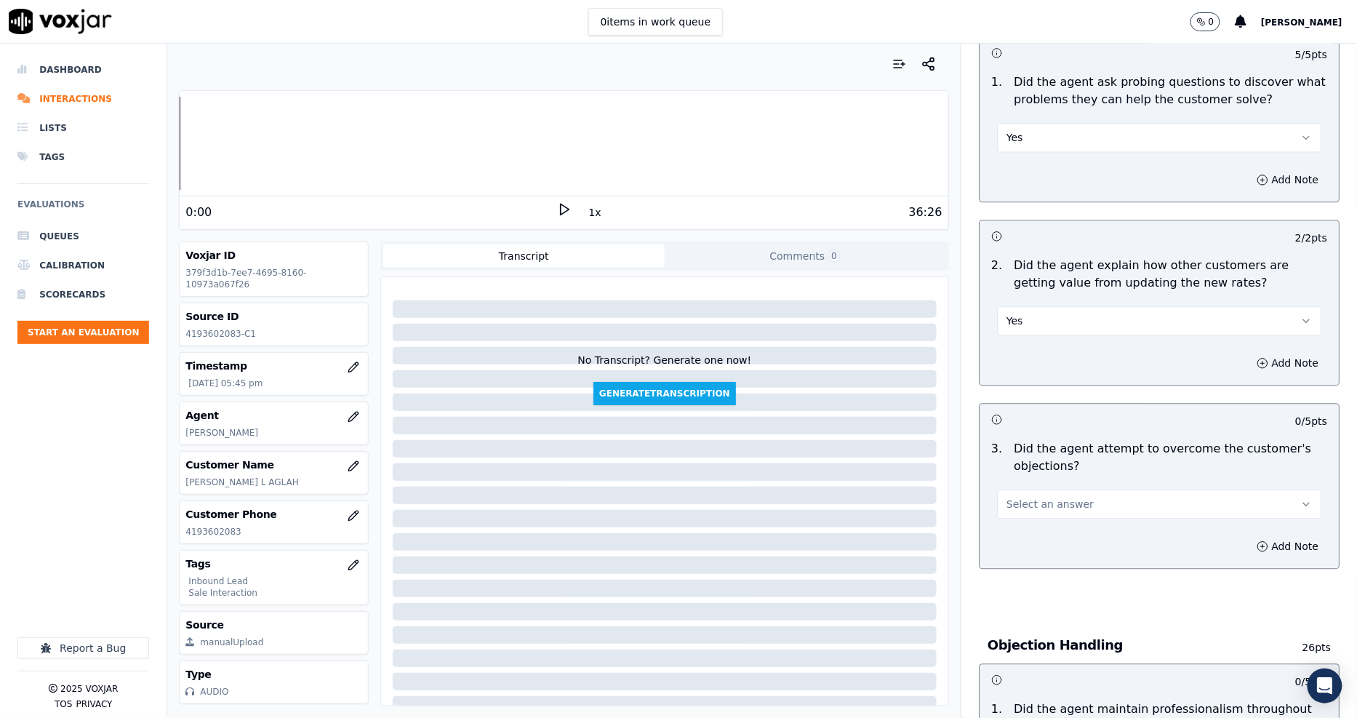
scroll to position [1293, 0]
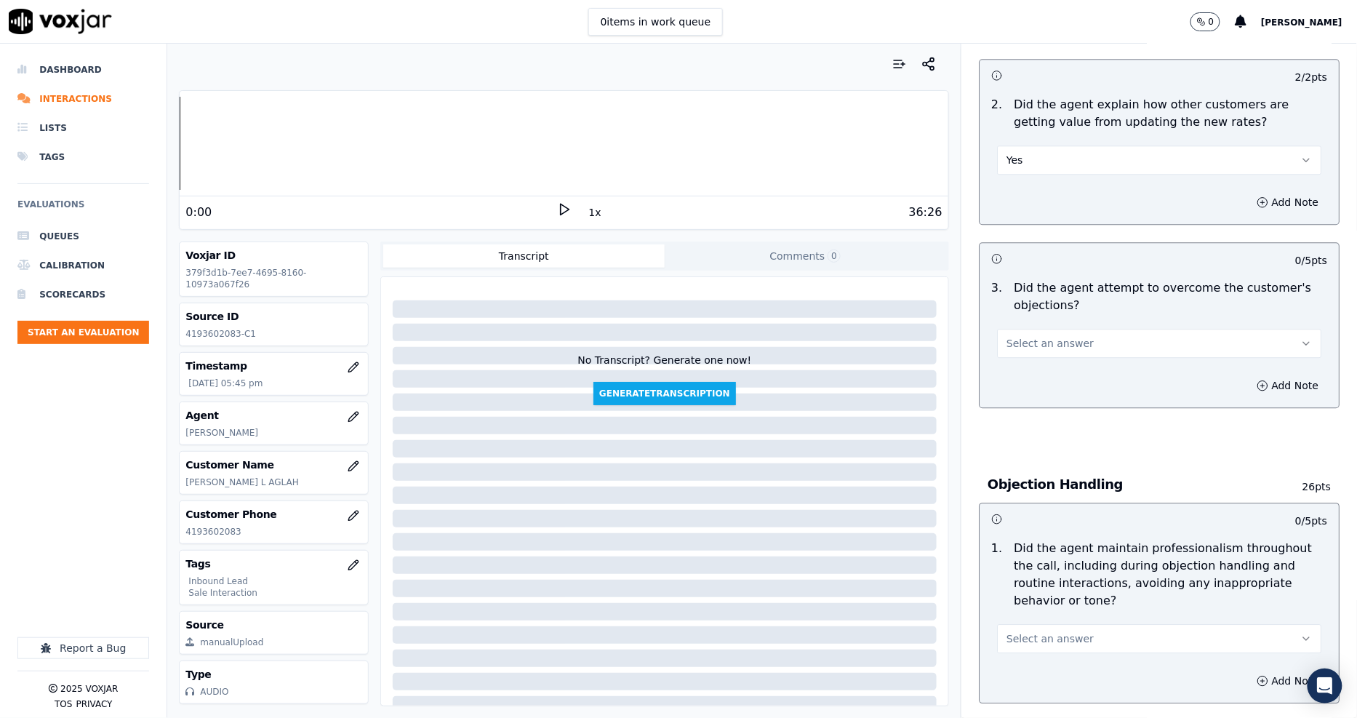
click at [1038, 314] on div "Select an answer" at bounding box center [1160, 336] width 348 height 44
click at [1041, 336] on span "Select an answer" at bounding box center [1050, 343] width 87 height 15
drag, startPoint x: 1034, startPoint y: 335, endPoint x: 1035, endPoint y: 323, distance: 12.5
click at [1035, 323] on div "Yes No N/A" at bounding box center [1133, 347] width 303 height 76
click at [1035, 323] on div "Yes" at bounding box center [1133, 323] width 297 height 23
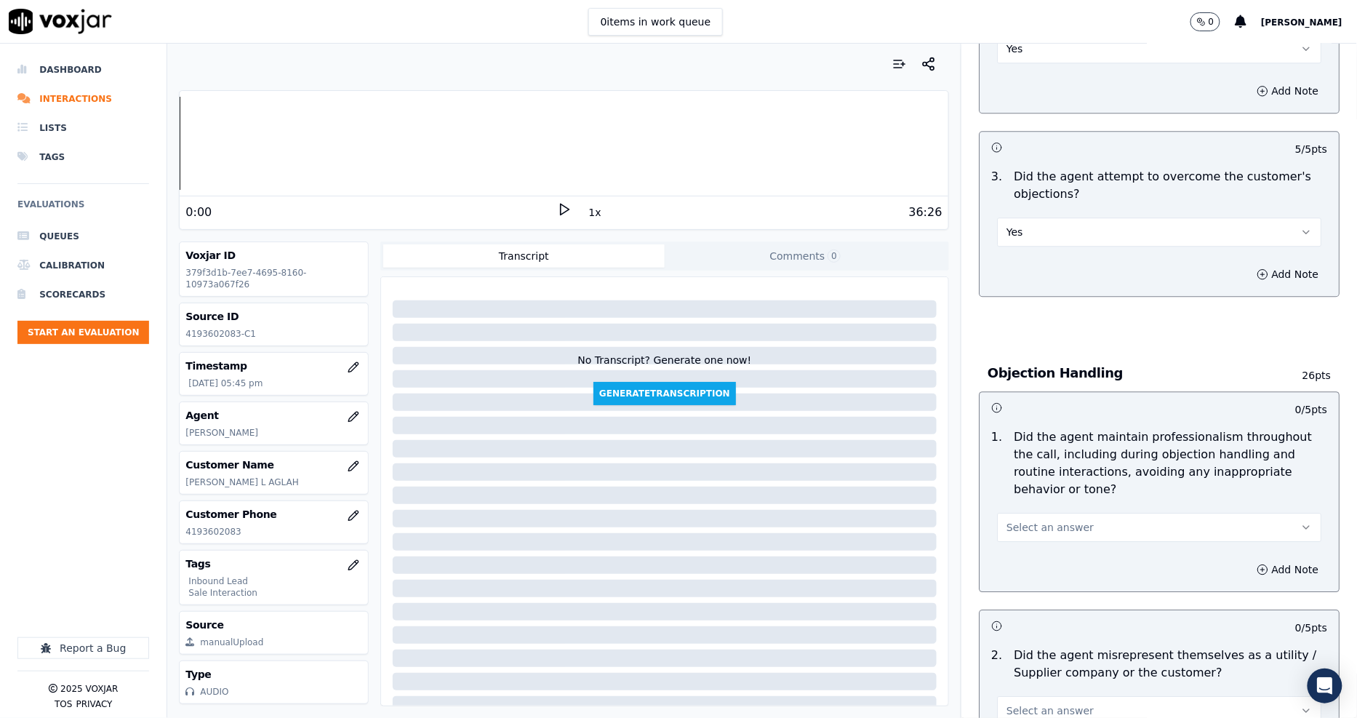
scroll to position [1536, 0]
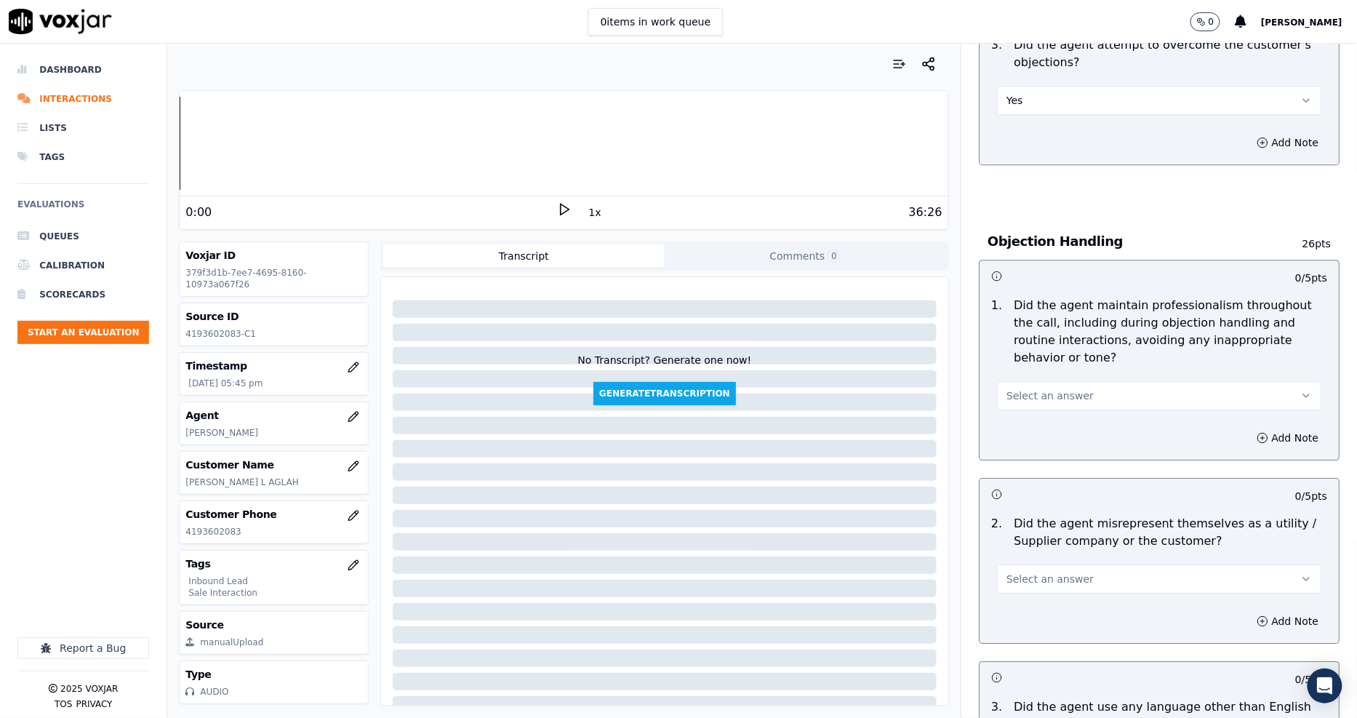
click at [1029, 388] on span "Select an answer" at bounding box center [1050, 395] width 87 height 15
click at [1032, 371] on div "Yes" at bounding box center [1133, 376] width 297 height 23
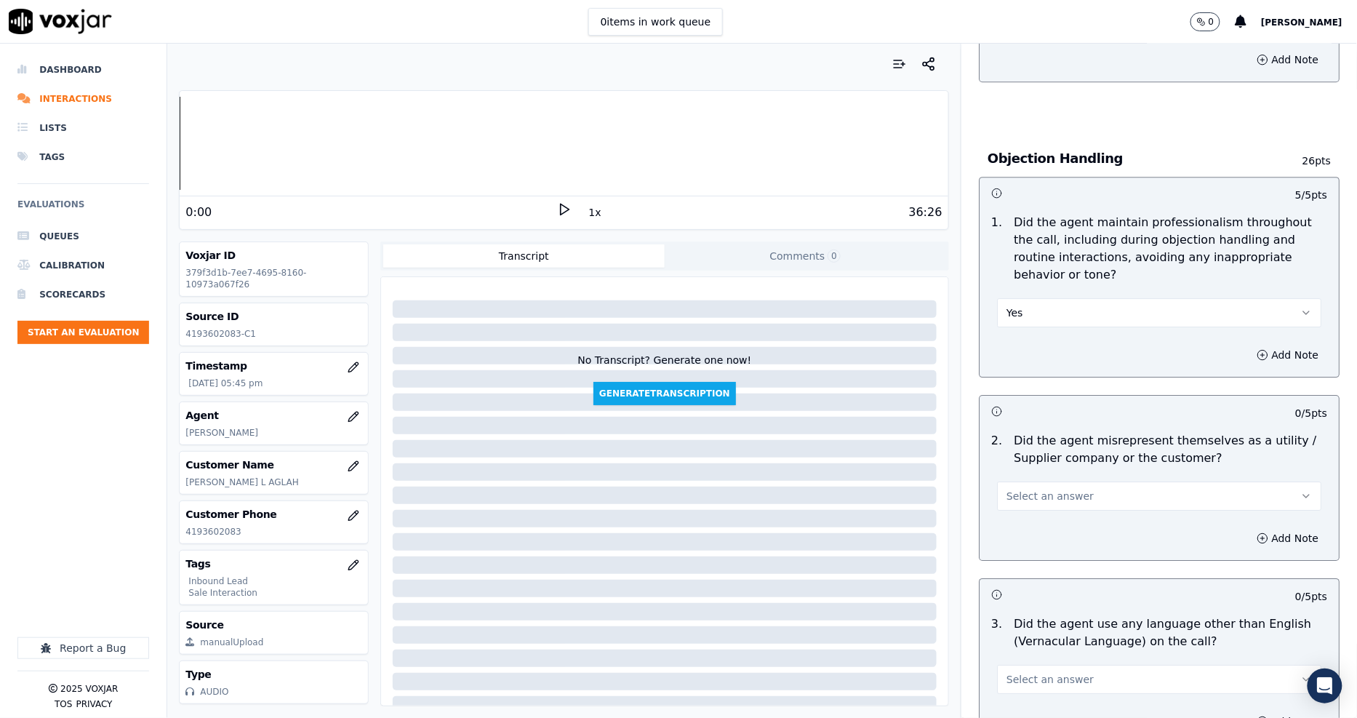
scroll to position [1697, 0]
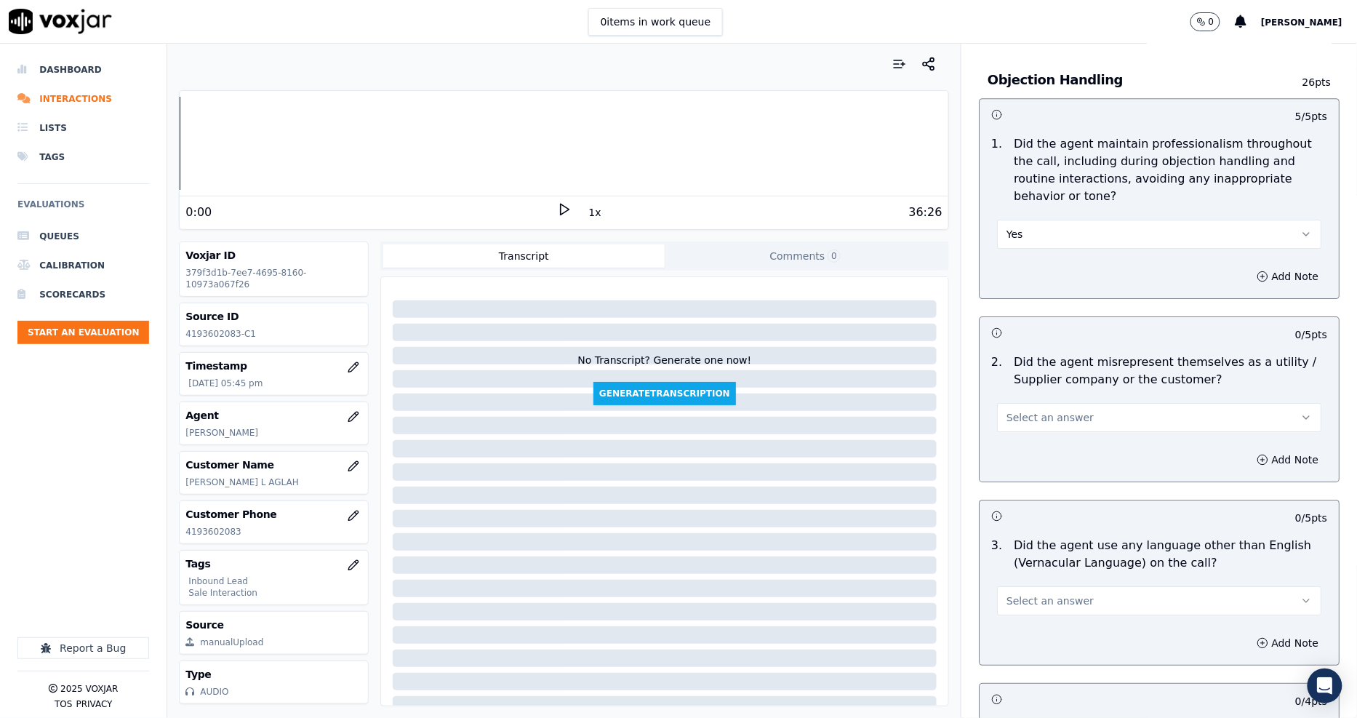
click at [1029, 410] on span "Select an answer" at bounding box center [1050, 417] width 87 height 15
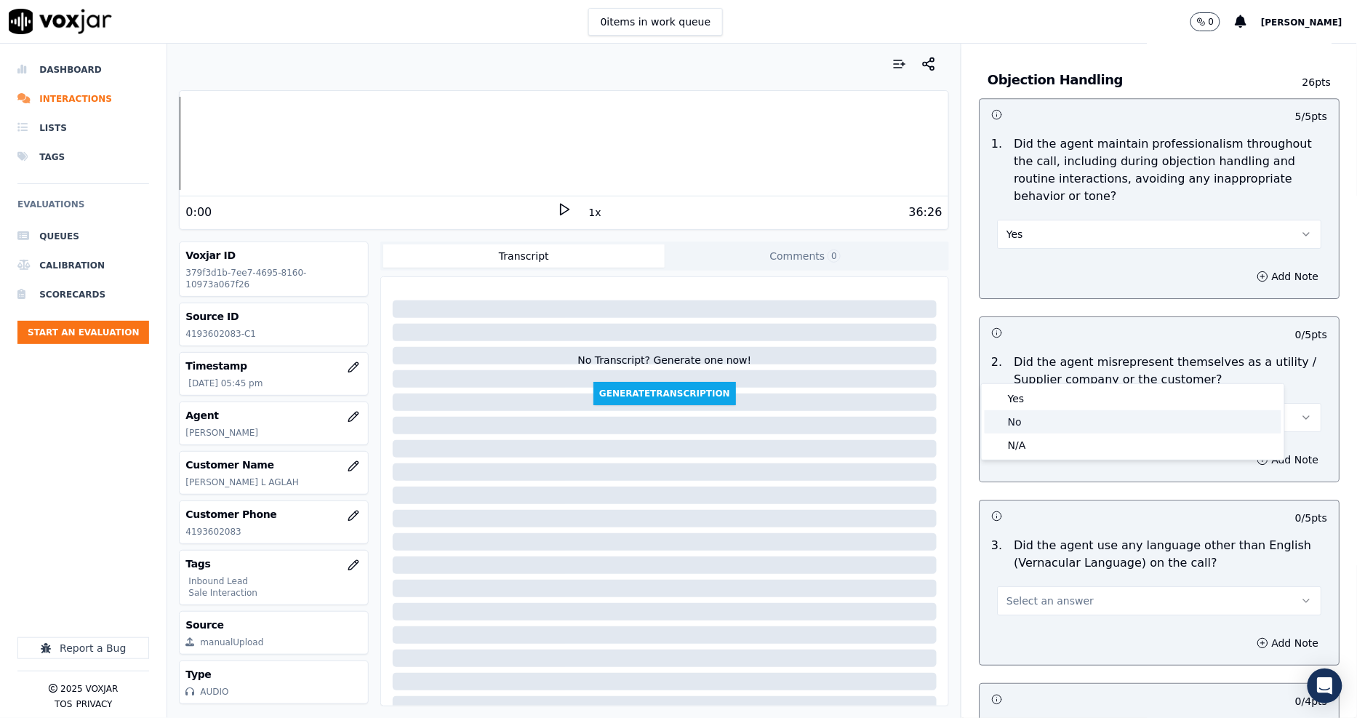
click at [1021, 427] on div "No" at bounding box center [1133, 421] width 297 height 23
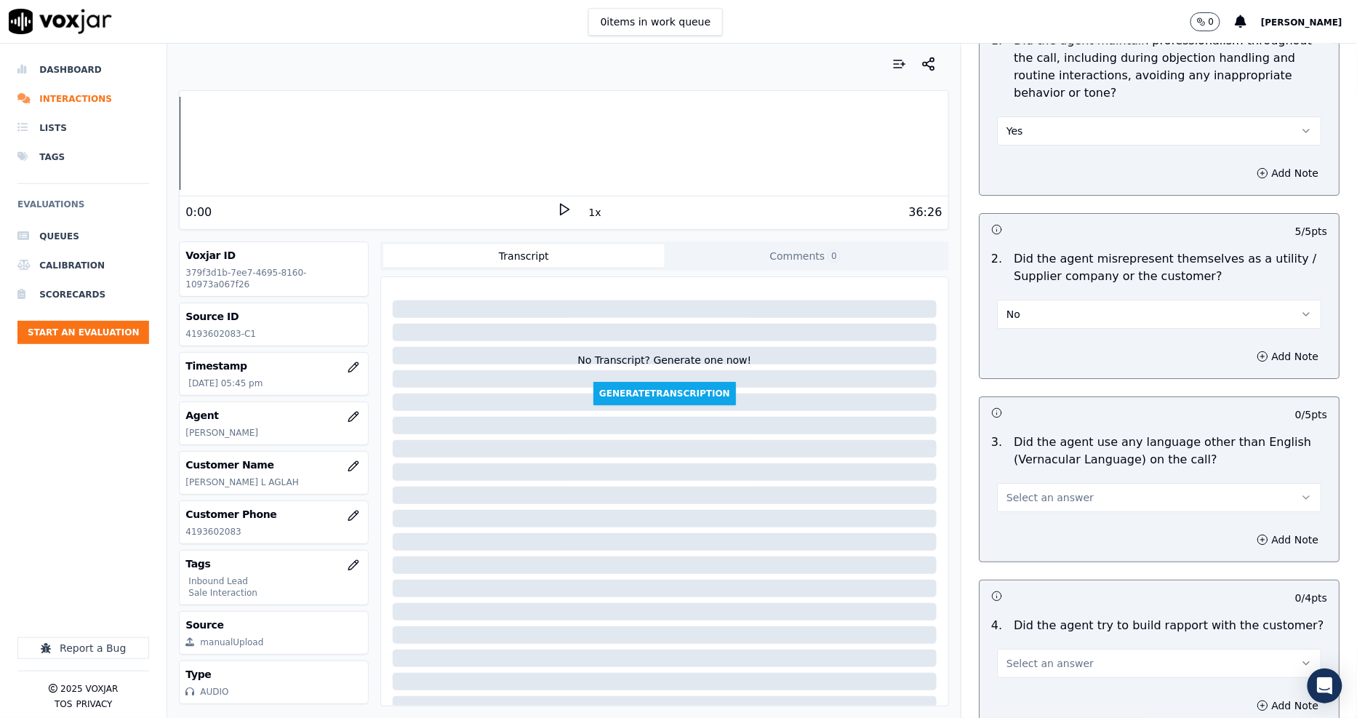
scroll to position [1939, 0]
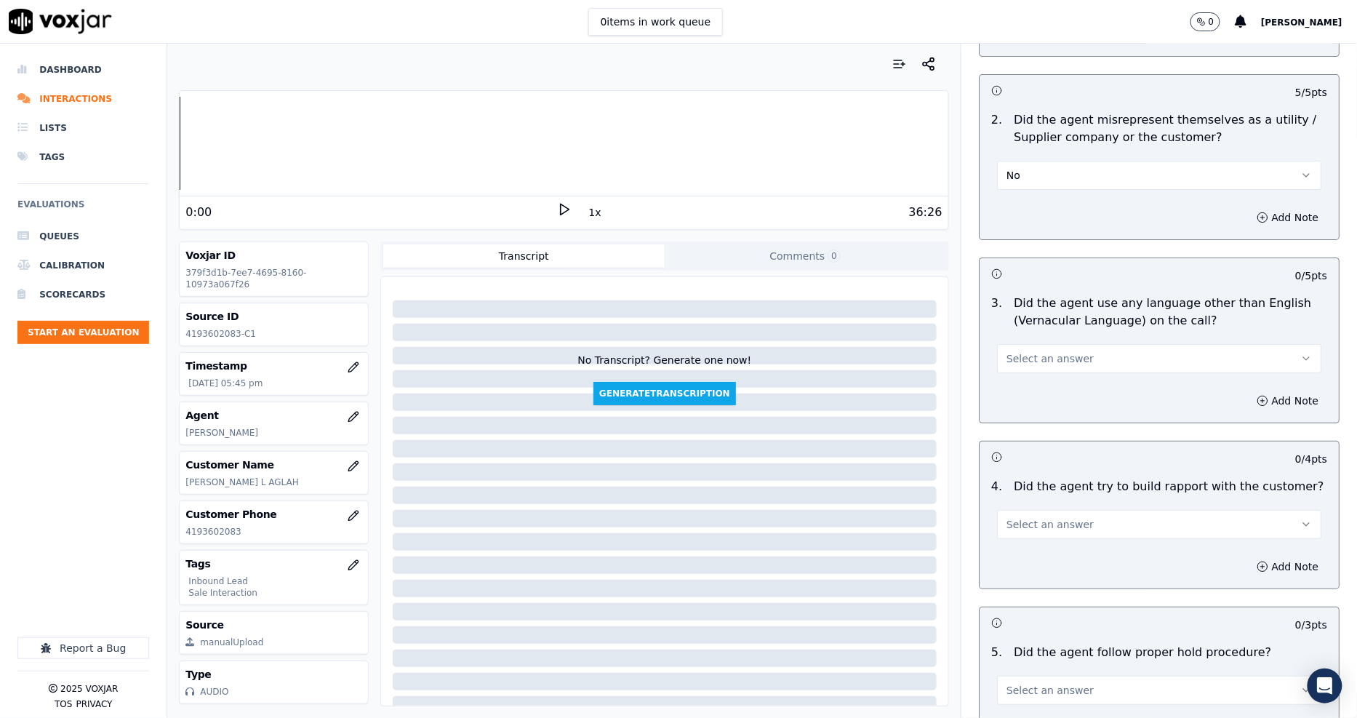
click at [1042, 379] on div "Add Note" at bounding box center [1159, 401] width 359 height 44
click at [1040, 344] on button "Select an answer" at bounding box center [1159, 358] width 324 height 29
click at [1038, 357] on div "No" at bounding box center [1133, 362] width 297 height 23
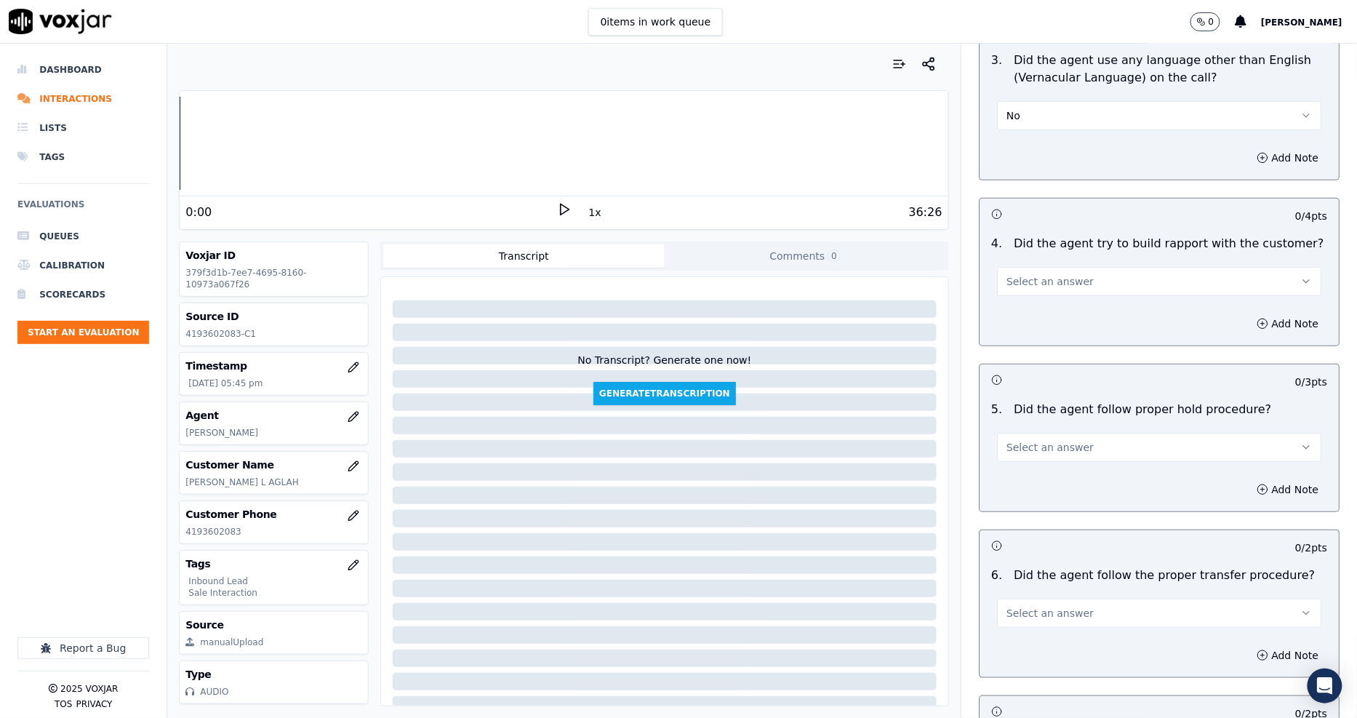
click at [1018, 267] on button "Select an answer" at bounding box center [1159, 281] width 324 height 29
click at [1012, 306] on div "N/A" at bounding box center [1133, 309] width 297 height 23
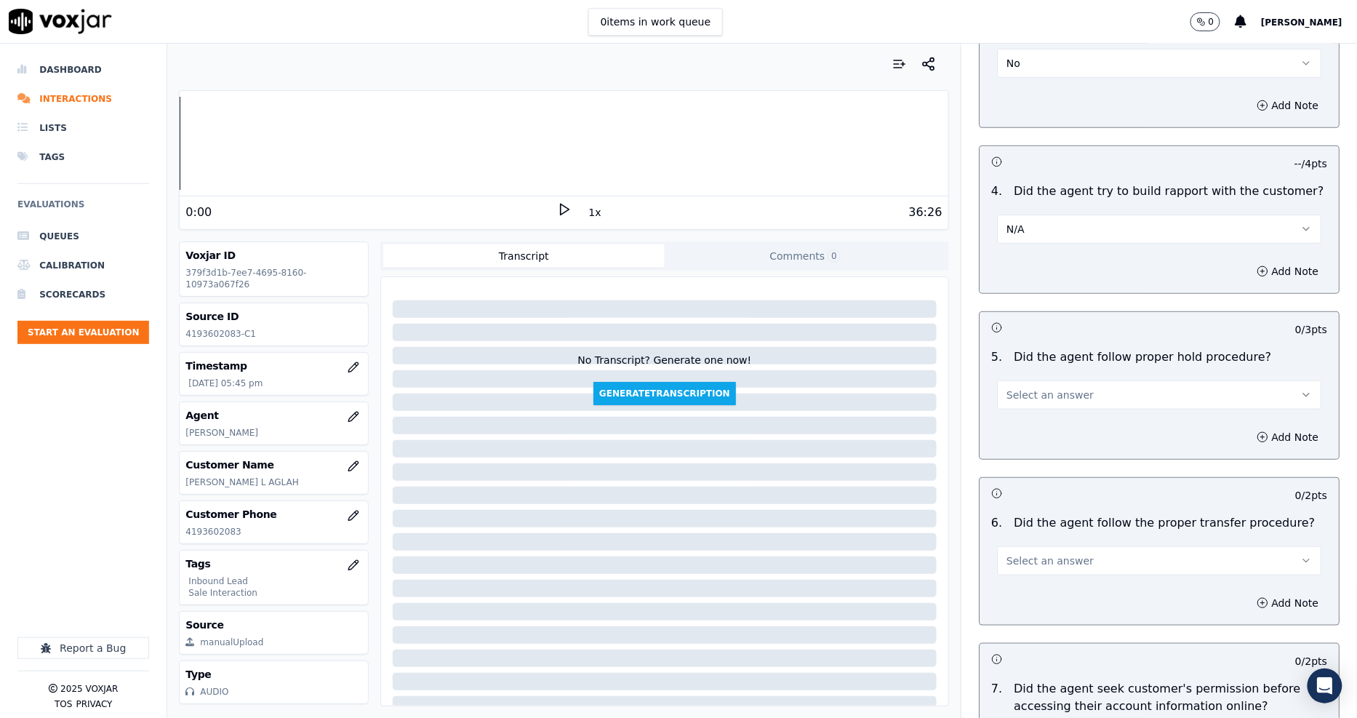
scroll to position [2263, 0]
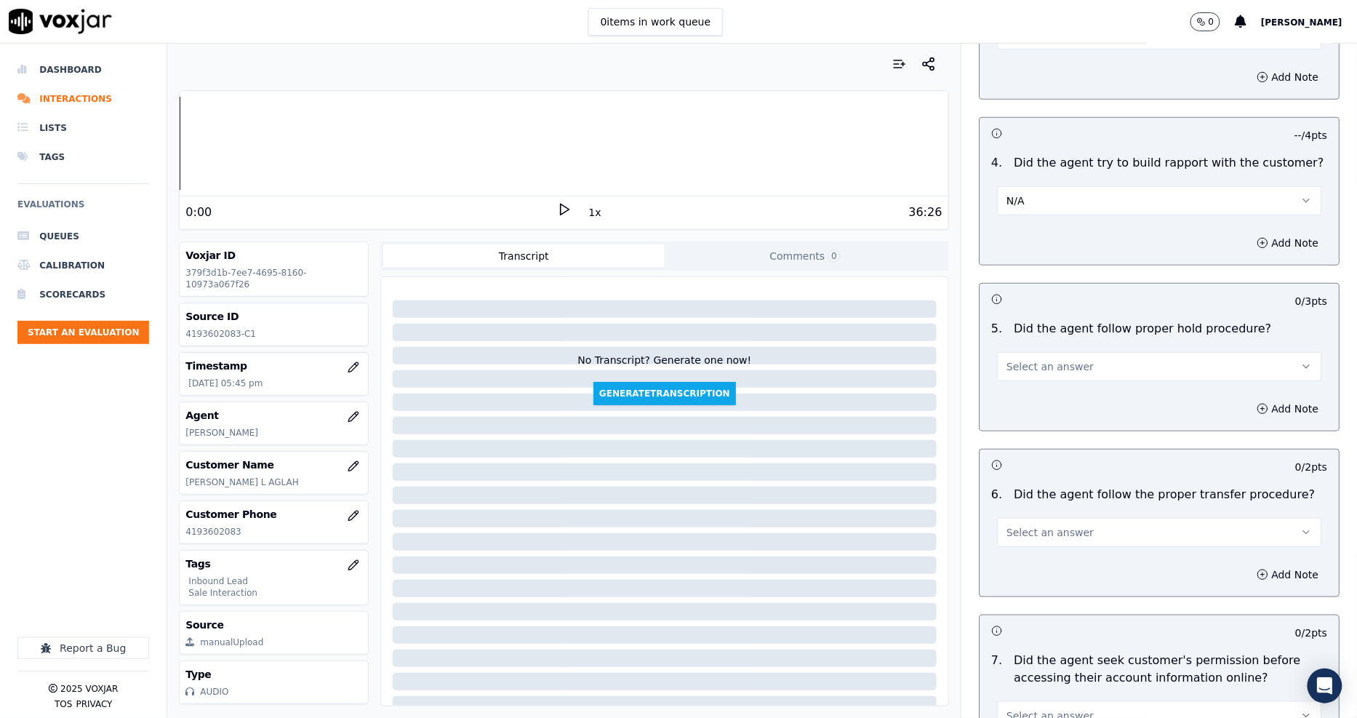
click at [1022, 352] on button "Select an answer" at bounding box center [1159, 366] width 324 height 29
click at [1022, 351] on div "Yes" at bounding box center [1133, 347] width 297 height 23
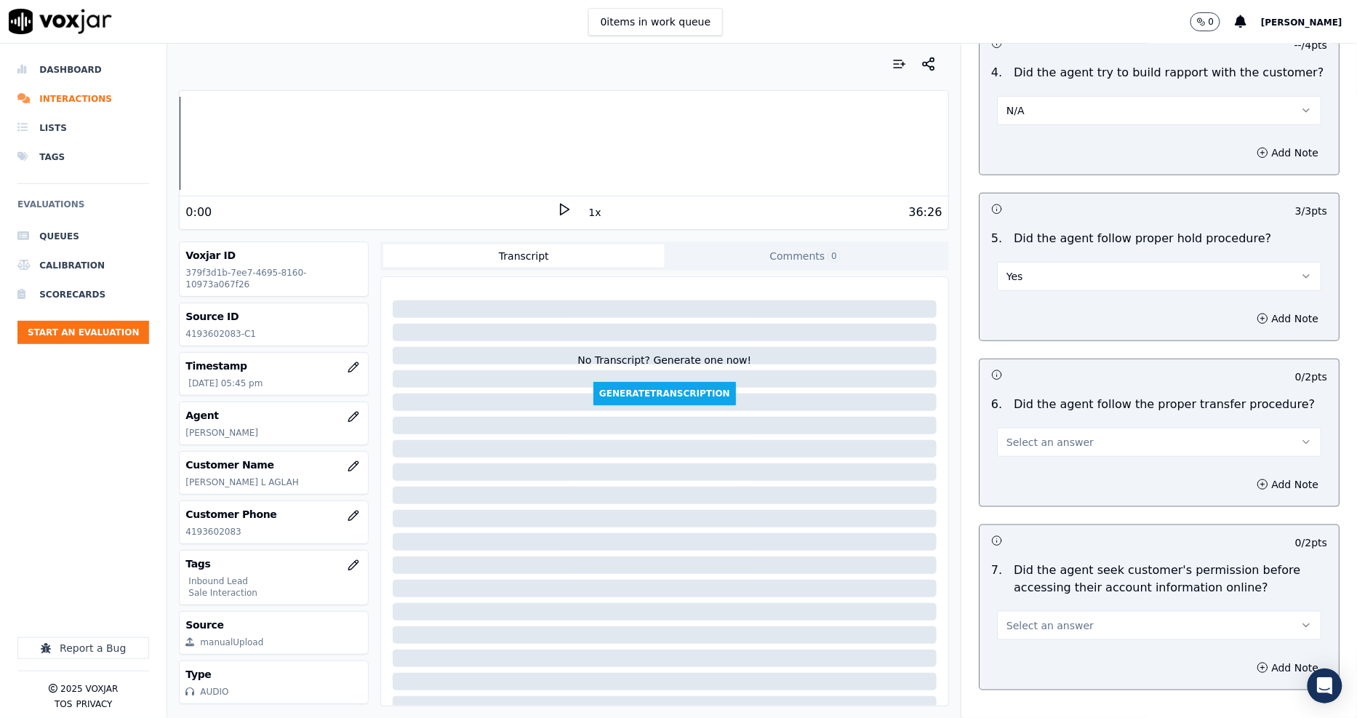
scroll to position [2505, 0]
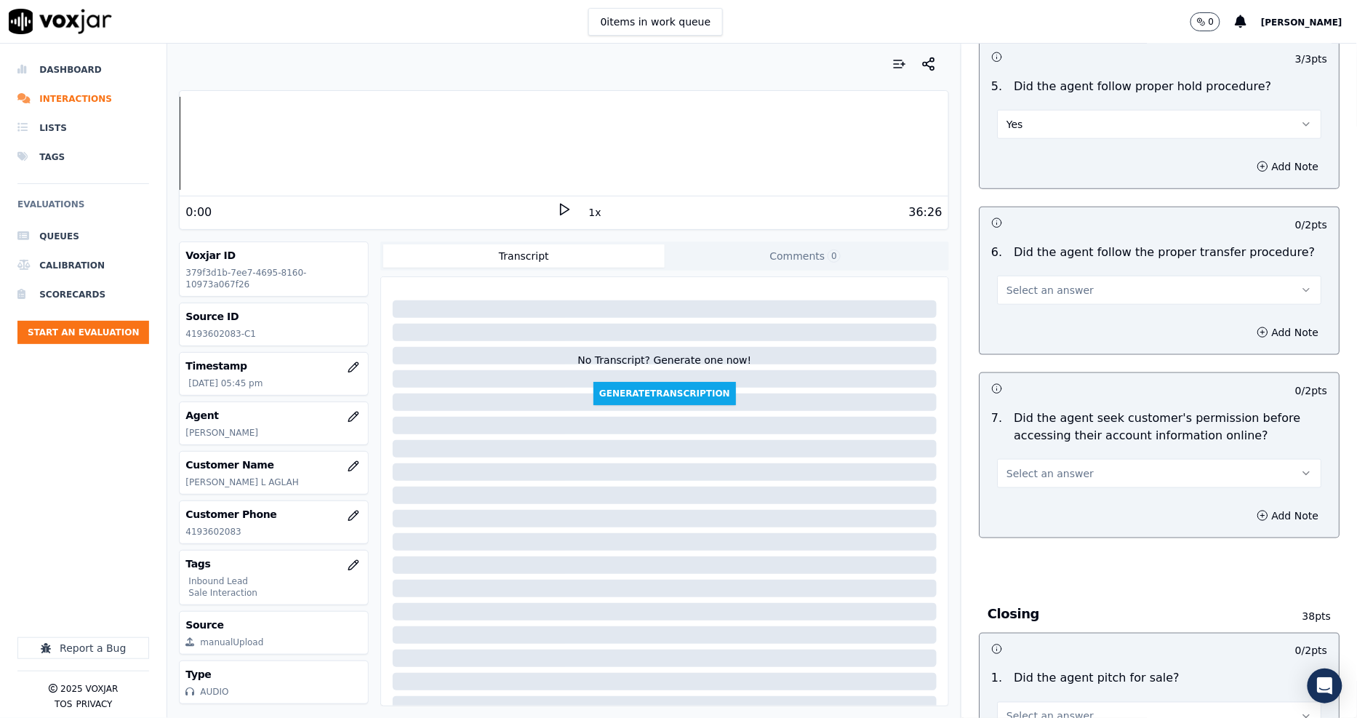
click at [1021, 283] on span "Select an answer" at bounding box center [1050, 290] width 87 height 15
click at [1024, 274] on div "Yes" at bounding box center [1133, 271] width 297 height 23
click at [1037, 466] on span "Select an answer" at bounding box center [1050, 473] width 87 height 15
click at [1031, 463] on div "Yes" at bounding box center [1133, 454] width 297 height 23
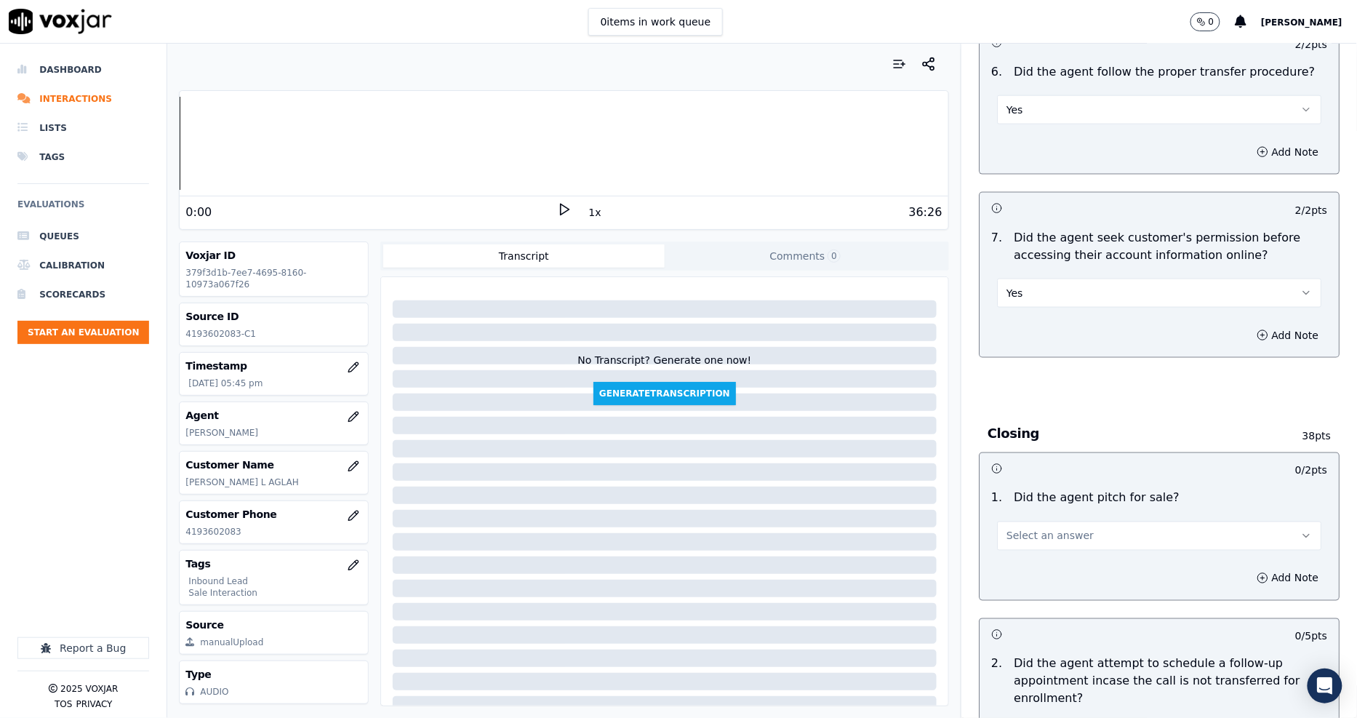
scroll to position [2828, 0]
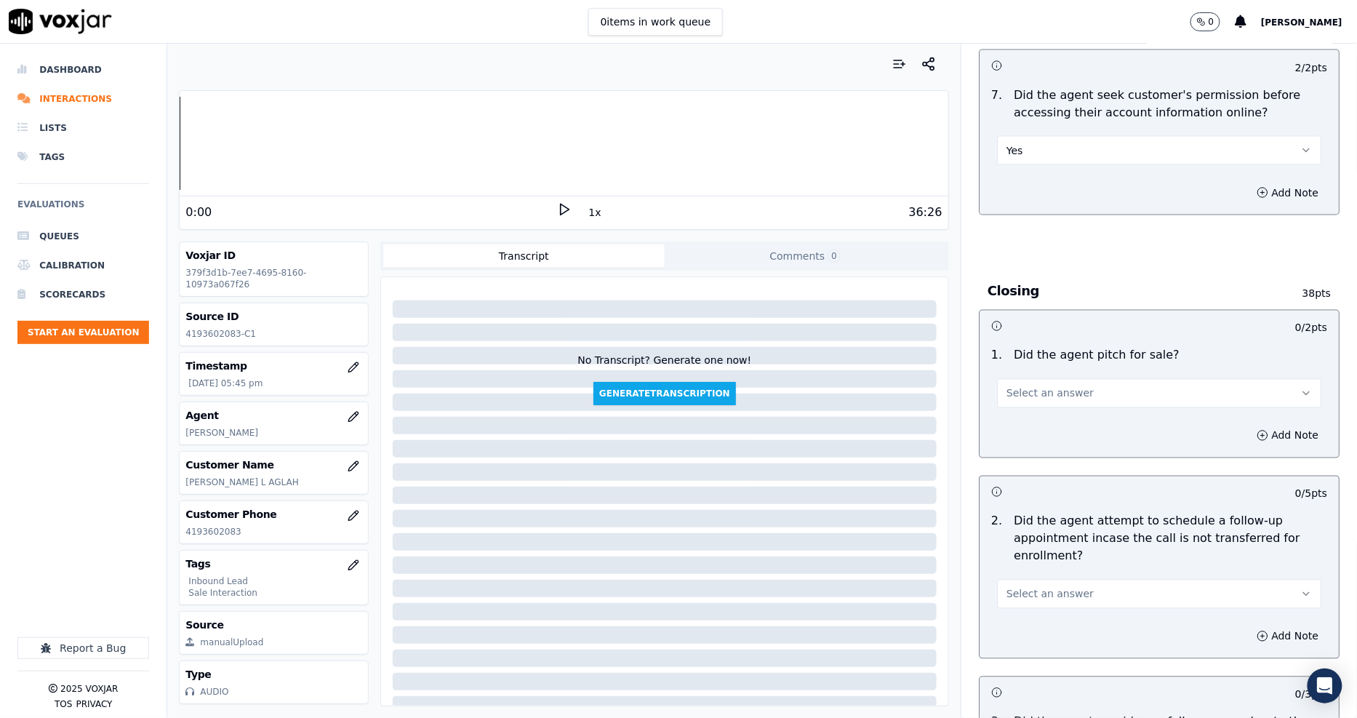
click at [1041, 386] on span "Select an answer" at bounding box center [1050, 393] width 87 height 15
drag, startPoint x: 1045, startPoint y: 362, endPoint x: 1045, endPoint y: 371, distance: 8.7
click at [1045, 367] on div "Yes" at bounding box center [1133, 374] width 297 height 23
click at [1019, 587] on span "Select an answer" at bounding box center [1050, 594] width 87 height 15
click at [1028, 565] on div "Yes" at bounding box center [1133, 575] width 297 height 23
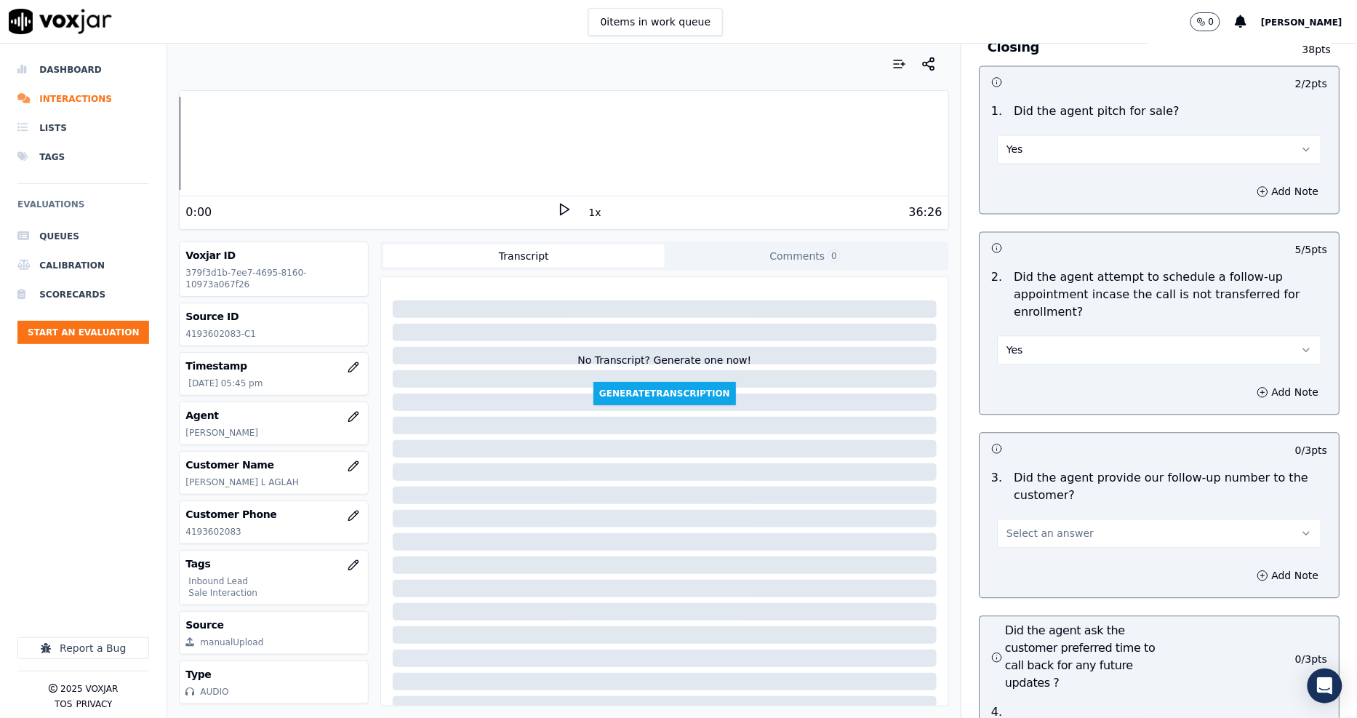
scroll to position [3233, 0]
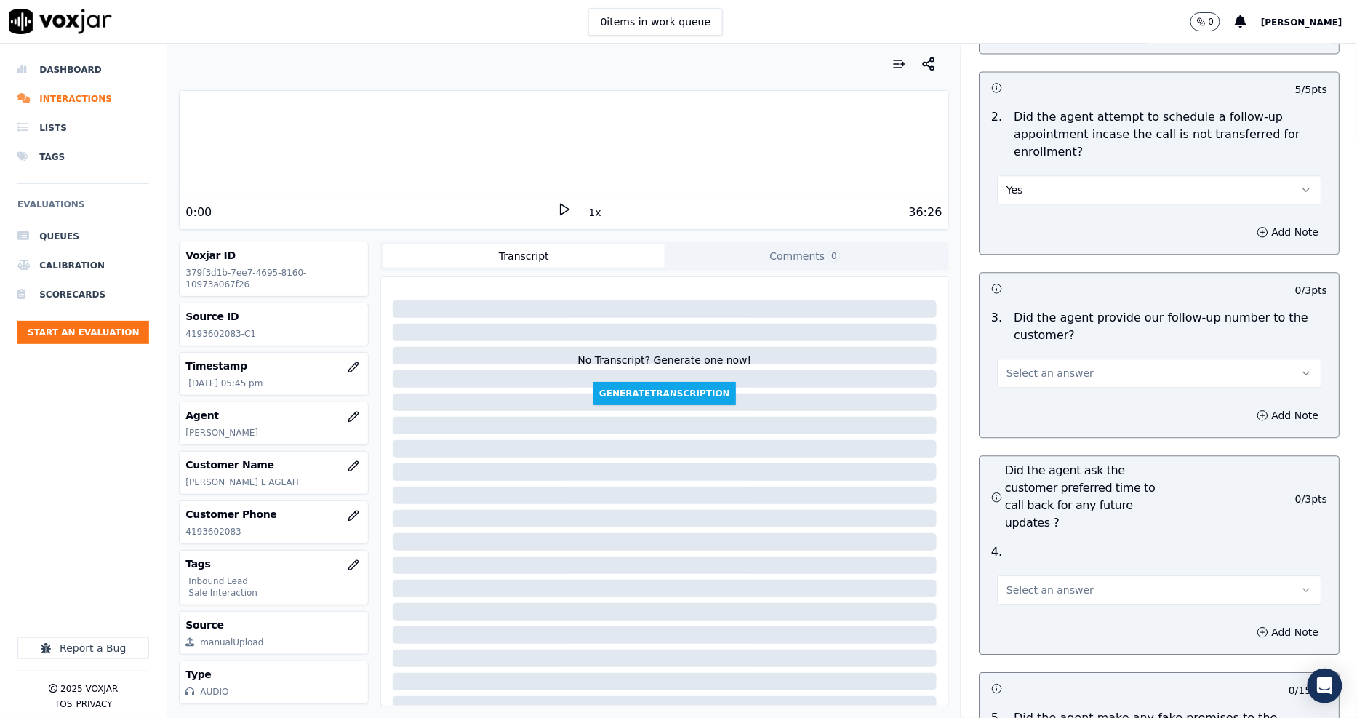
click at [1049, 366] on span "Select an answer" at bounding box center [1050, 373] width 87 height 15
click at [1038, 175] on button "Yes" at bounding box center [1159, 189] width 324 height 29
click at [1020, 216] on div "N/A" at bounding box center [1133, 217] width 297 height 23
click at [1022, 339] on div "3 . Did the agent provide our follow-up number to the customer? Select an answer" at bounding box center [1159, 348] width 359 height 90
click at [1014, 366] on span "Select an answer" at bounding box center [1050, 373] width 87 height 15
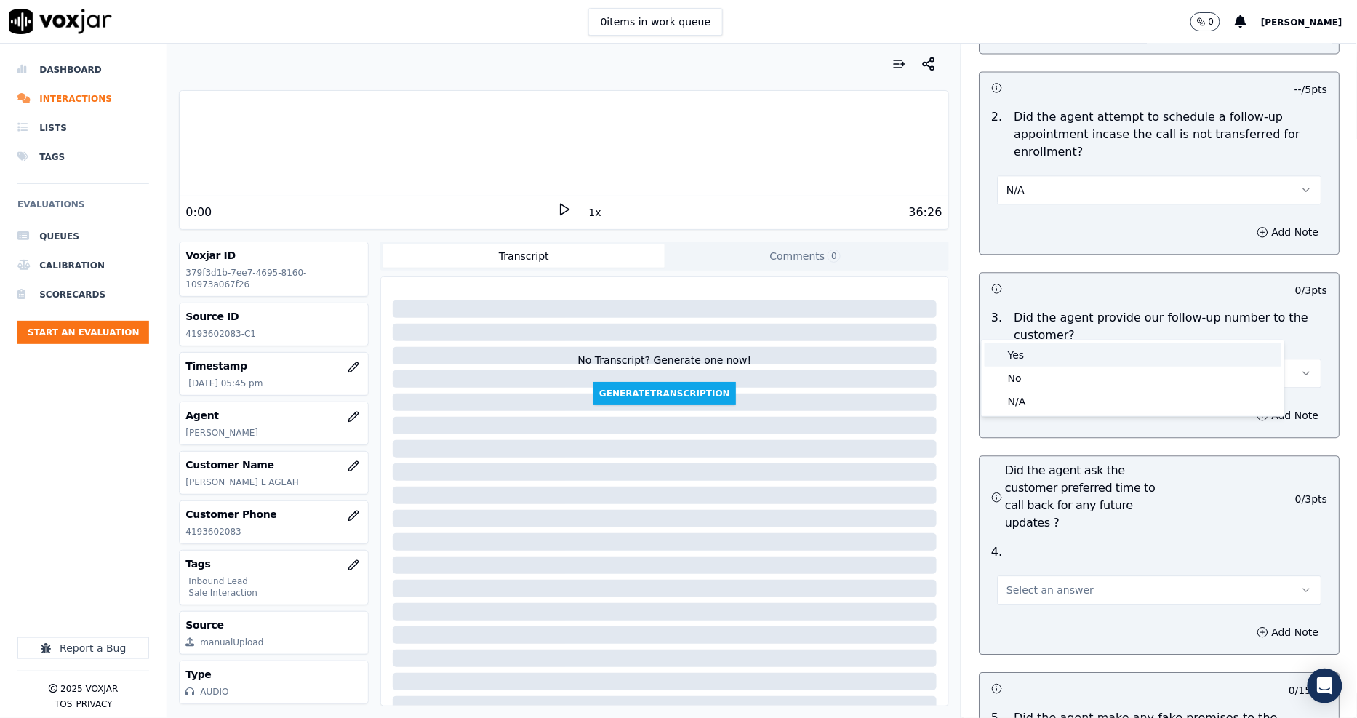
click at [1020, 361] on div "Yes" at bounding box center [1133, 354] width 297 height 23
click at [1021, 575] on button "Select an answer" at bounding box center [1159, 589] width 324 height 29
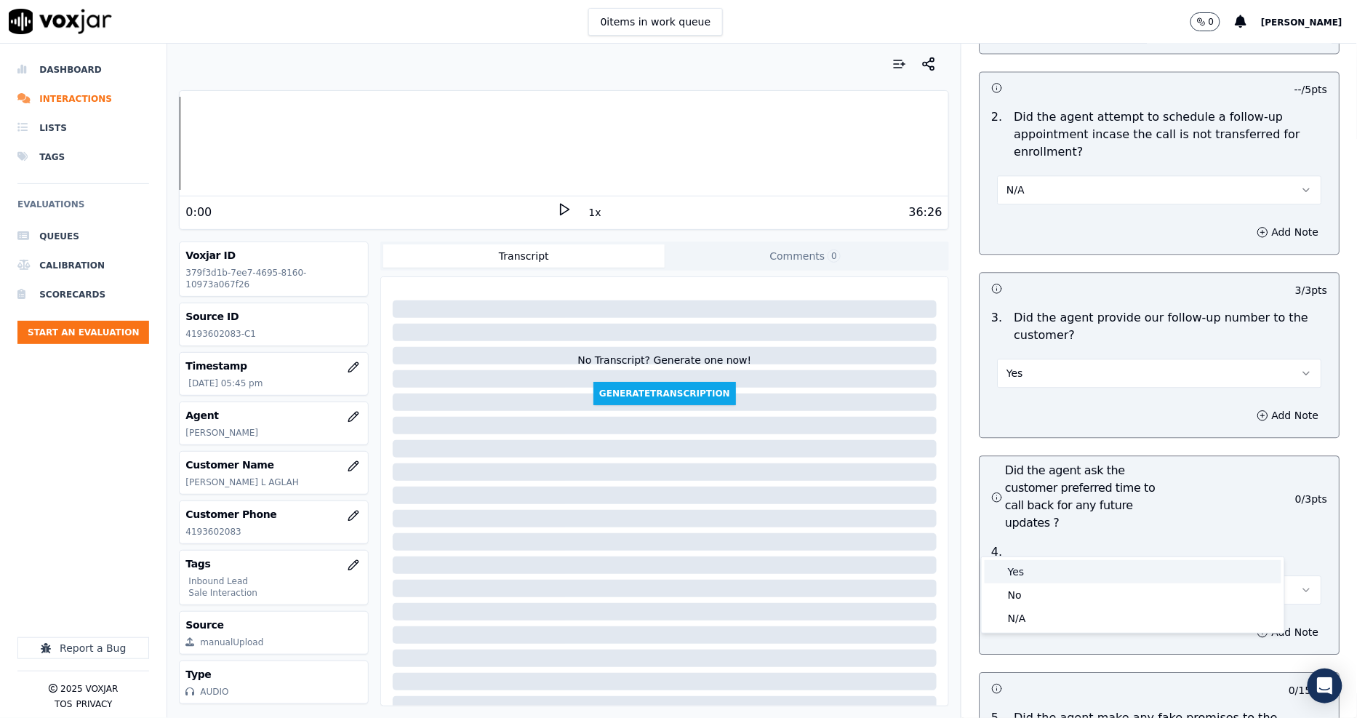
click at [1021, 567] on div "Yes" at bounding box center [1133, 571] width 297 height 23
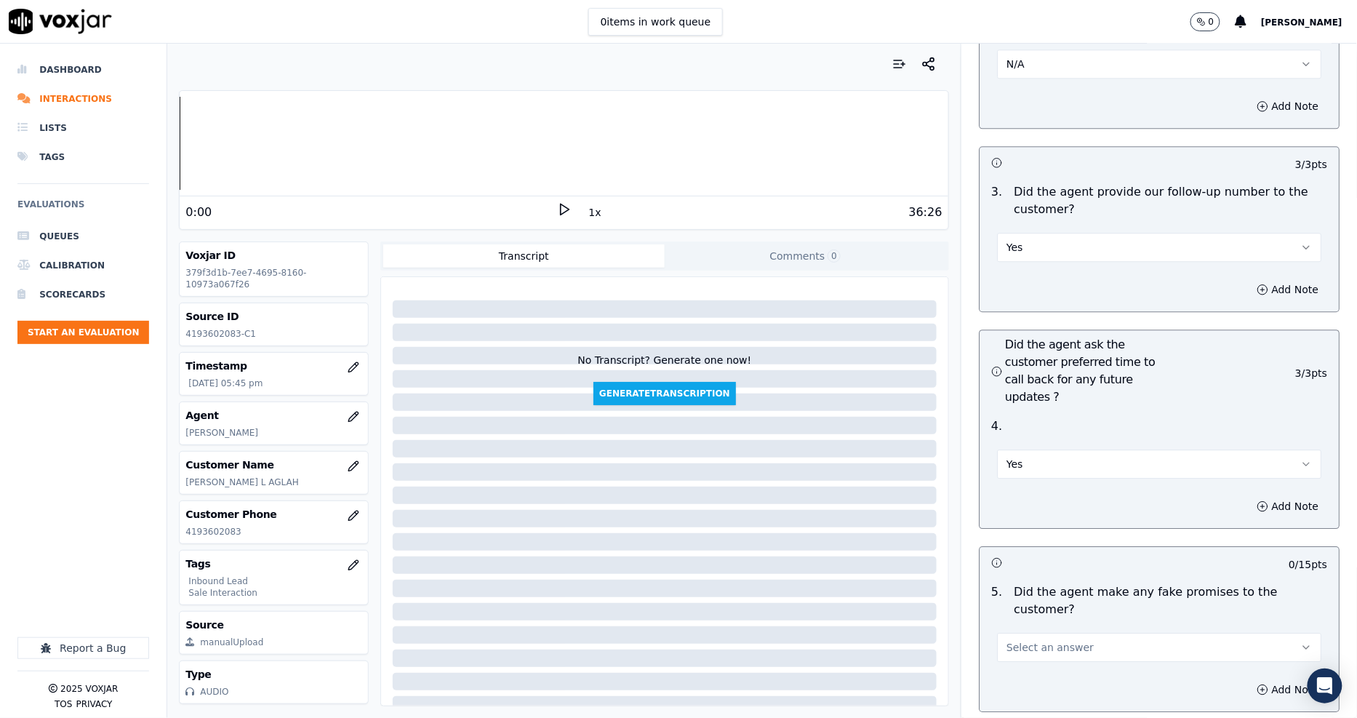
scroll to position [3556, 0]
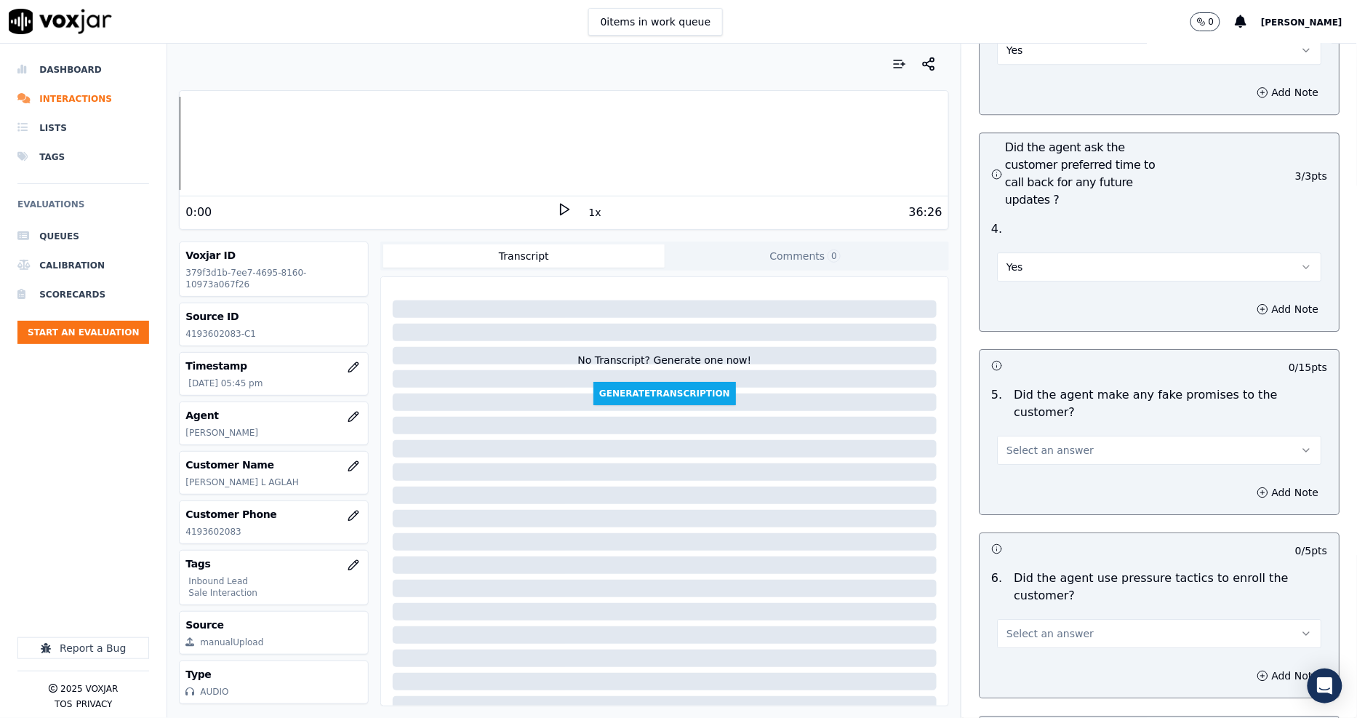
click at [1029, 443] on span "Select an answer" at bounding box center [1050, 450] width 87 height 15
click at [1024, 428] on div "No" at bounding box center [1133, 437] width 297 height 23
click at [1037, 626] on span "Select an answer" at bounding box center [1050, 633] width 87 height 15
click at [1037, 597] on div "No" at bounding box center [1133, 602] width 297 height 23
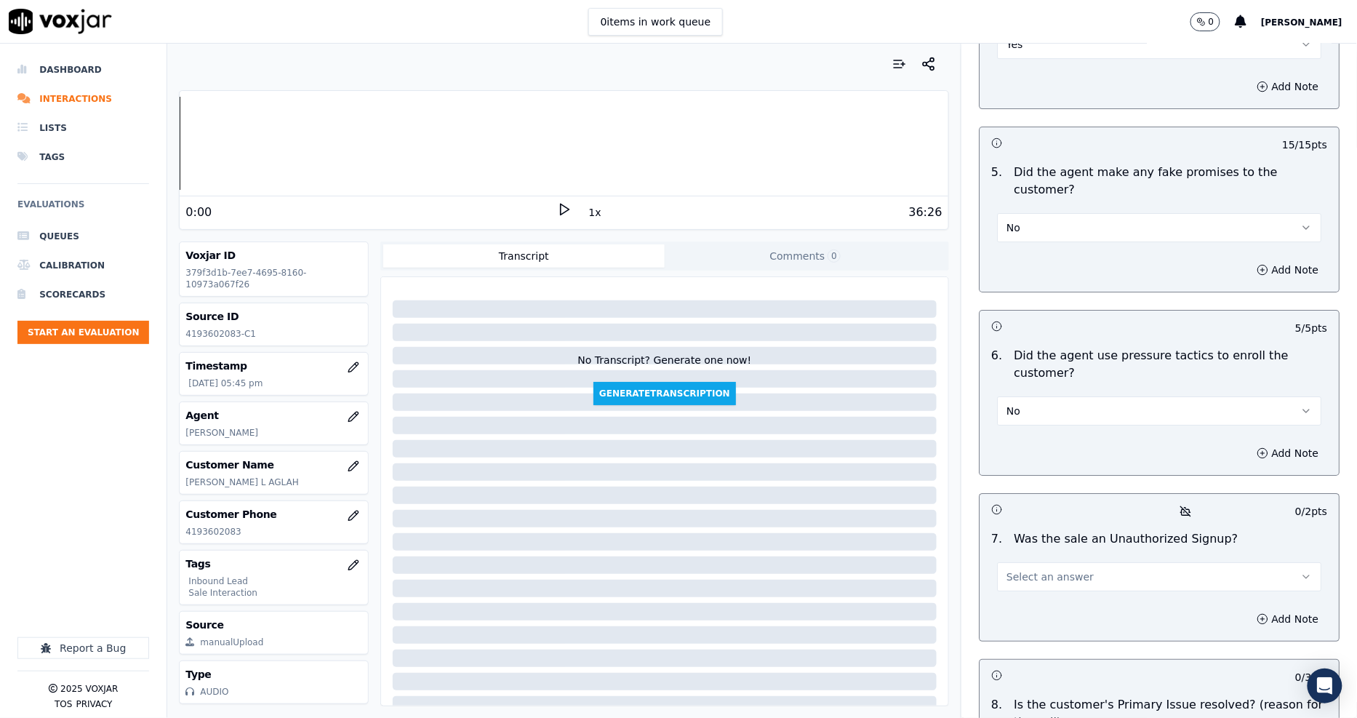
scroll to position [3799, 0]
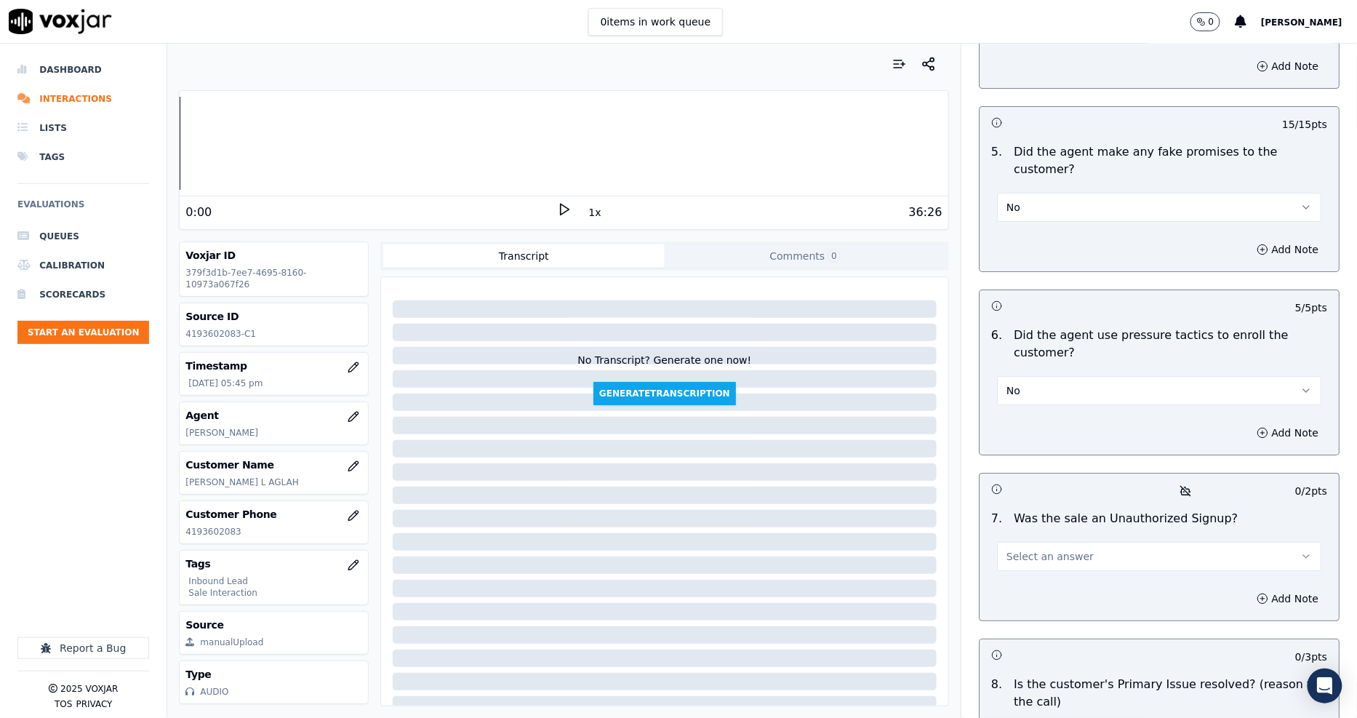
click at [1015, 549] on span "Select an answer" at bounding box center [1050, 556] width 87 height 15
click at [1011, 519] on div "No" at bounding box center [1133, 526] width 297 height 23
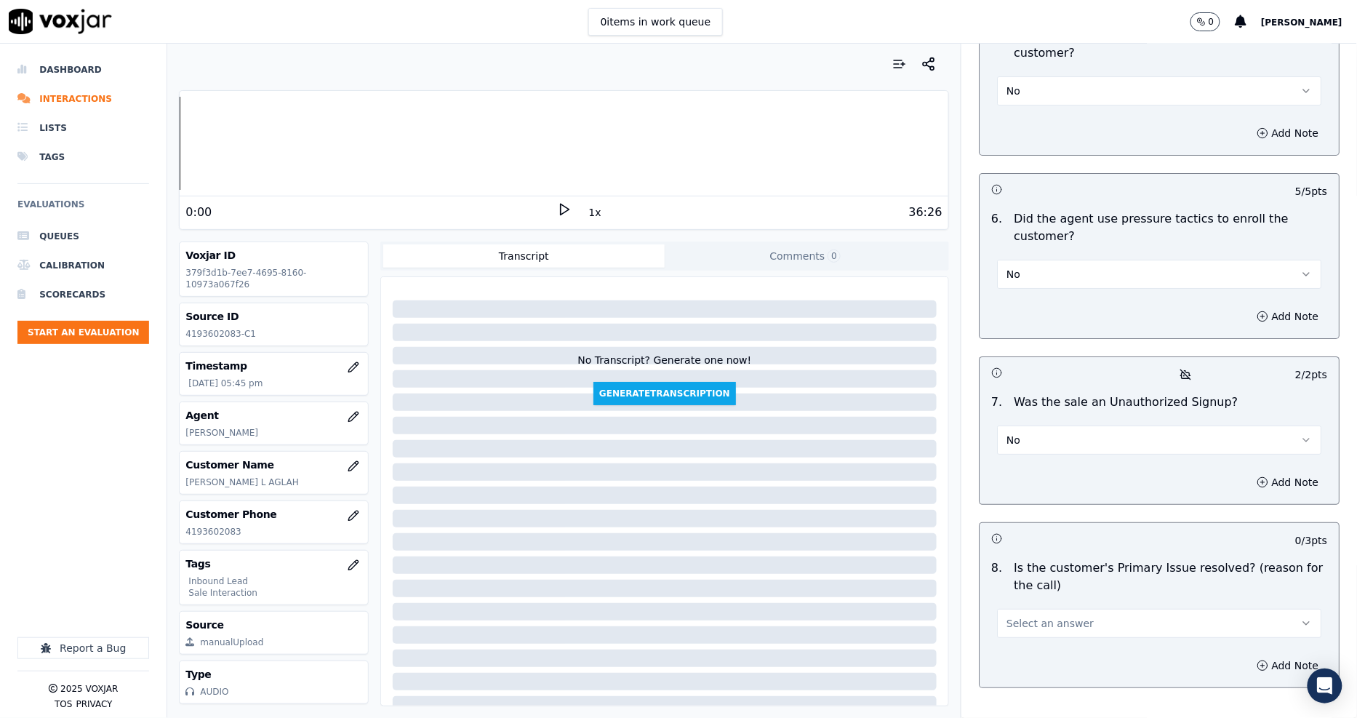
scroll to position [3923, 0]
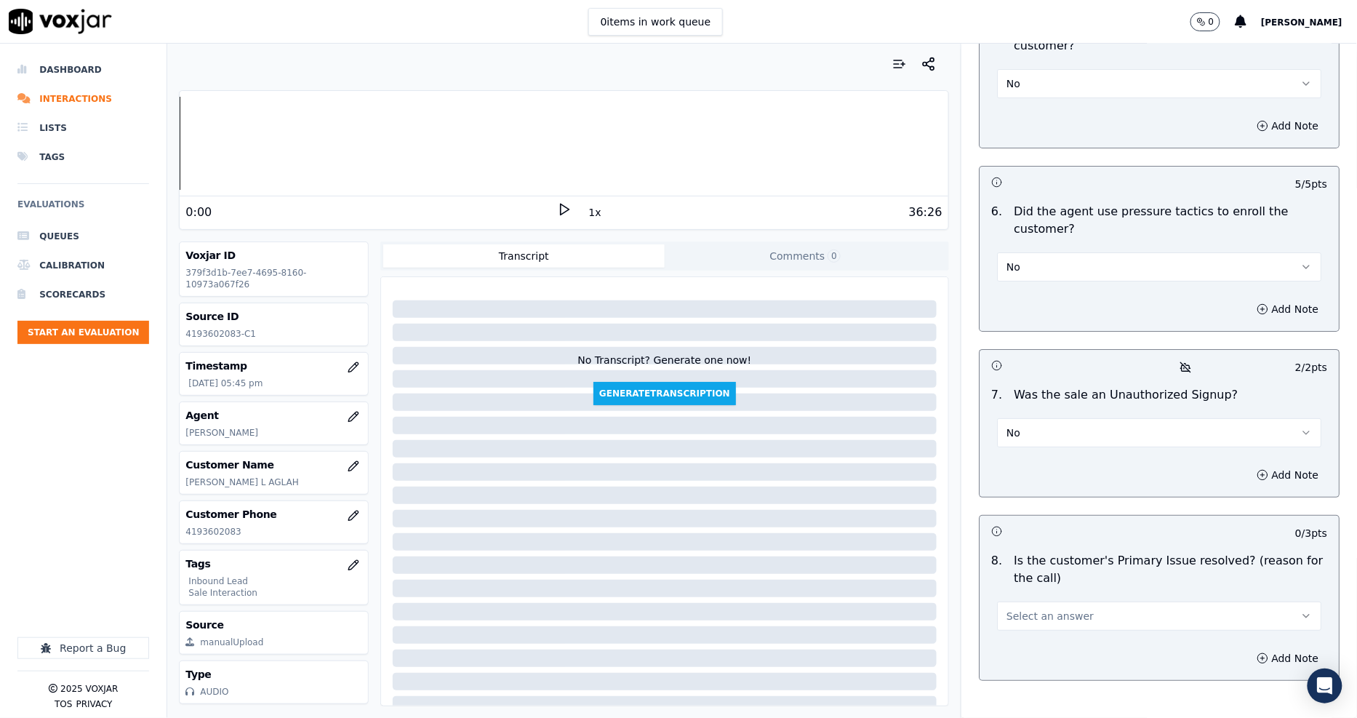
click at [1012, 602] on button "Select an answer" at bounding box center [1159, 616] width 324 height 29
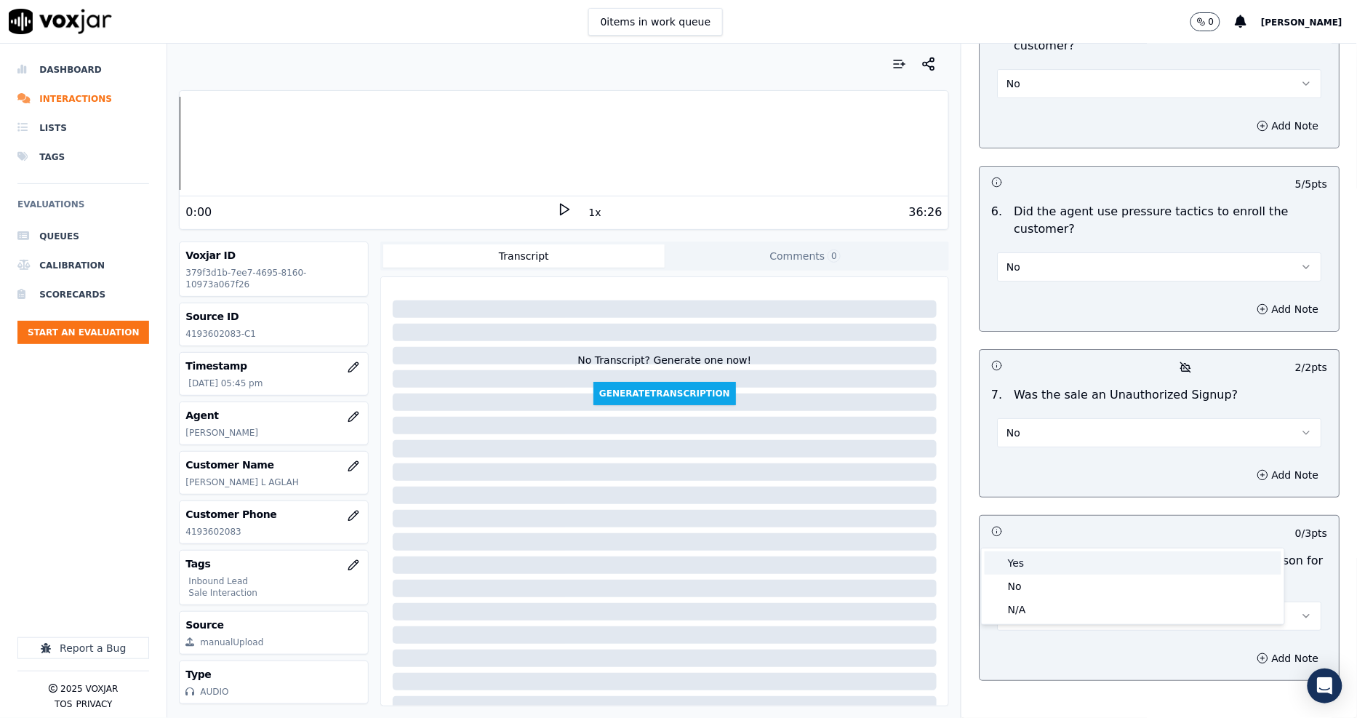
click at [1012, 557] on div "Yes" at bounding box center [1133, 562] width 297 height 23
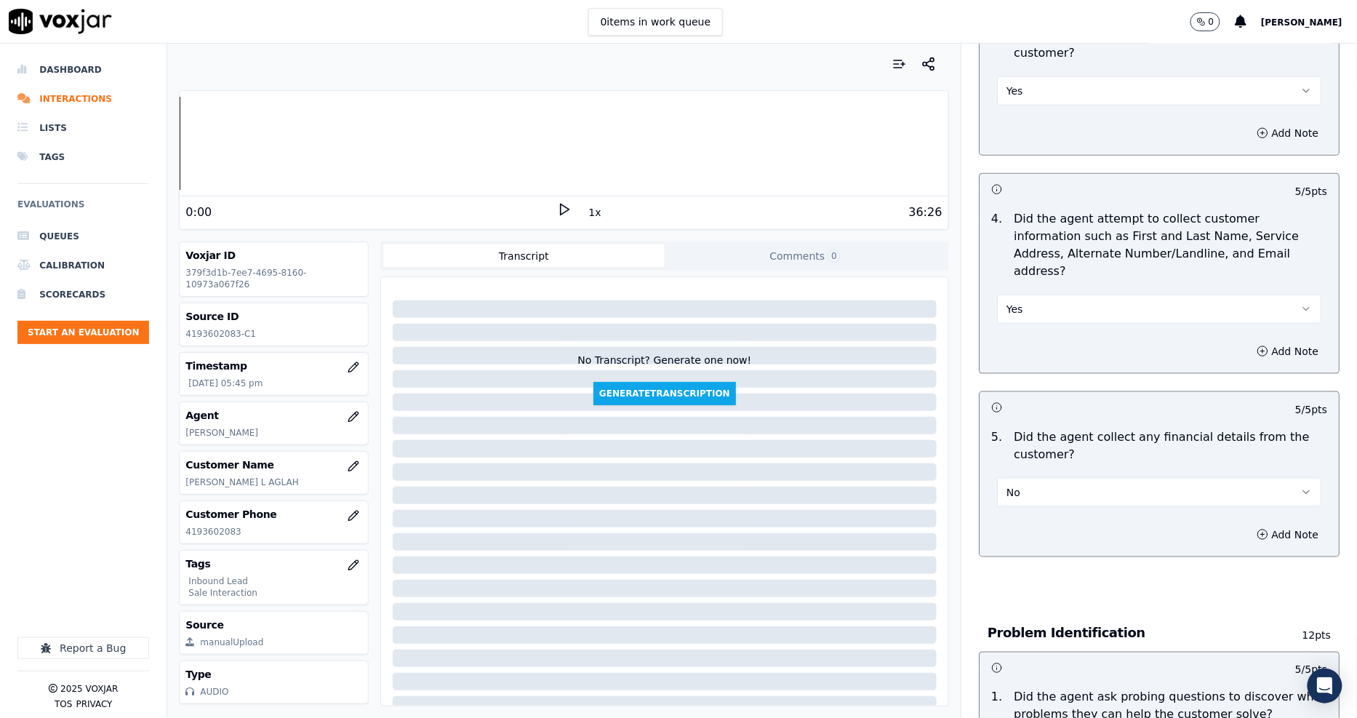
scroll to position [447, 0]
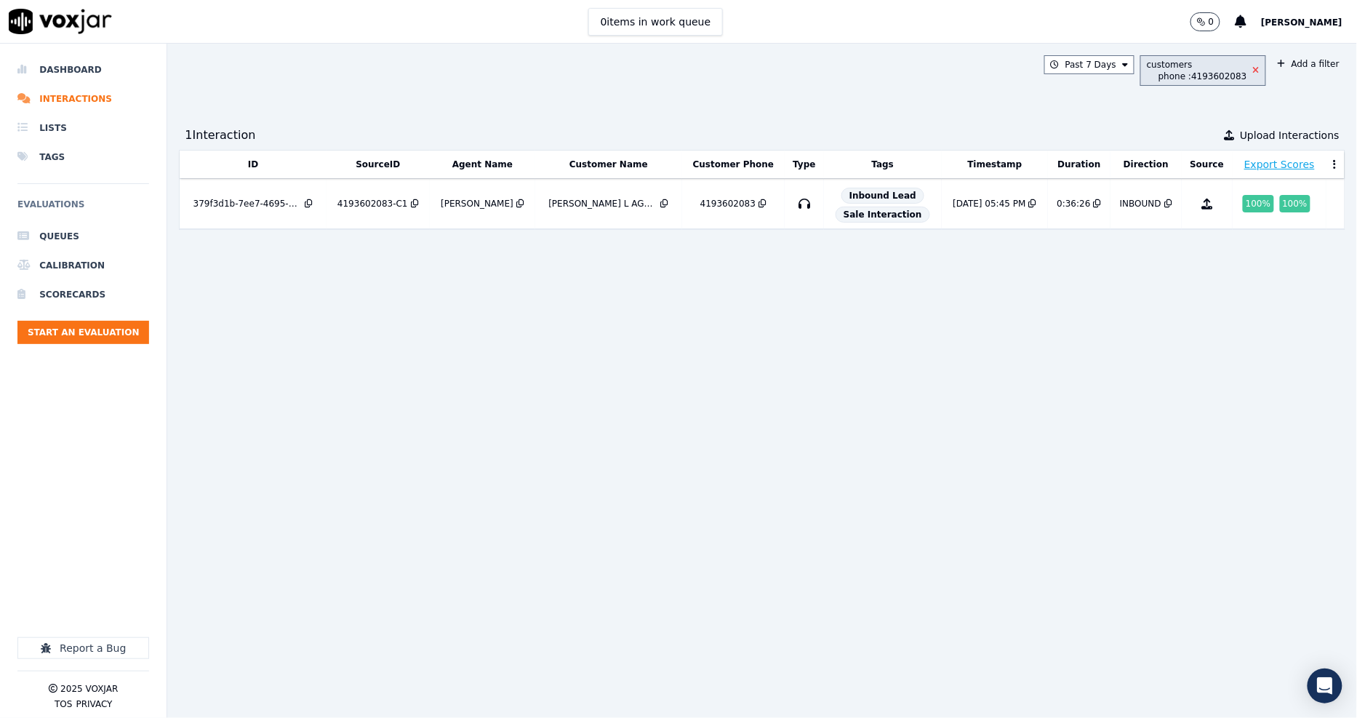
click at [1253, 70] on icon at bounding box center [1256, 70] width 7 height 9
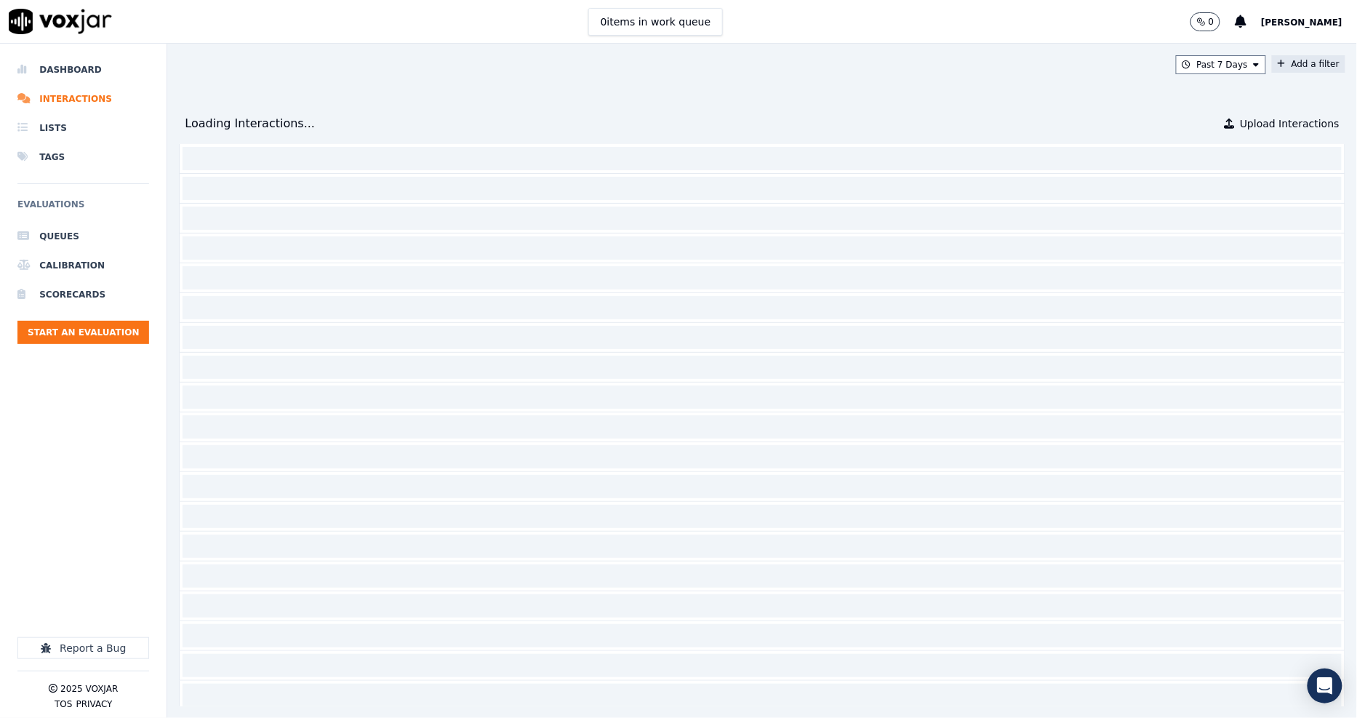
click at [1272, 59] on button "Add a filter" at bounding box center [1308, 63] width 73 height 17
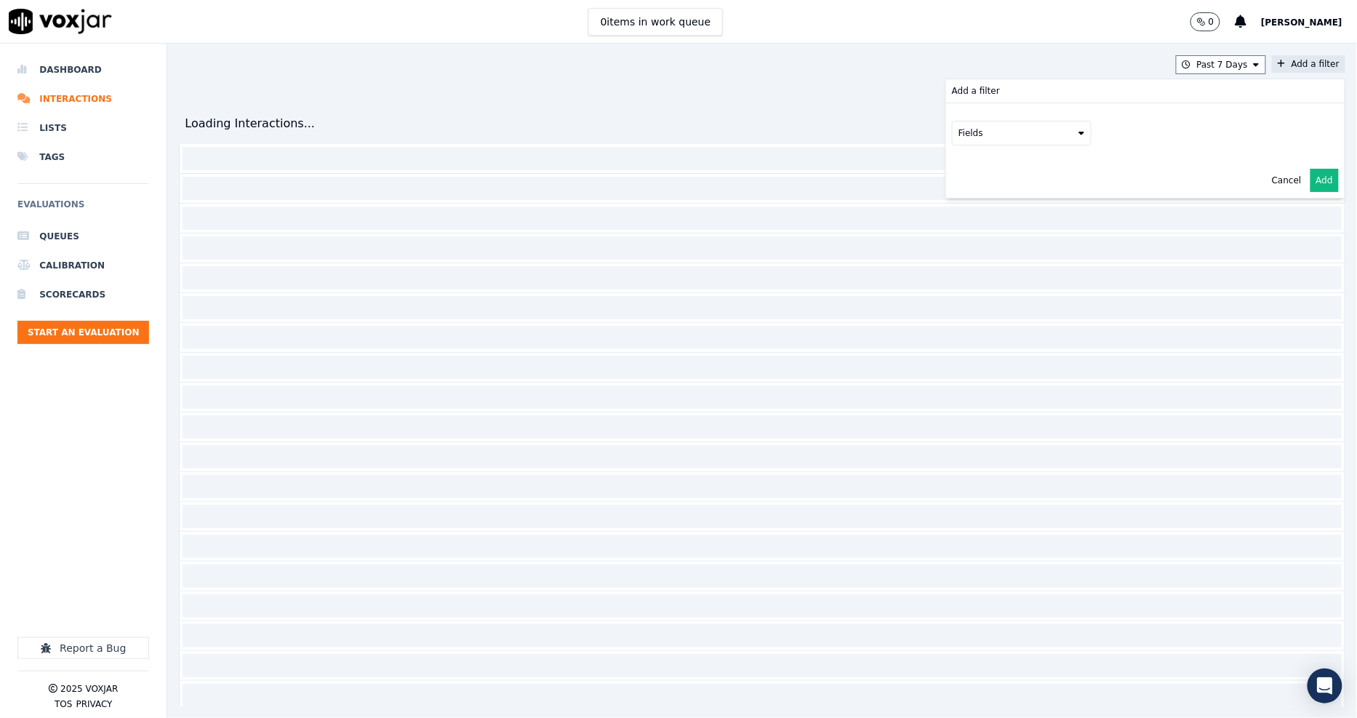
click at [983, 129] on button "Fields" at bounding box center [1022, 133] width 140 height 25
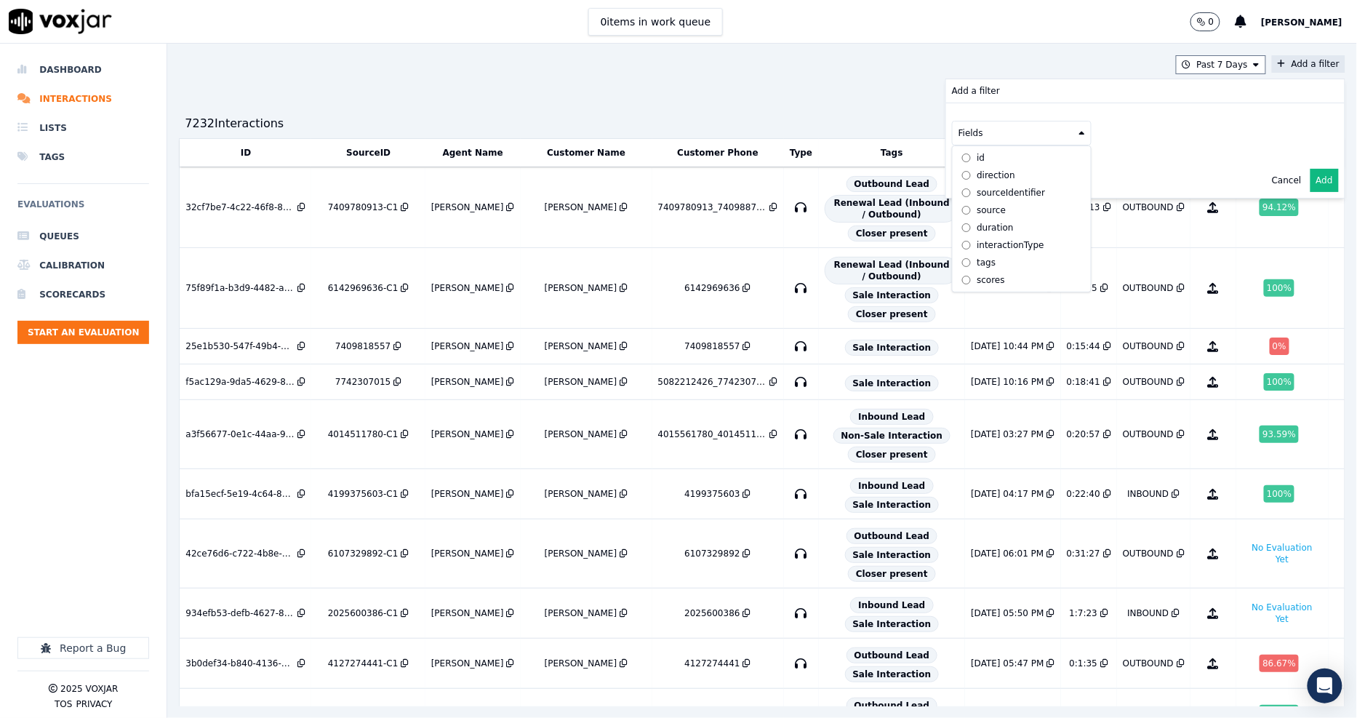
scroll to position [47, 0]
click at [977, 274] on div "customers" at bounding box center [1000, 280] width 46 height 12
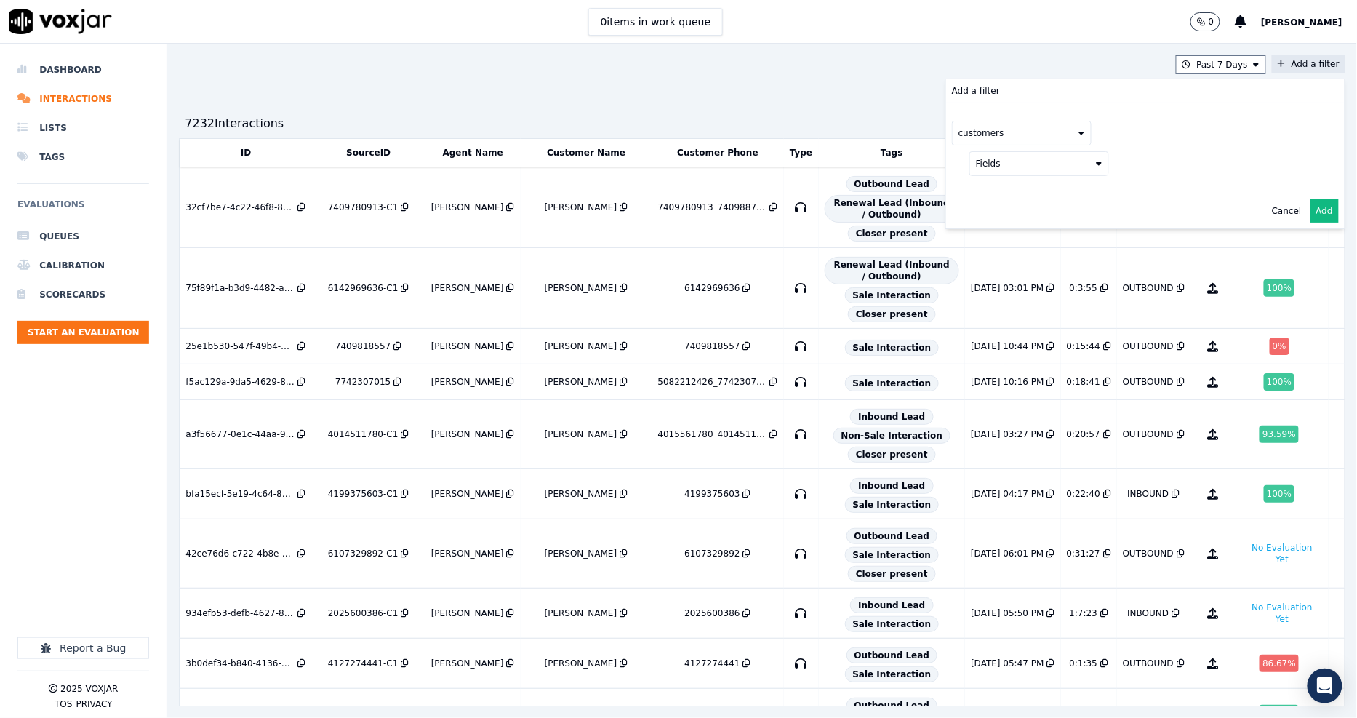
click at [1034, 163] on button "Fields" at bounding box center [1040, 163] width 140 height 25
click at [994, 239] on div "phone" at bounding box center [1008, 241] width 28 height 12
click at [1123, 161] on button at bounding box center [1220, 162] width 210 height 22
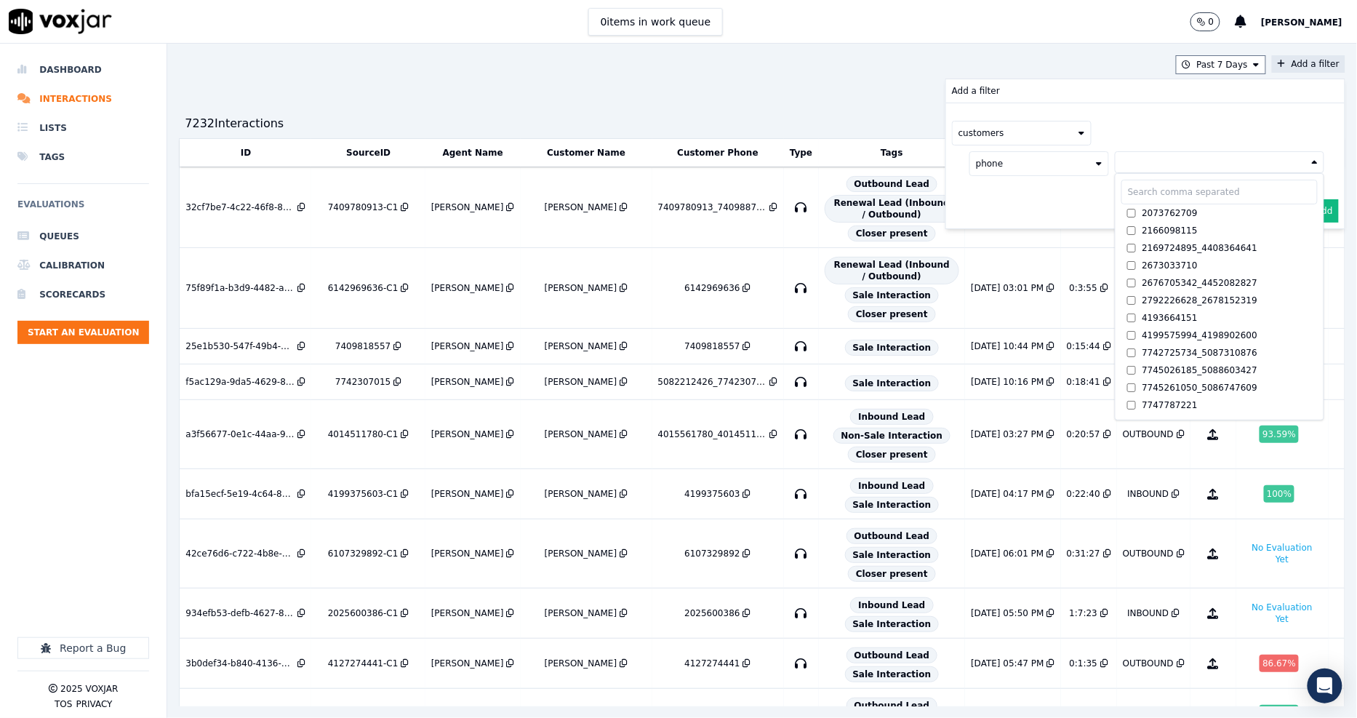
click at [1125, 191] on input "text" at bounding box center [1220, 192] width 196 height 25
paste input "9739301815"
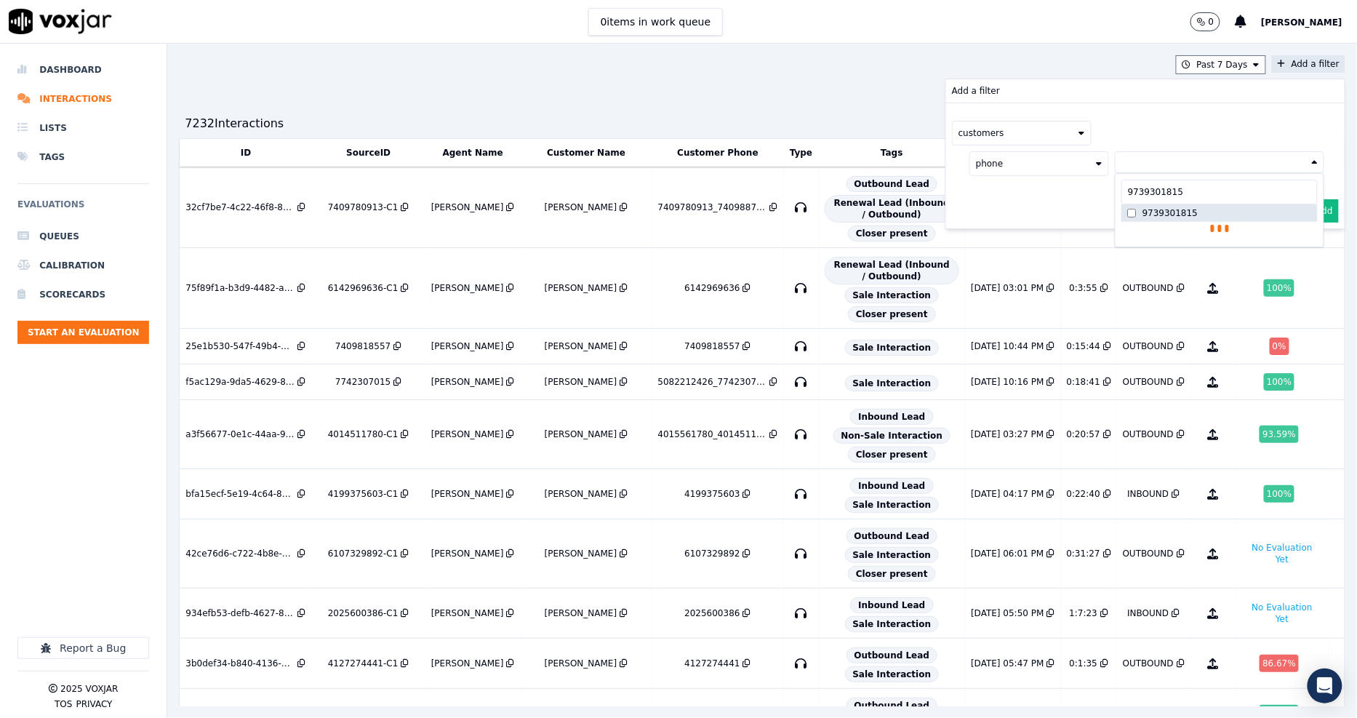
type input "9739301815"
click at [1030, 217] on div "customers phone 9739301815 9739301815 9739301815 AND" at bounding box center [1145, 165] width 399 height 125
click at [1311, 242] on button "Add" at bounding box center [1325, 245] width 28 height 23
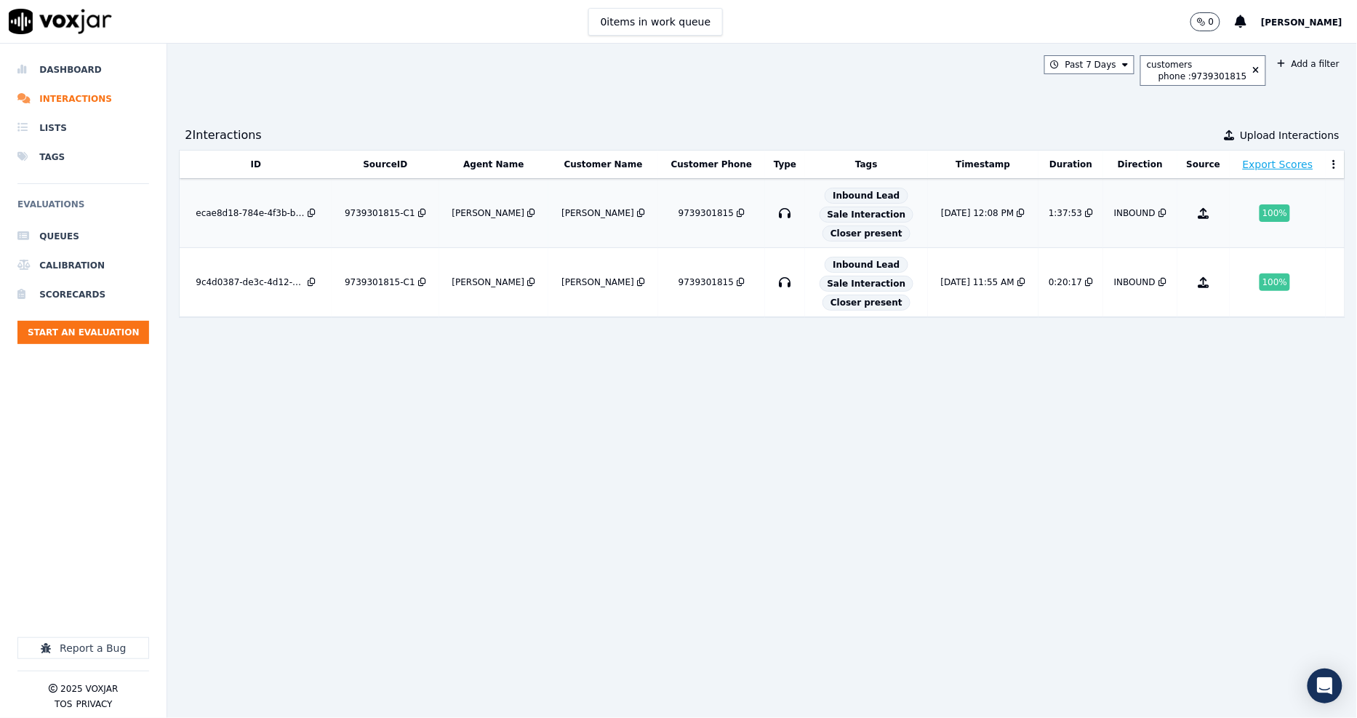
click at [390, 206] on td "9739301815-C1" at bounding box center [385, 213] width 107 height 69
click at [367, 214] on div "9739301815-C1" at bounding box center [380, 213] width 71 height 12
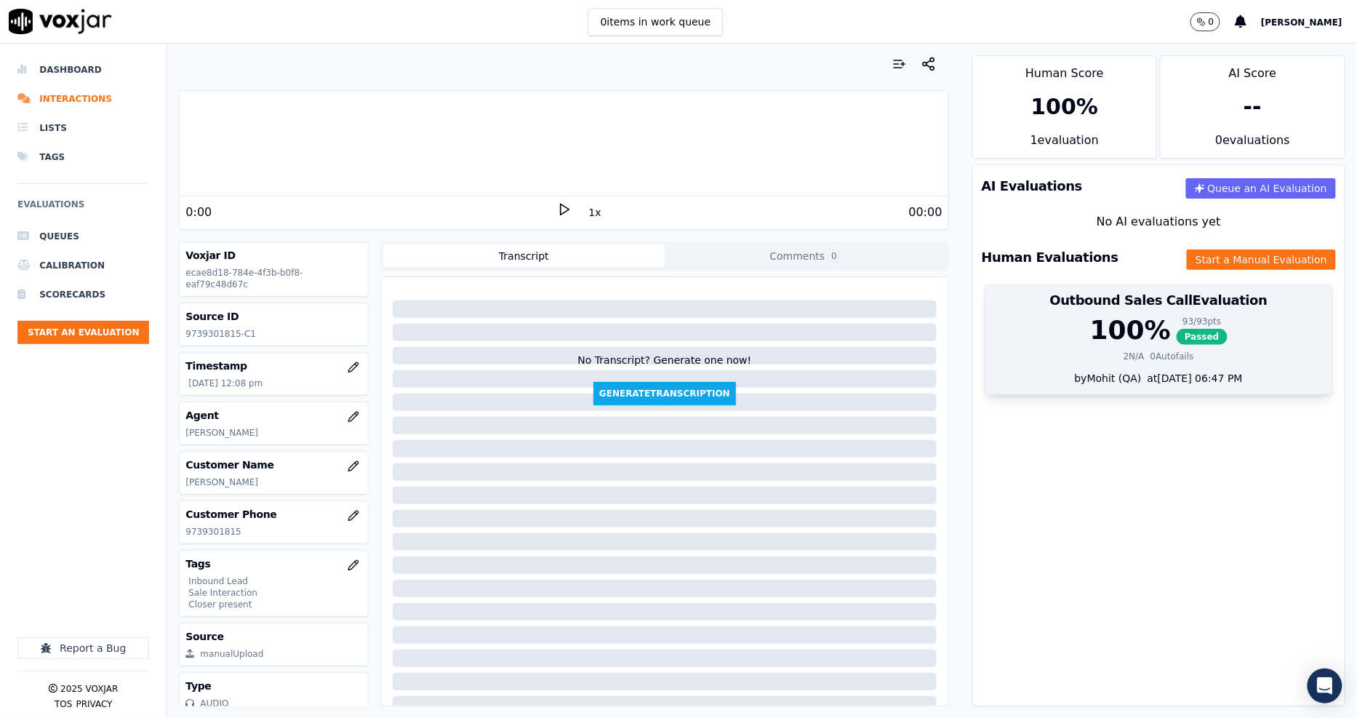
click at [1178, 316] on div "93 / 93 pts" at bounding box center [1202, 322] width 51 height 12
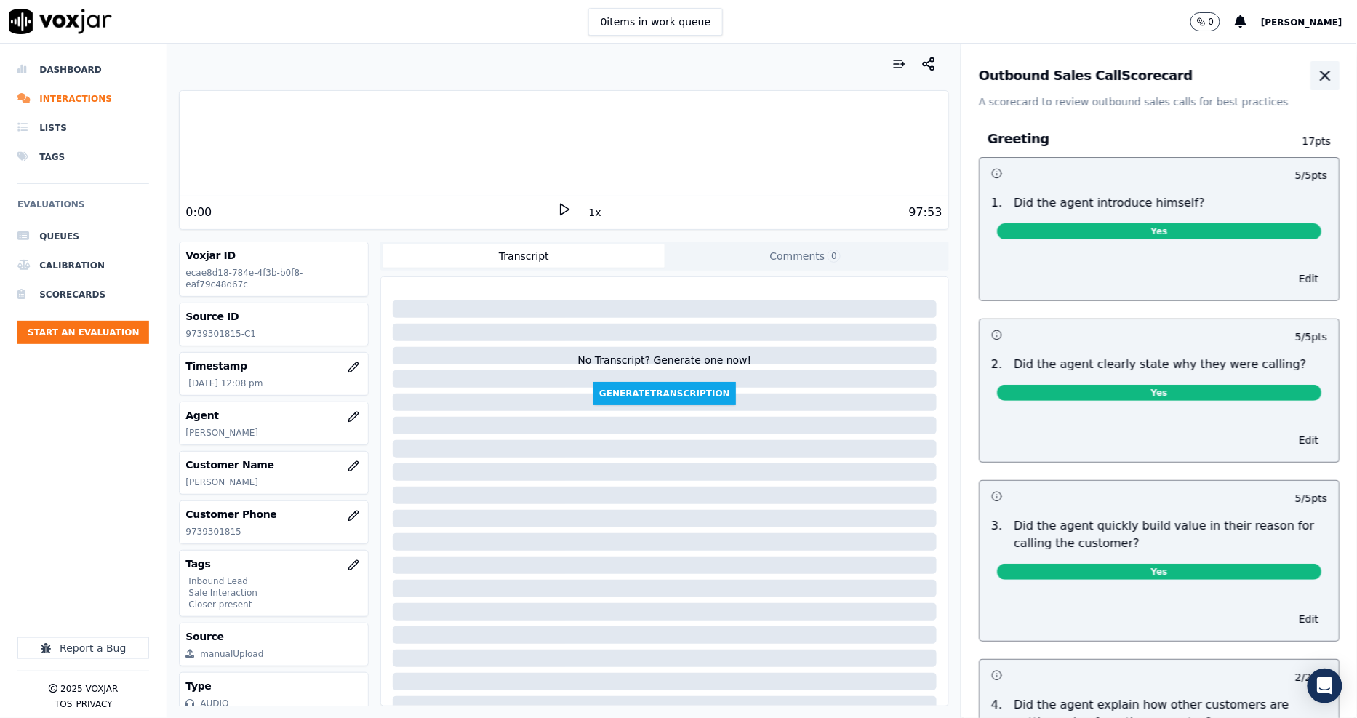
click at [1321, 74] on icon "button" at bounding box center [1325, 75] width 9 height 9
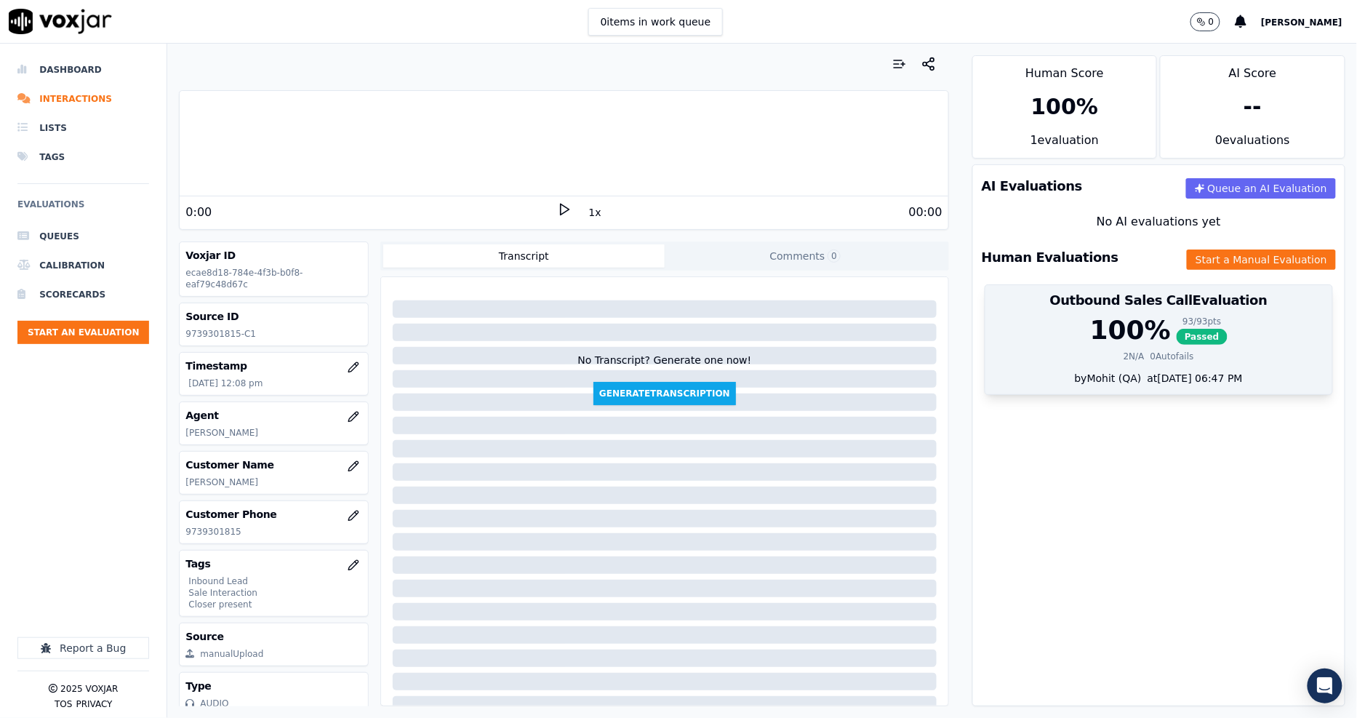
click at [1125, 351] on div "2 N/A 0 Autofails" at bounding box center [1159, 357] width 330 height 12
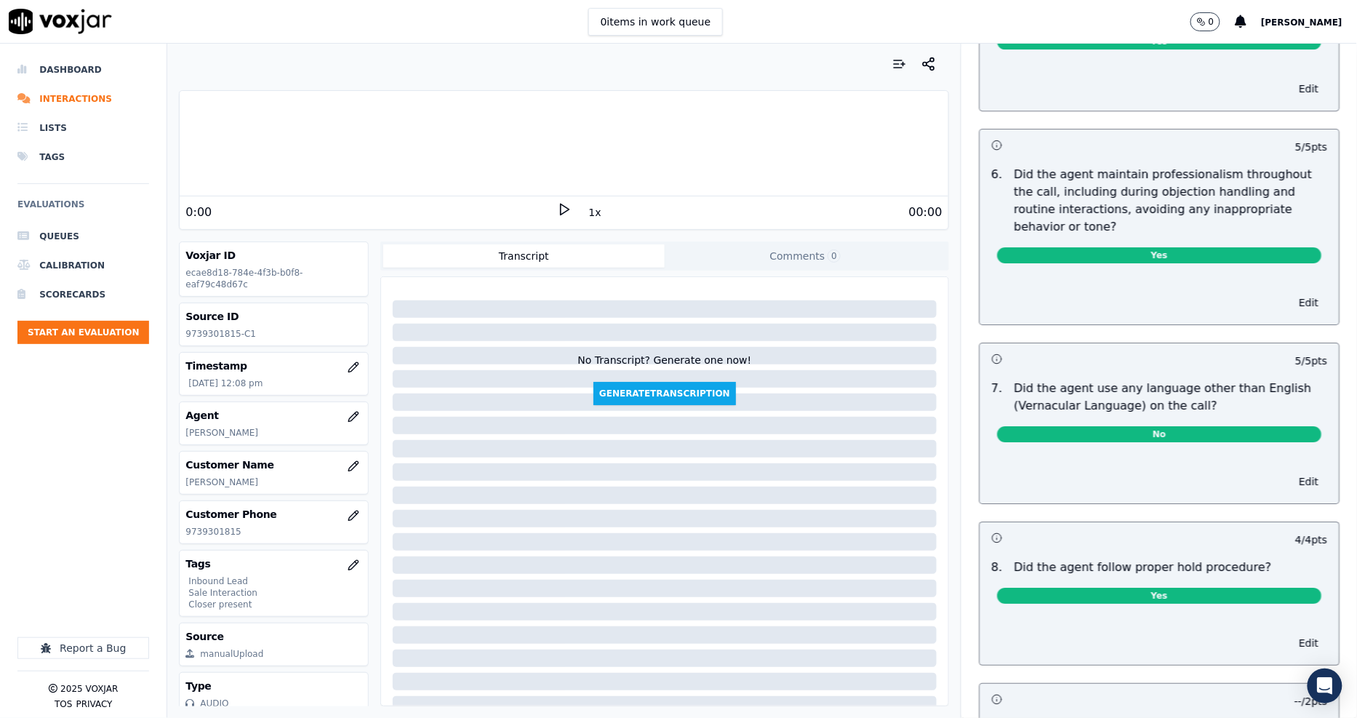
scroll to position [1621, 0]
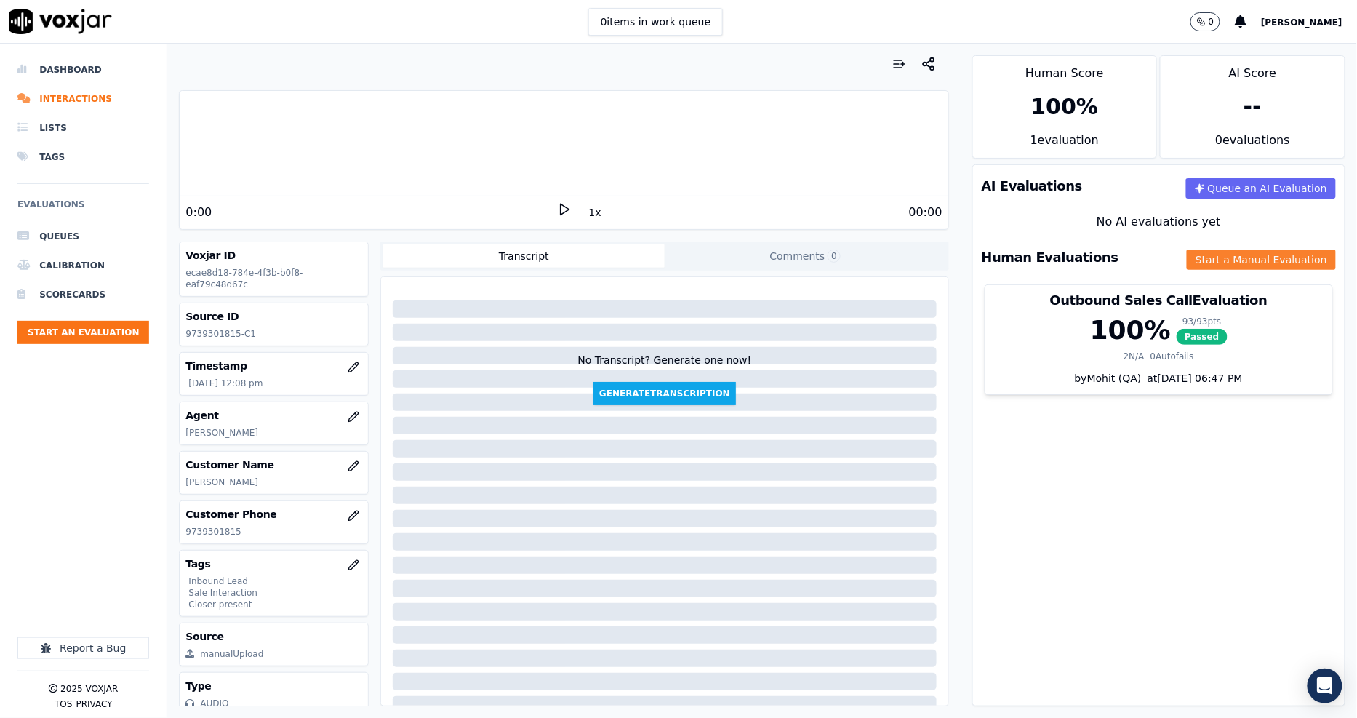
click at [1187, 251] on button "Start a Manual Evaluation" at bounding box center [1261, 260] width 149 height 20
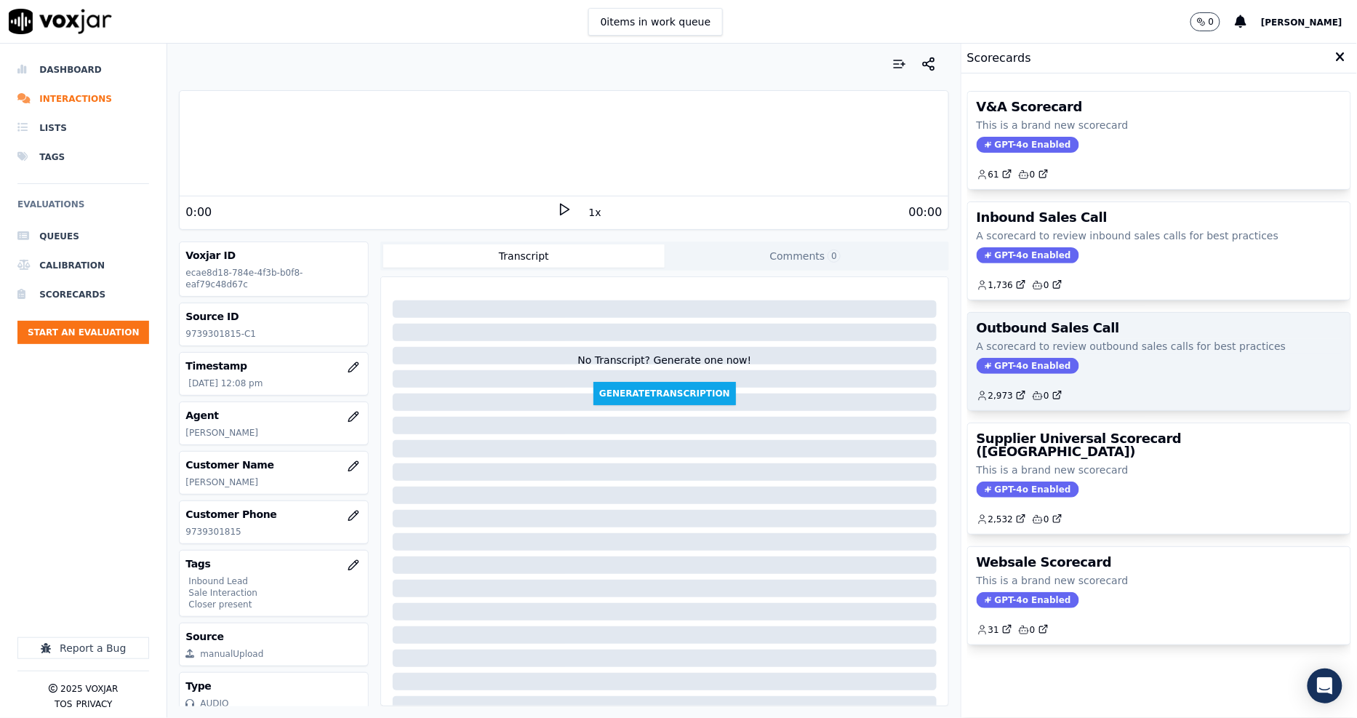
click at [1077, 350] on p "A scorecard to review outbound sales calls for best practices" at bounding box center [1159, 346] width 365 height 15
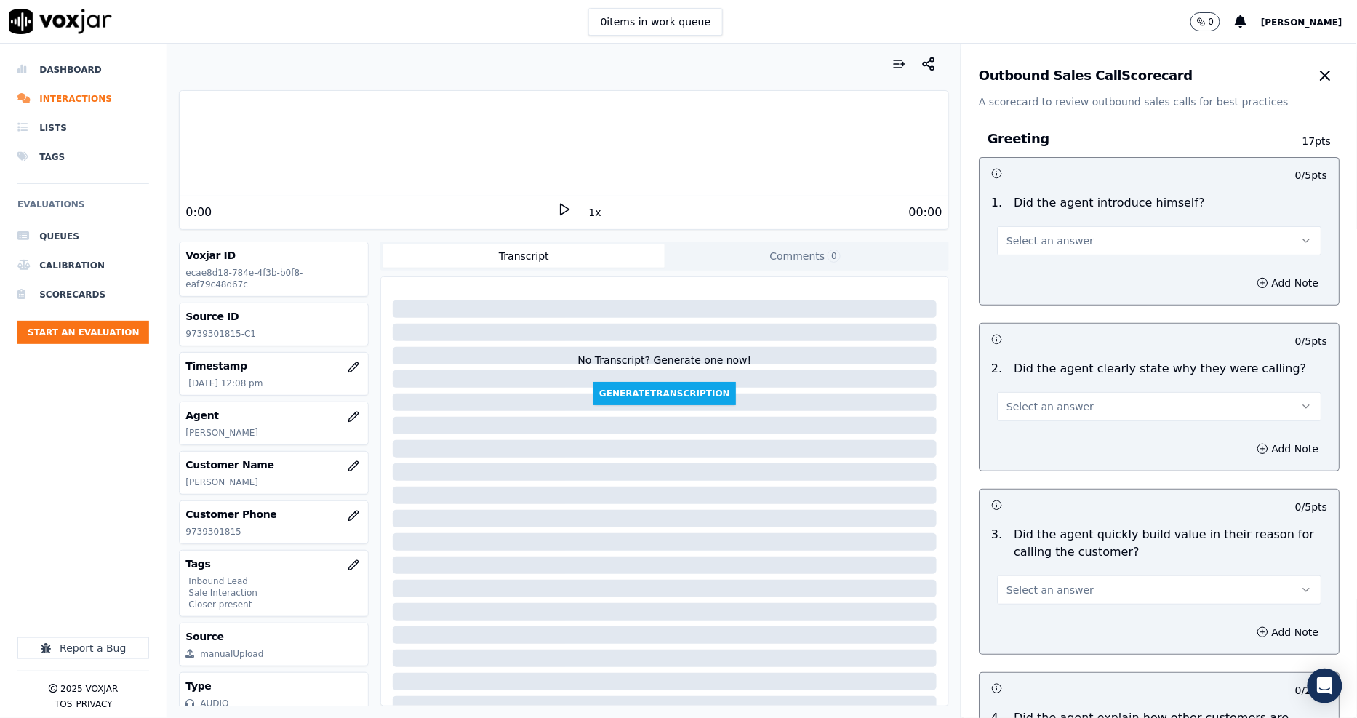
click at [1042, 237] on span "Select an answer" at bounding box center [1050, 241] width 87 height 15
click at [1037, 274] on div "Yes" at bounding box center [1133, 273] width 297 height 23
click at [1039, 399] on span "Select an answer" at bounding box center [1050, 406] width 87 height 15
click at [1048, 453] on div "No" at bounding box center [1133, 462] width 297 height 23
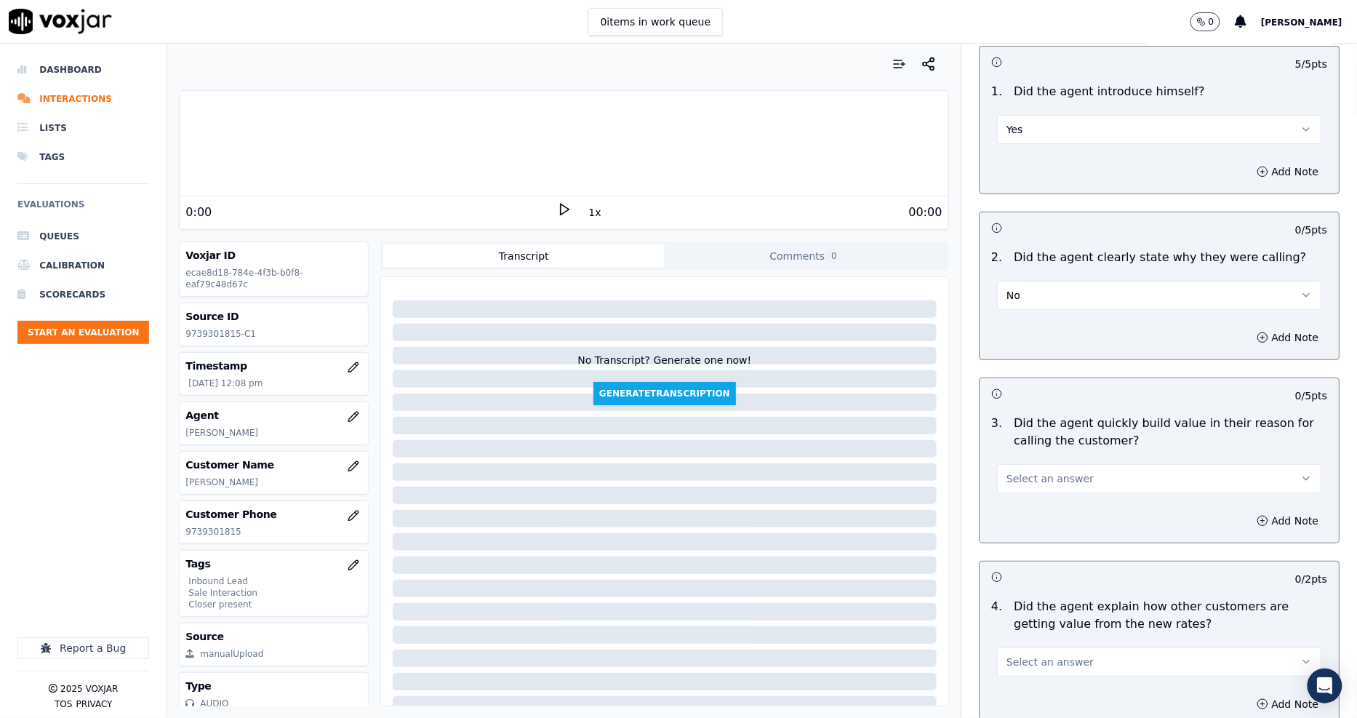
scroll to position [323, 0]
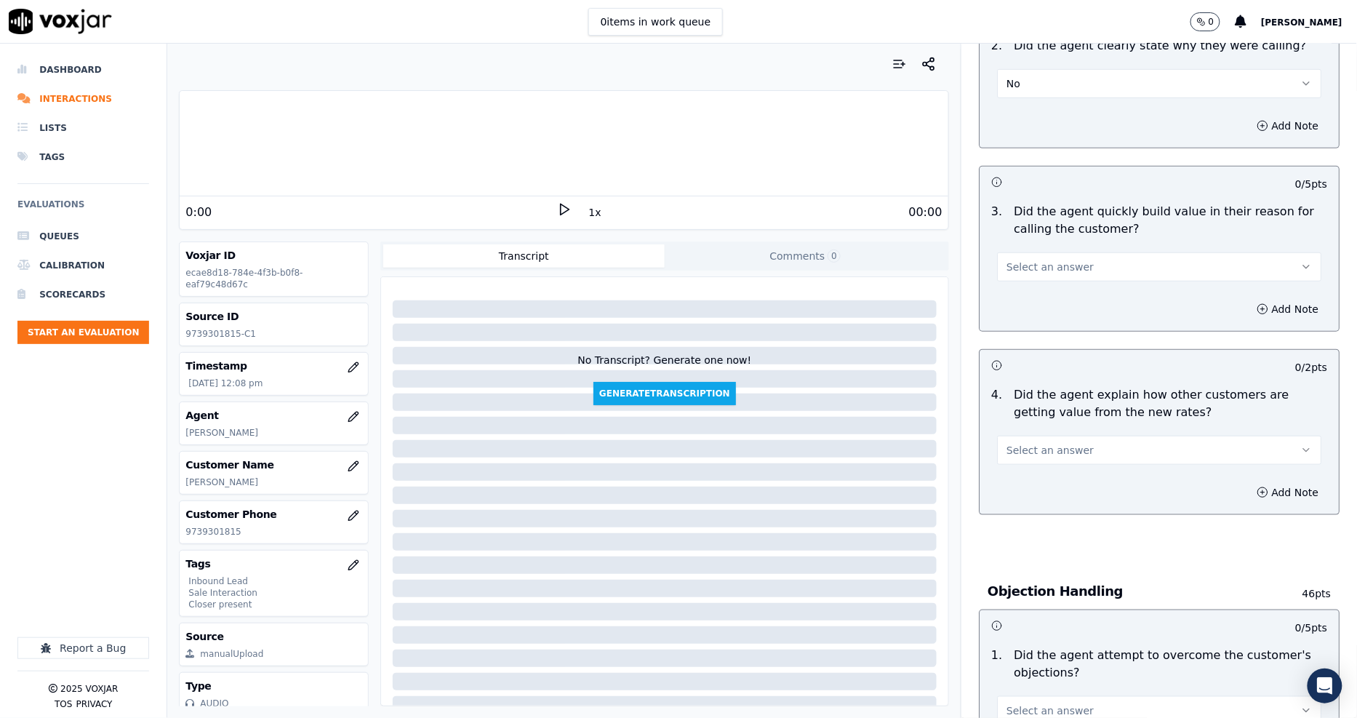
click at [1008, 104] on div "Add Note" at bounding box center [1159, 126] width 359 height 44
click at [1008, 92] on button "No" at bounding box center [1159, 83] width 324 height 29
click at [1021, 118] on div "Yes" at bounding box center [1133, 116] width 297 height 23
drag, startPoint x: 1041, startPoint y: 250, endPoint x: 1043, endPoint y: 271, distance: 20.5
click at [1040, 250] on div "Select an answer" at bounding box center [1159, 266] width 324 height 32
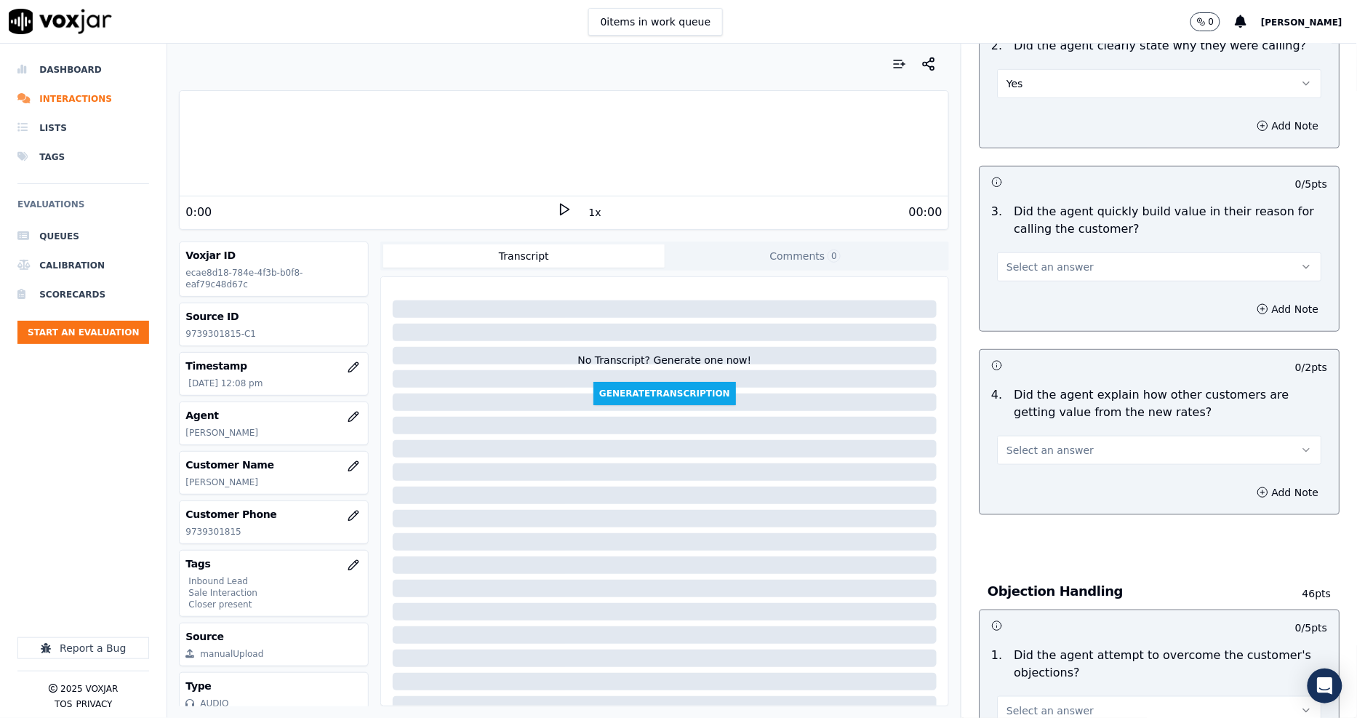
click at [1045, 282] on div "3 . Did the agent quickly build value in their reason for calling the customer?…" at bounding box center [1159, 242] width 359 height 90
click at [1037, 270] on span "Select an answer" at bounding box center [1050, 267] width 87 height 15
click at [1037, 291] on div "Yes" at bounding box center [1133, 299] width 297 height 23
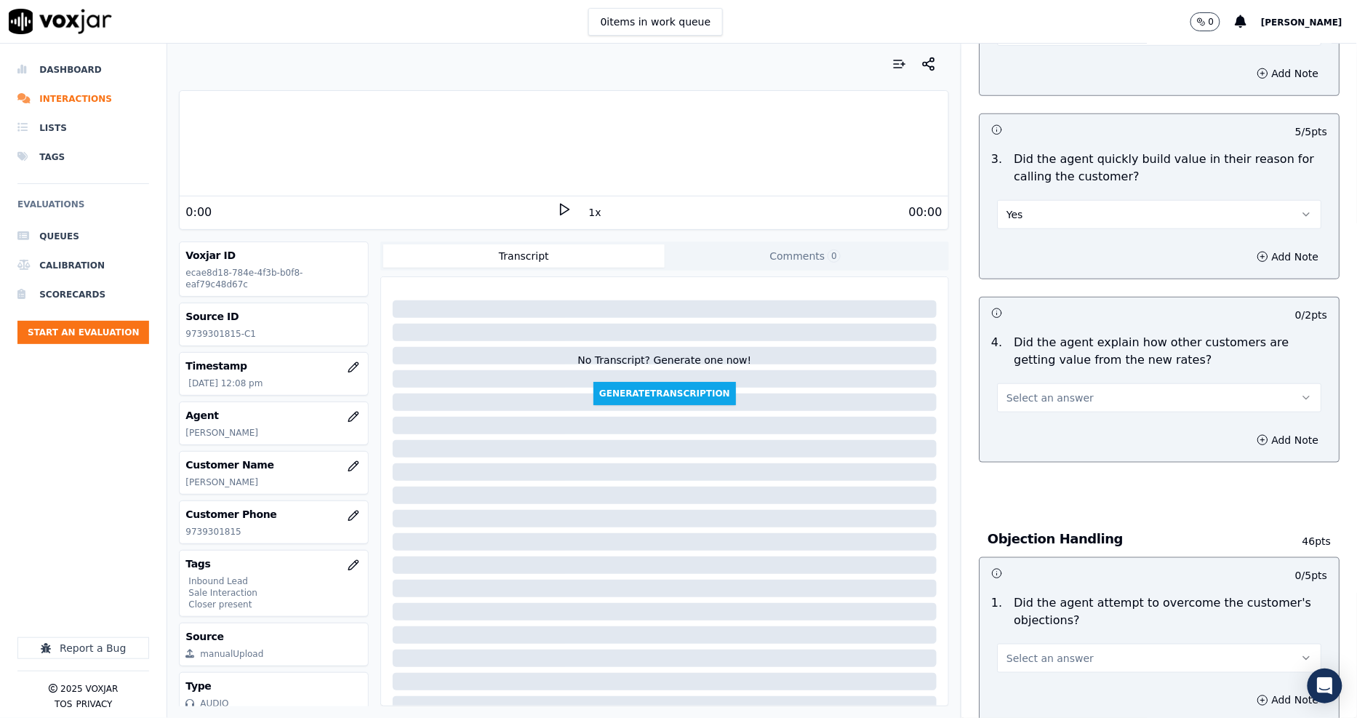
scroll to position [404, 0]
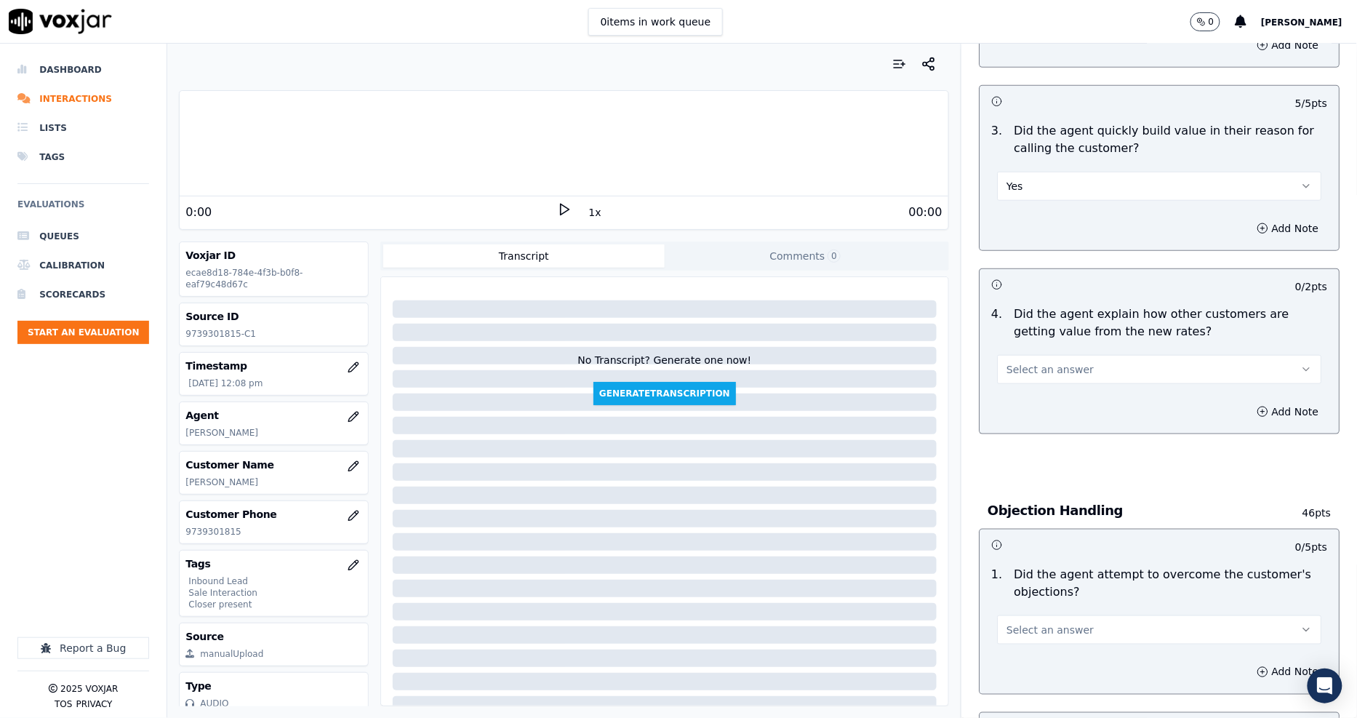
drag, startPoint x: 1040, startPoint y: 354, endPoint x: 1042, endPoint y: 383, distance: 29.2
click at [1040, 355] on button "Select an answer" at bounding box center [1159, 369] width 324 height 29
click at [1042, 391] on div "Yes" at bounding box center [1133, 402] width 297 height 23
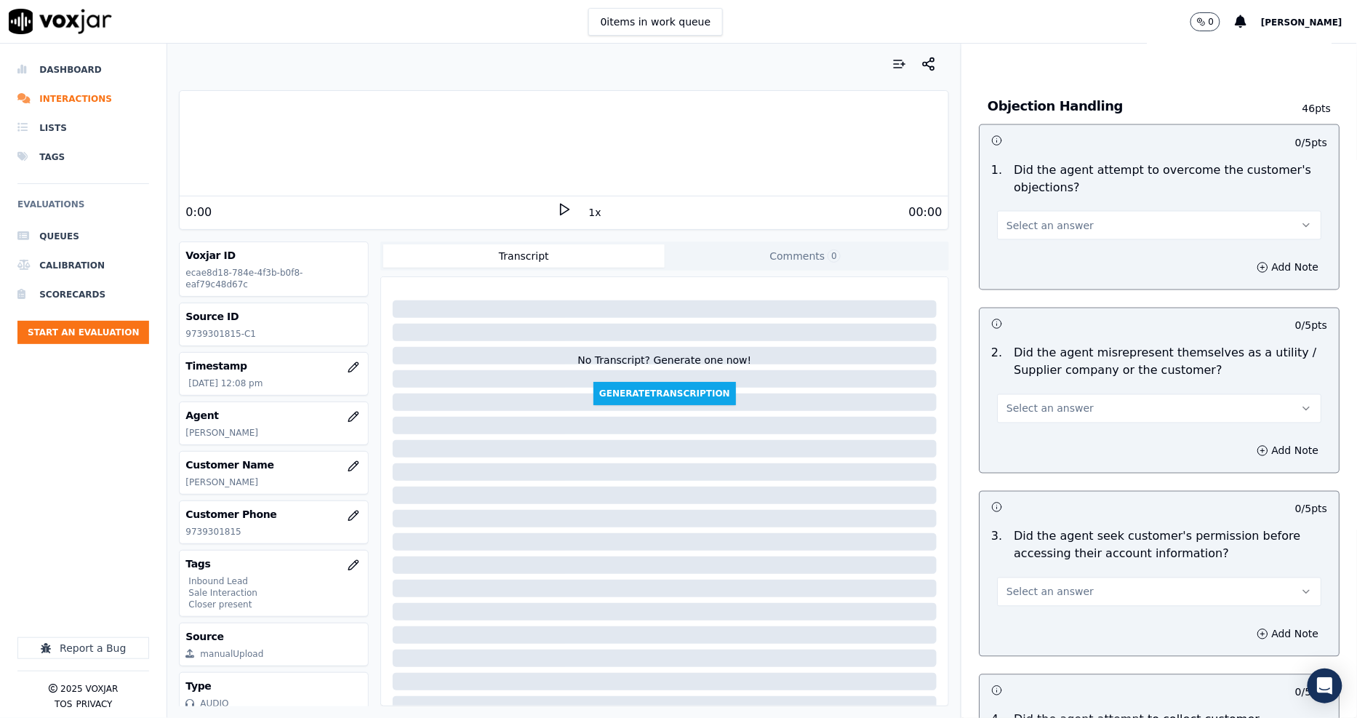
click at [1024, 226] on span "Select an answer" at bounding box center [1050, 225] width 87 height 15
click at [1029, 260] on div "Yes" at bounding box center [1133, 258] width 297 height 23
click at [1030, 401] on button "Select an answer" at bounding box center [1159, 408] width 324 height 29
click at [1042, 466] on div "No" at bounding box center [1133, 465] width 297 height 23
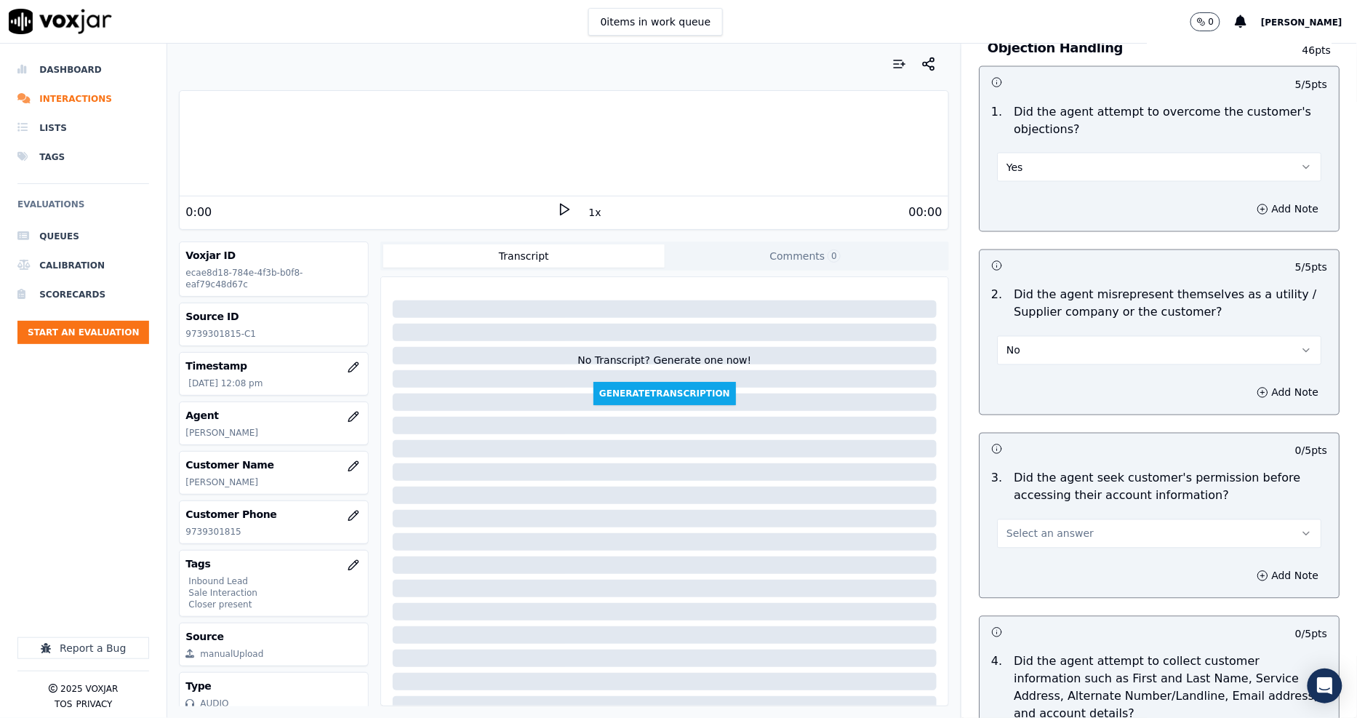
scroll to position [1050, 0]
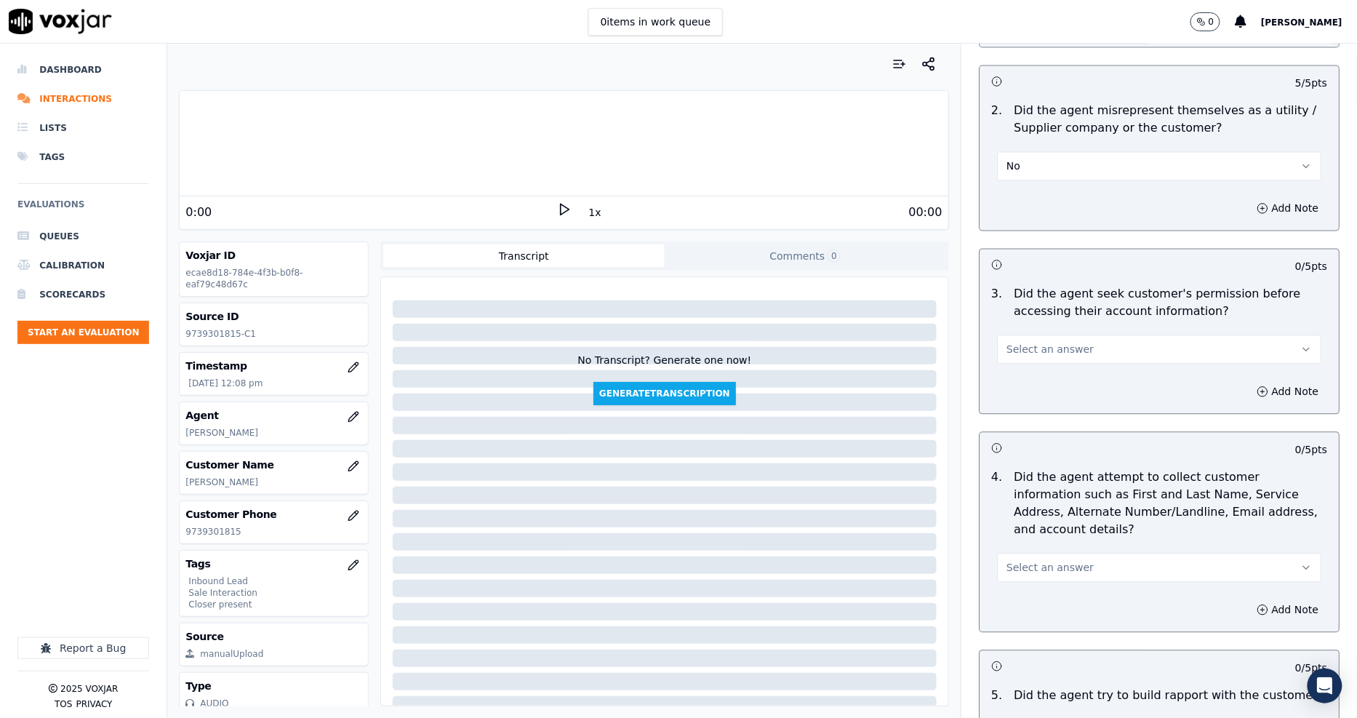
click at [1013, 340] on button "Select an answer" at bounding box center [1159, 349] width 324 height 29
click at [1007, 381] on div "Yes" at bounding box center [1133, 382] width 297 height 23
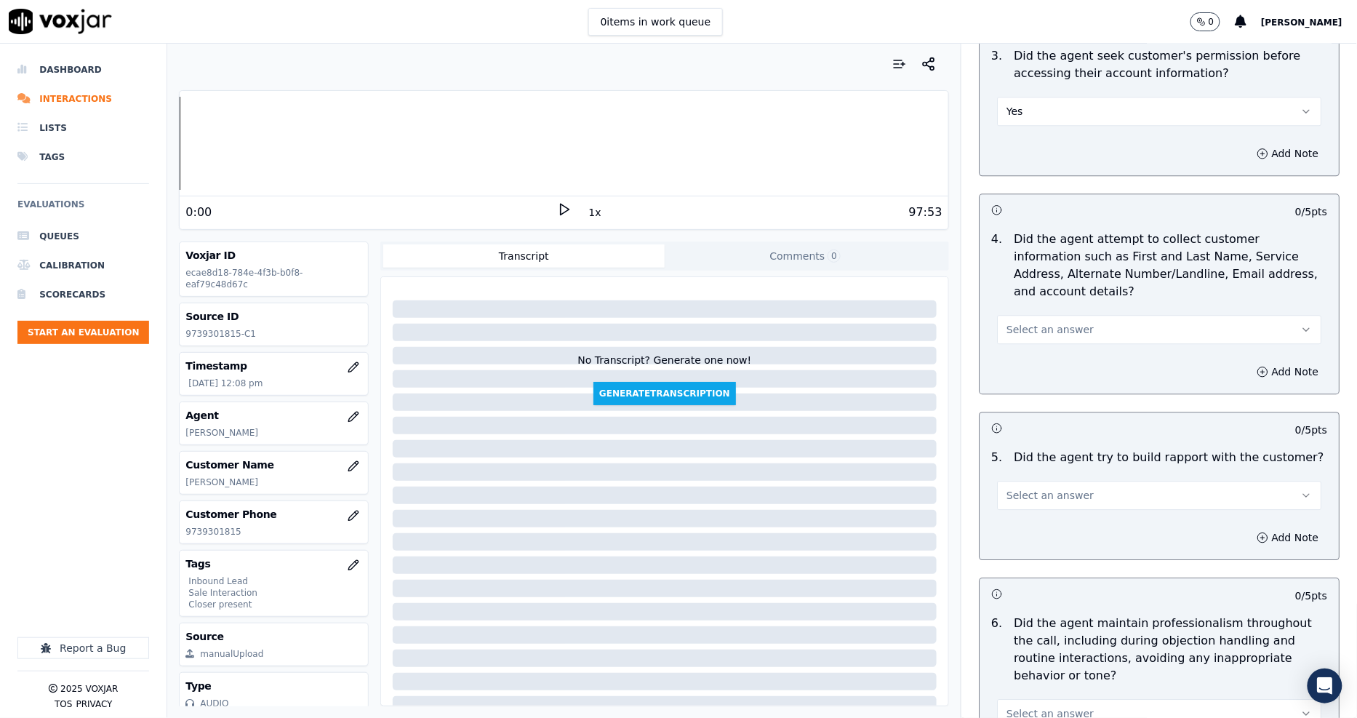
scroll to position [1293, 0]
click at [1029, 319] on span "Select an answer" at bounding box center [1050, 326] width 87 height 15
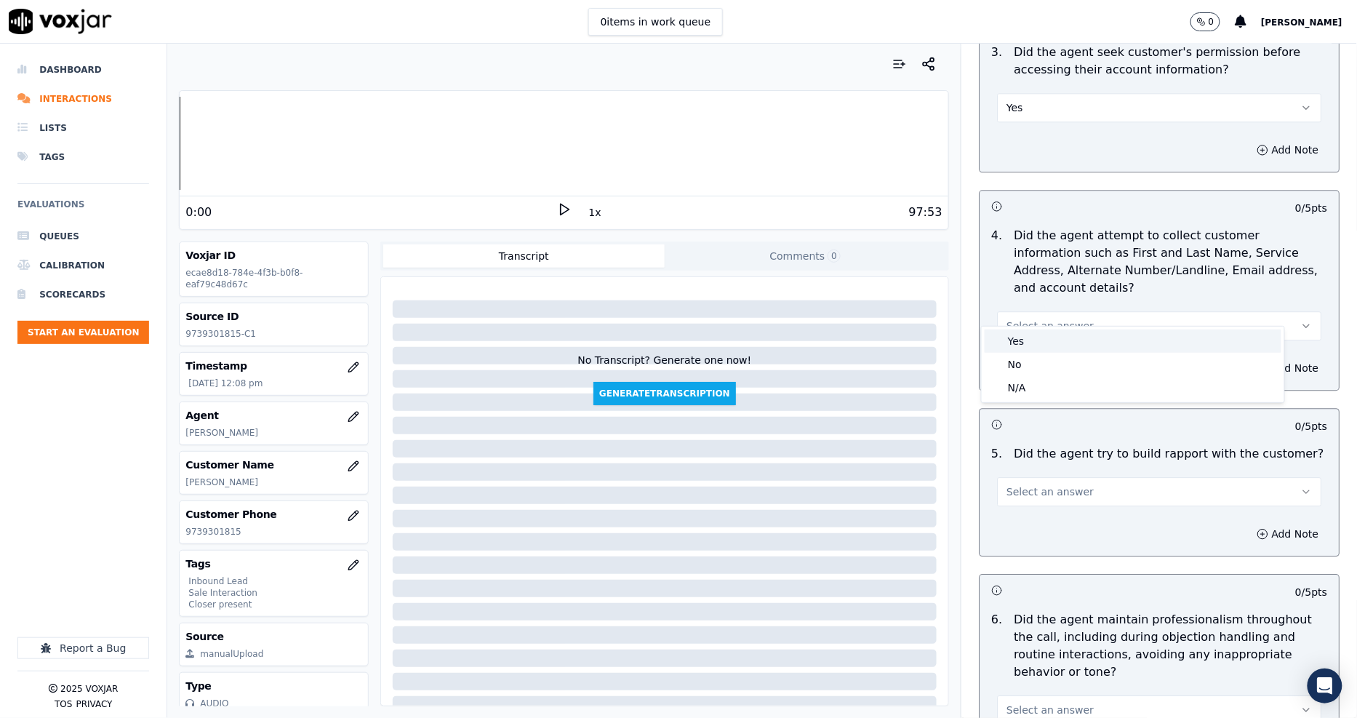
click at [1029, 343] on div "Yes" at bounding box center [1133, 341] width 297 height 23
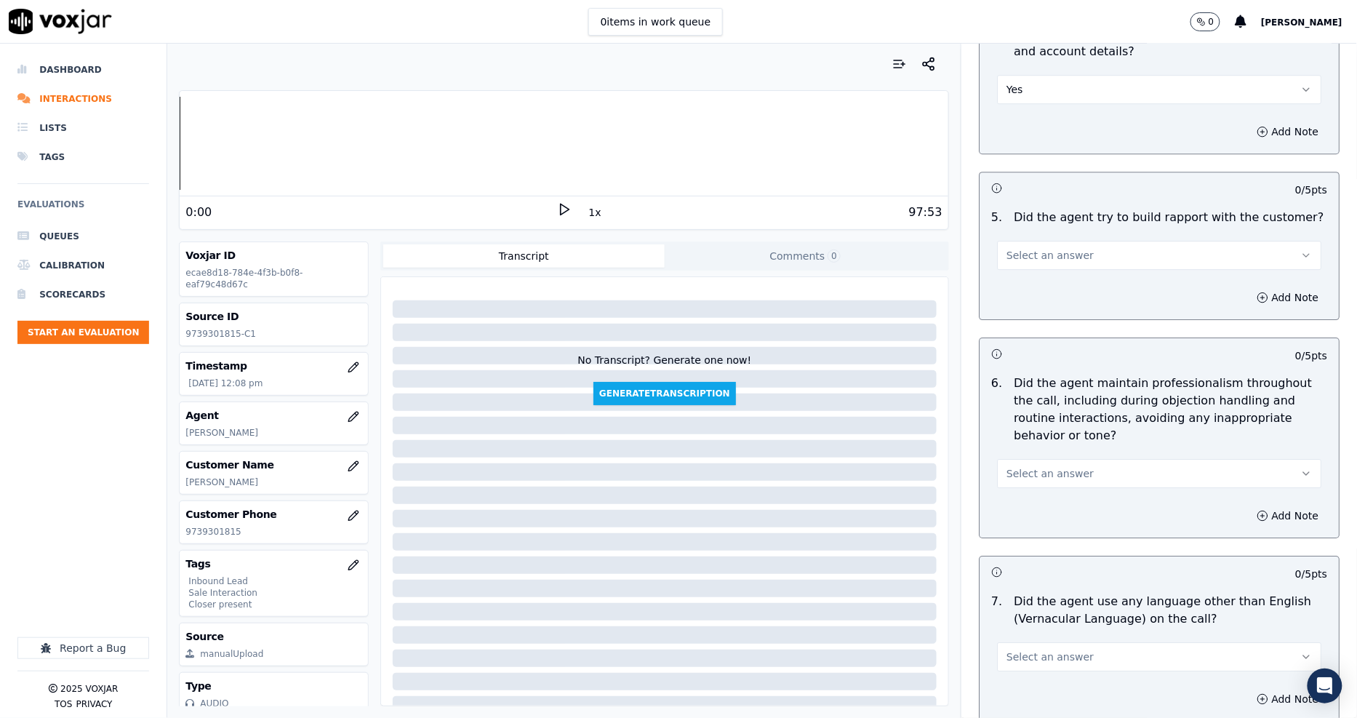
scroll to position [1536, 0]
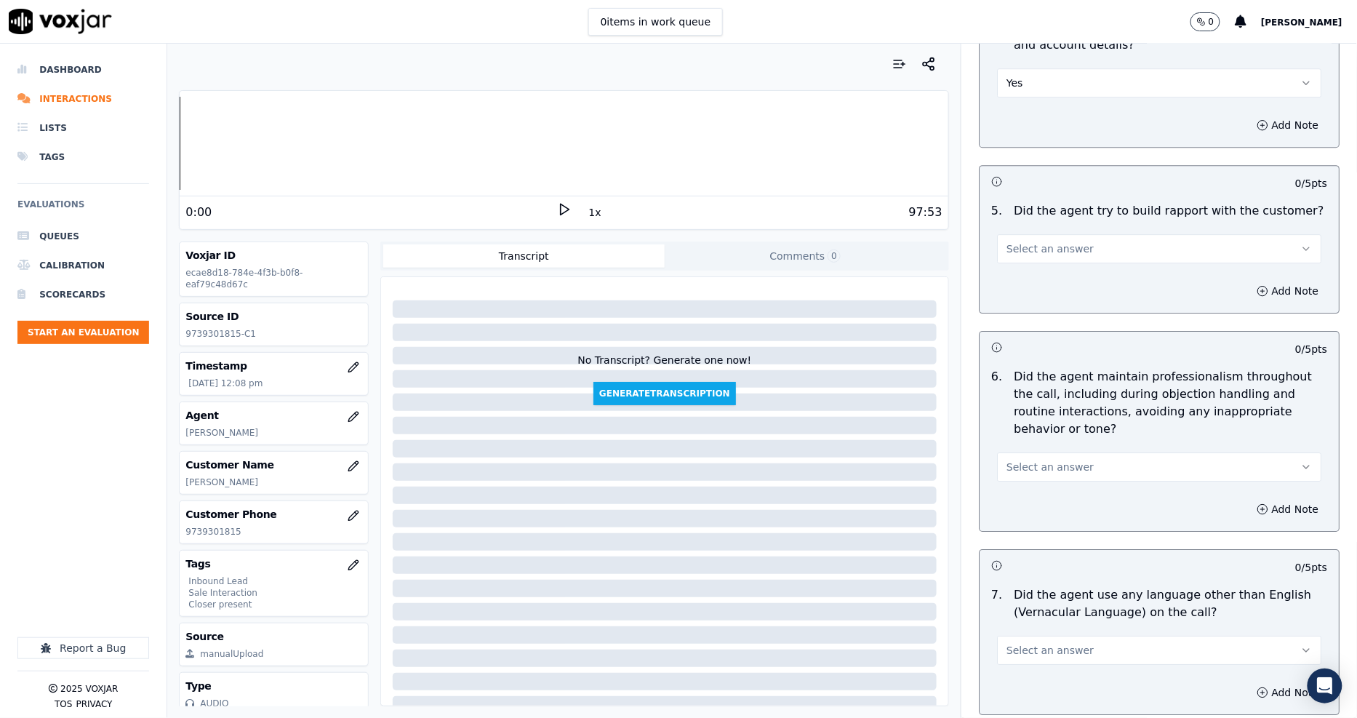
click at [1007, 242] on span "Select an answer" at bounding box center [1050, 249] width 87 height 15
click at [1013, 308] on div "N/A" at bounding box center [1133, 311] width 297 height 23
click at [1007, 460] on span "Select an answer" at bounding box center [1050, 467] width 87 height 15
click at [1001, 476] on div "Yes" at bounding box center [1133, 482] width 297 height 23
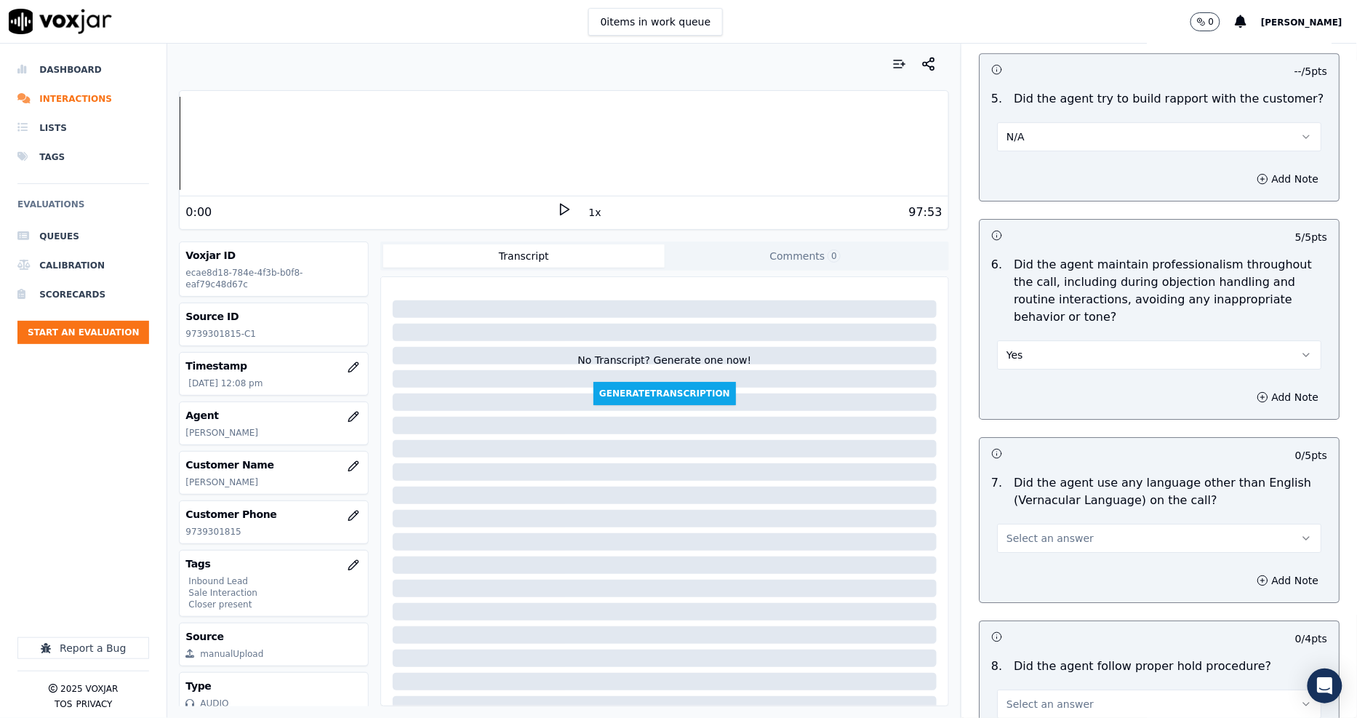
scroll to position [1778, 0]
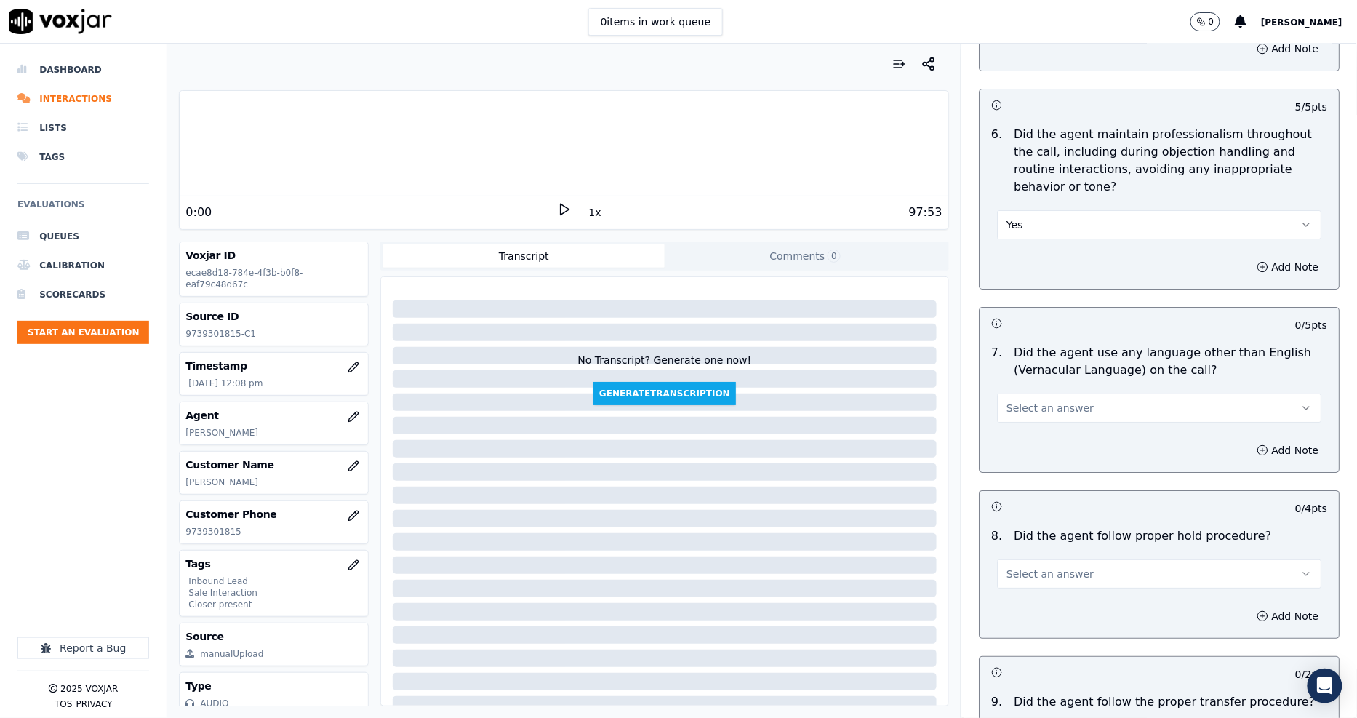
click at [1015, 400] on button "Select an answer" at bounding box center [1159, 408] width 324 height 29
click at [1013, 445] on div "No" at bounding box center [1133, 447] width 297 height 23
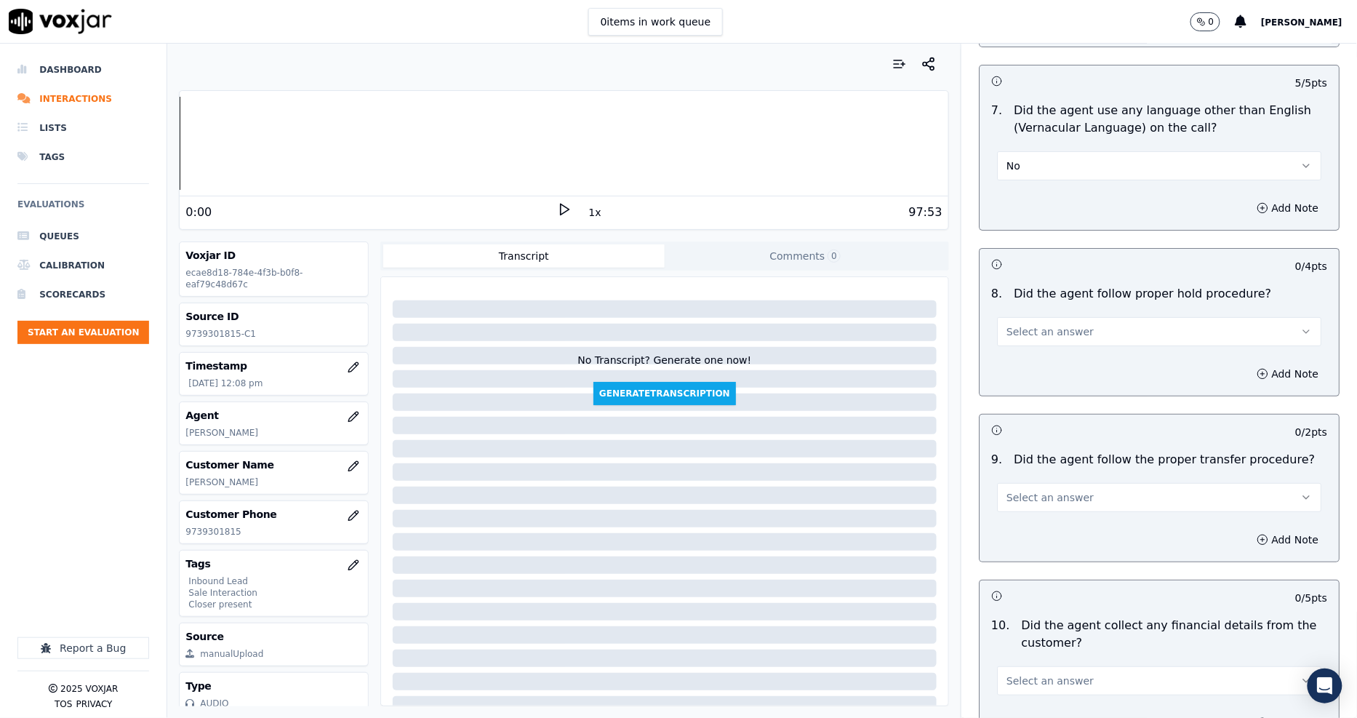
click at [1009, 324] on span "Select an answer" at bounding box center [1050, 331] width 87 height 15
click at [1011, 396] on div "N/A" at bounding box center [1133, 394] width 297 height 23
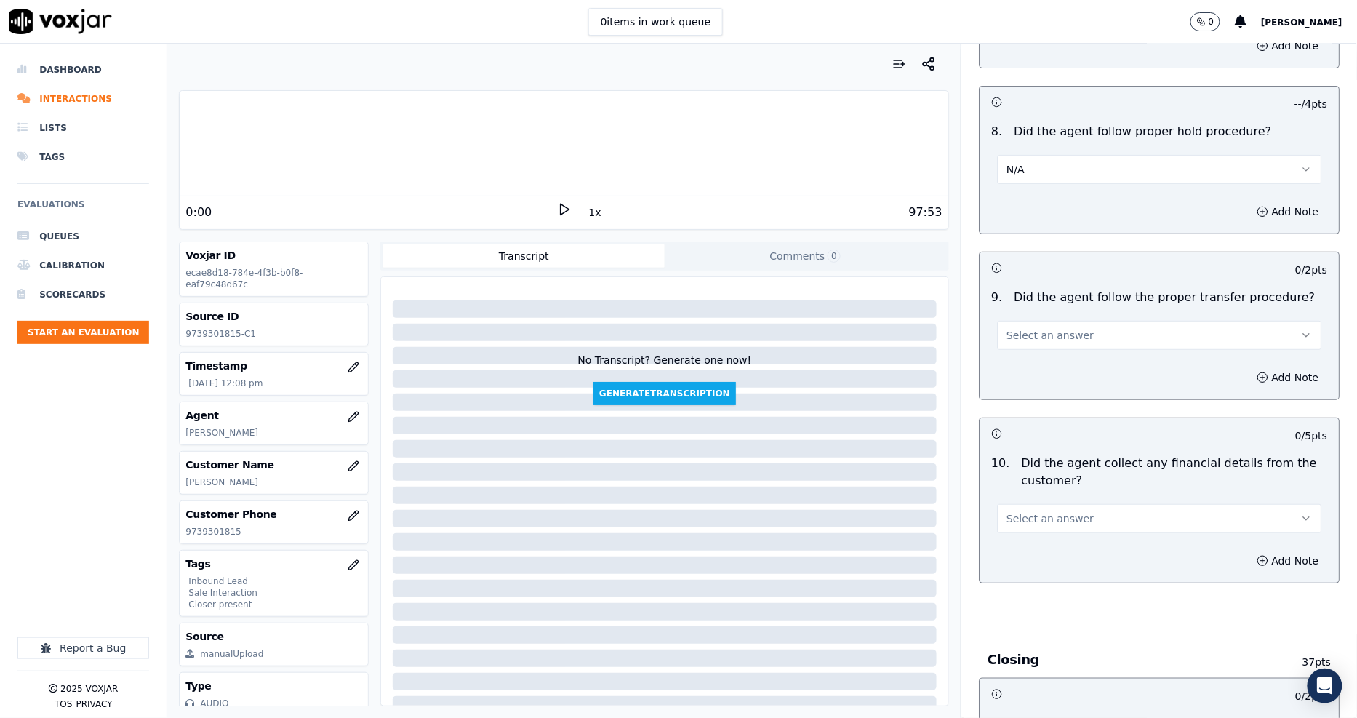
click at [1010, 328] on span "Select an answer" at bounding box center [1050, 335] width 87 height 15
click at [1014, 391] on div "N/A" at bounding box center [1133, 397] width 297 height 23
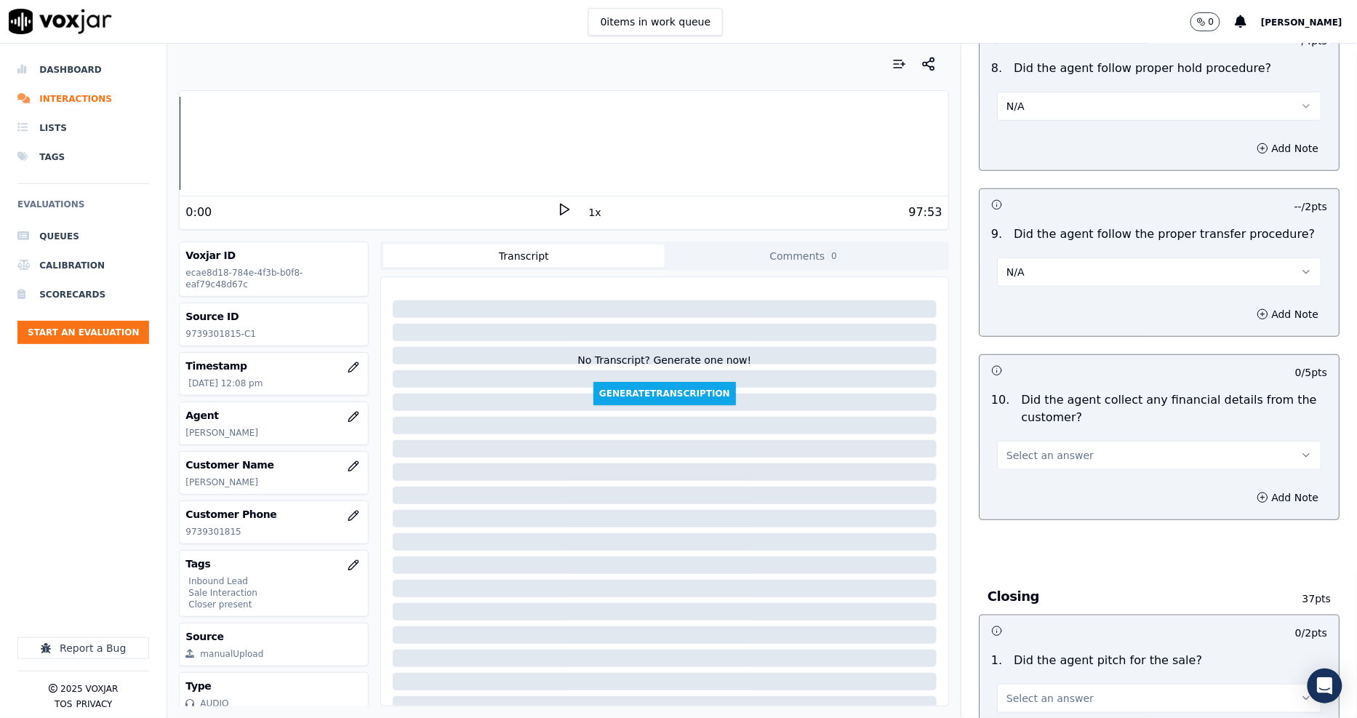
scroll to position [2344, 0]
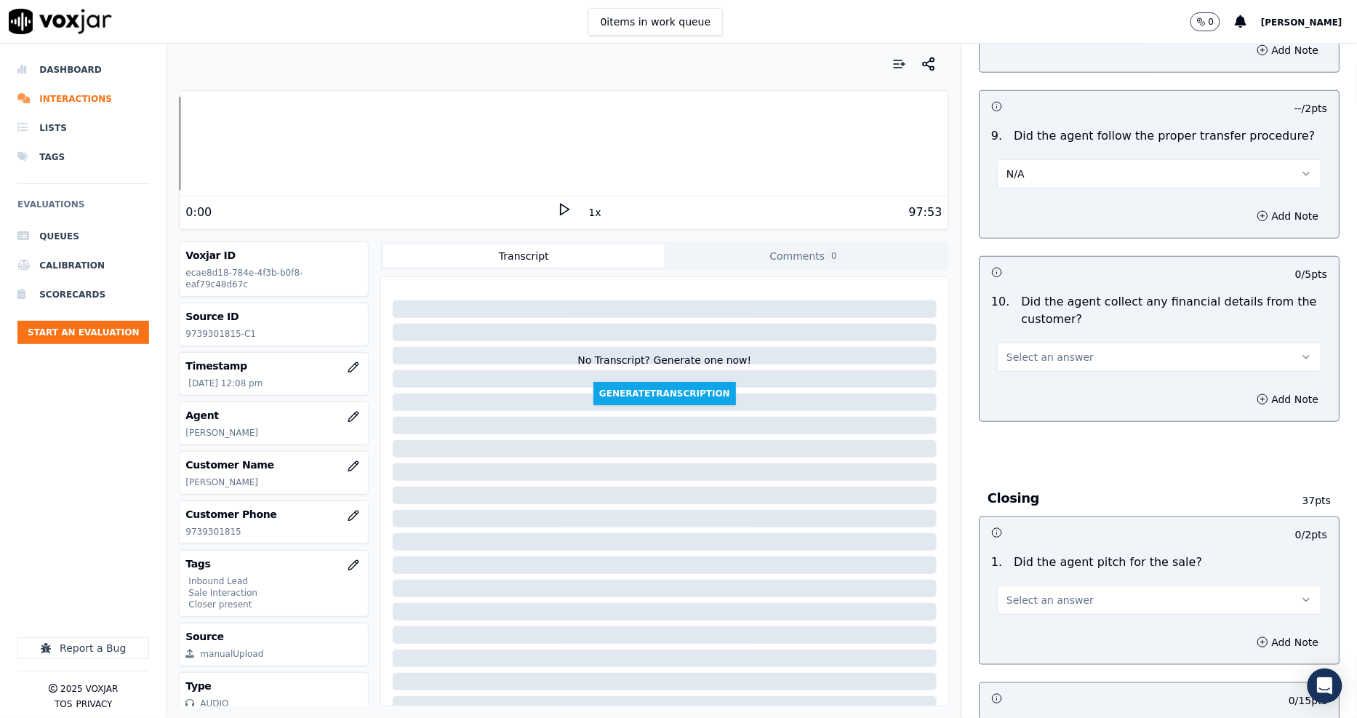
click at [1008, 350] on span "Select an answer" at bounding box center [1050, 357] width 87 height 15
click at [1021, 388] on div "No" at bounding box center [1133, 396] width 297 height 23
